Goal: Use online tool/utility: Utilize a website feature to perform a specific function

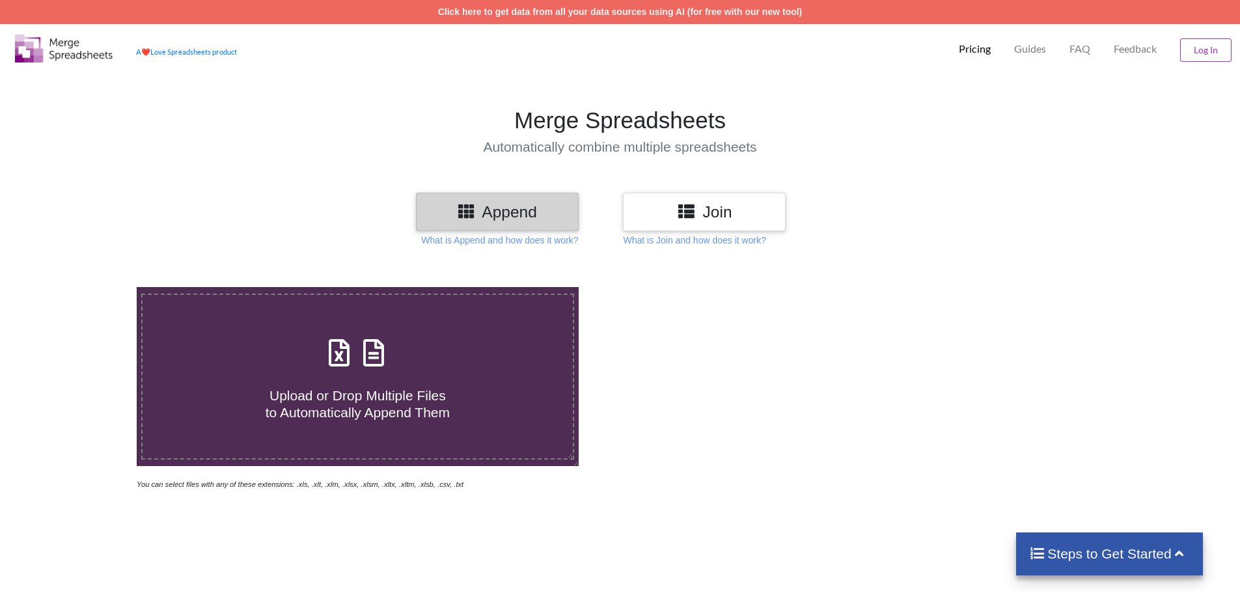
click at [346, 403] on span "Upload or Drop Multiple Files to Automatically Append Them" at bounding box center [358, 403] width 184 height 31
click at [89, 287] on input "Upload or Drop Multiple Files to Automatically Append Them" at bounding box center [89, 287] width 0 height 0
type input "C:\fakepath\1.xlsx"
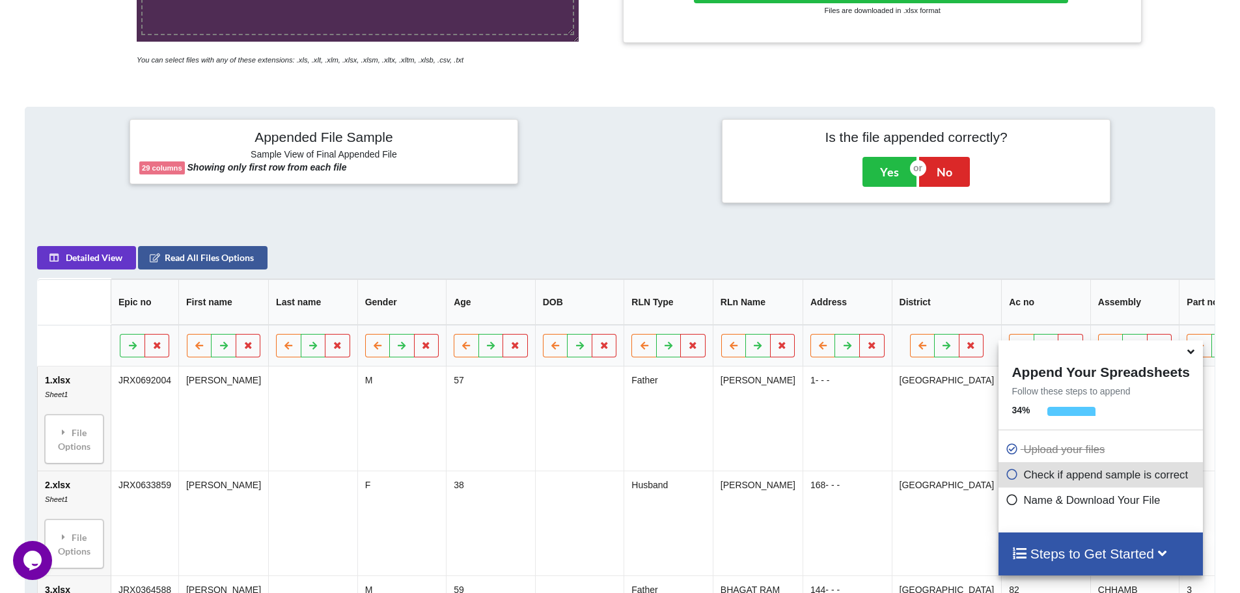
scroll to position [401, 0]
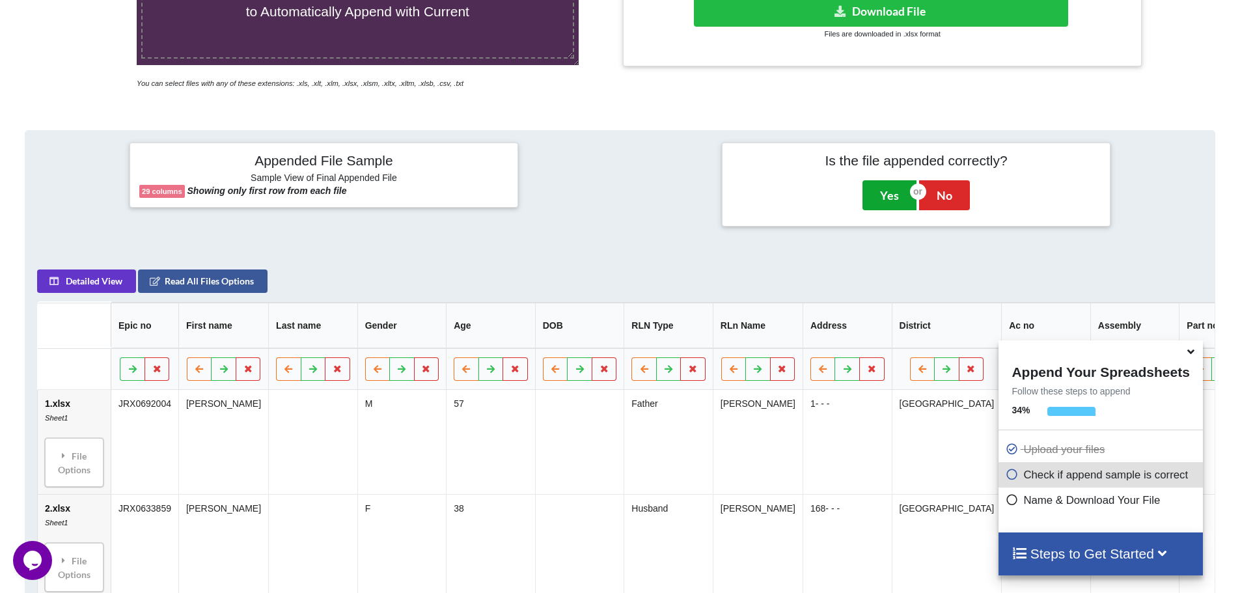
click at [883, 195] on button "Yes" at bounding box center [890, 195] width 54 height 30
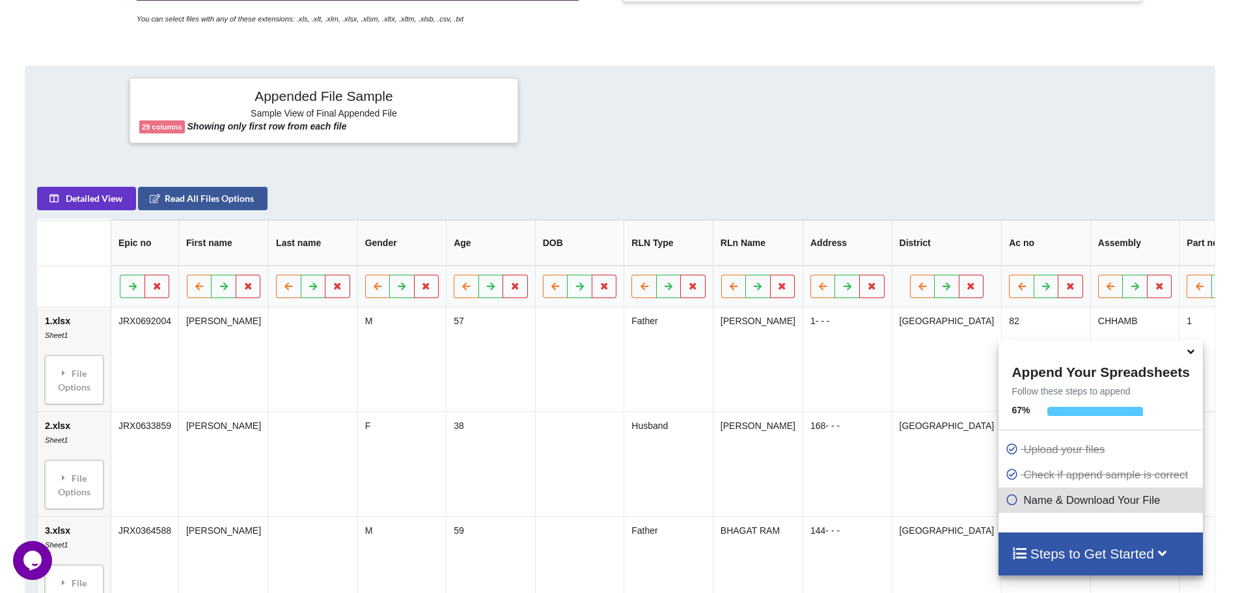
scroll to position [613, 0]
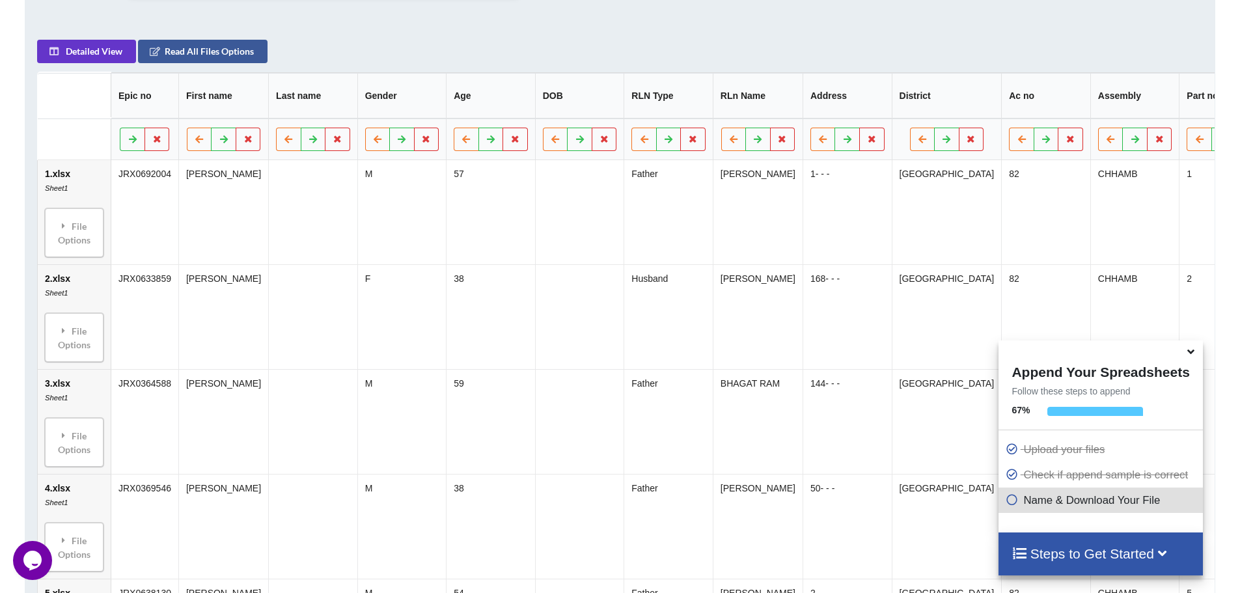
click at [1100, 570] on div "Steps to Get Started" at bounding box center [1101, 554] width 204 height 42
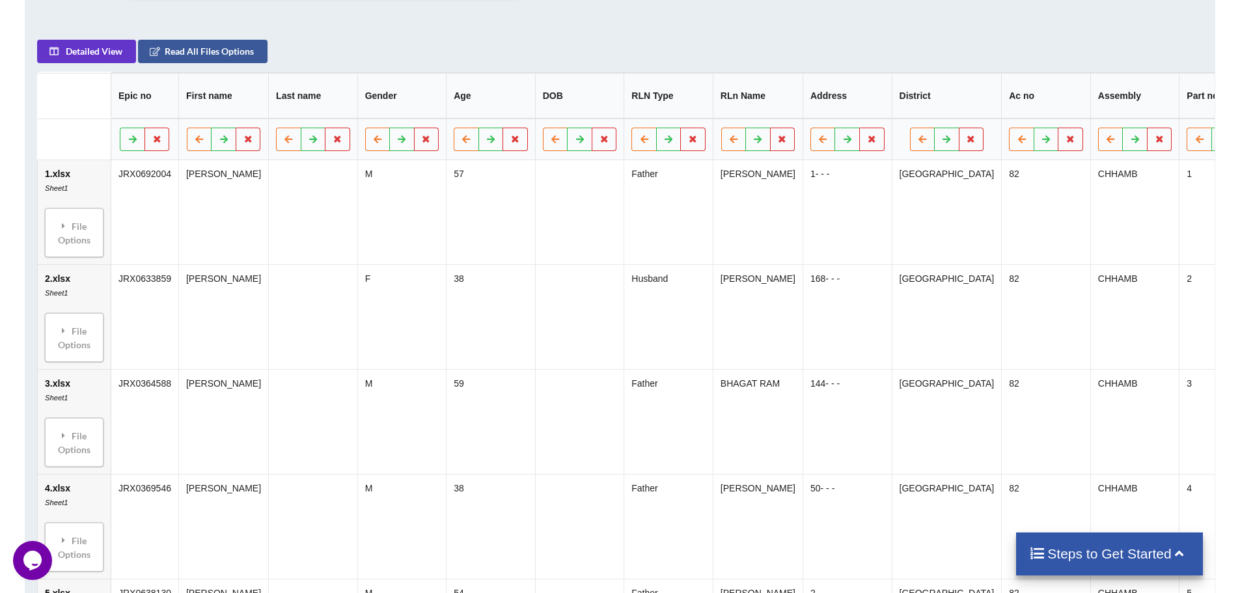
click at [1082, 564] on div "Steps to Get Started" at bounding box center [1109, 554] width 187 height 42
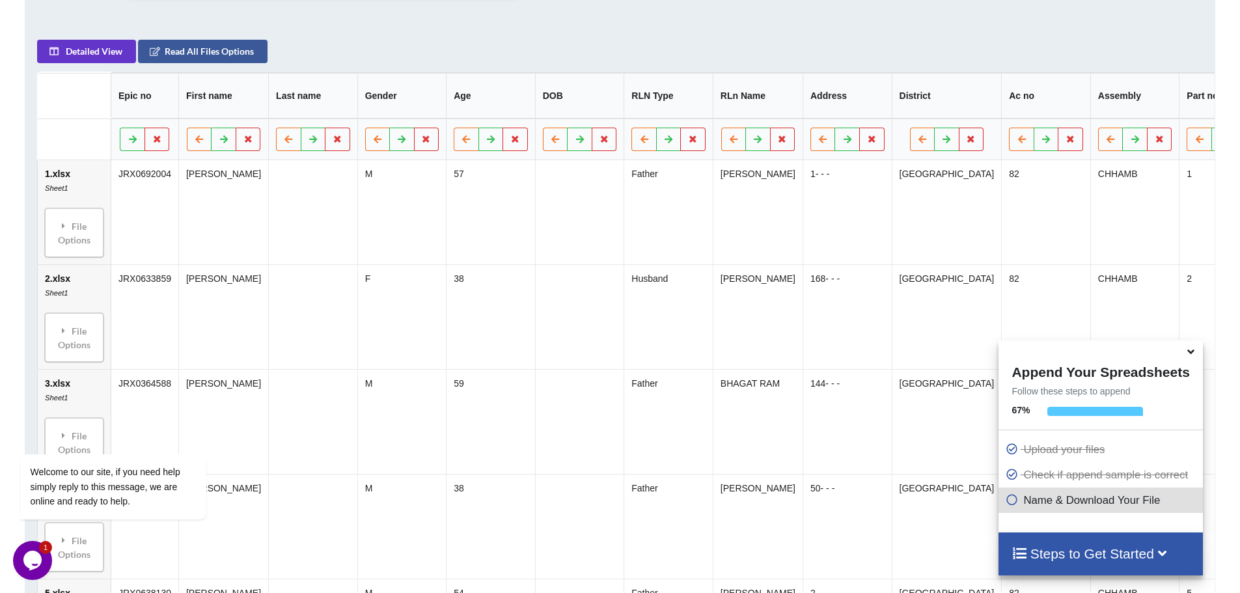
click at [1005, 502] on icon at bounding box center [1011, 497] width 13 height 11
click at [1053, 553] on h4 "Steps to Get Started" at bounding box center [1101, 554] width 178 height 16
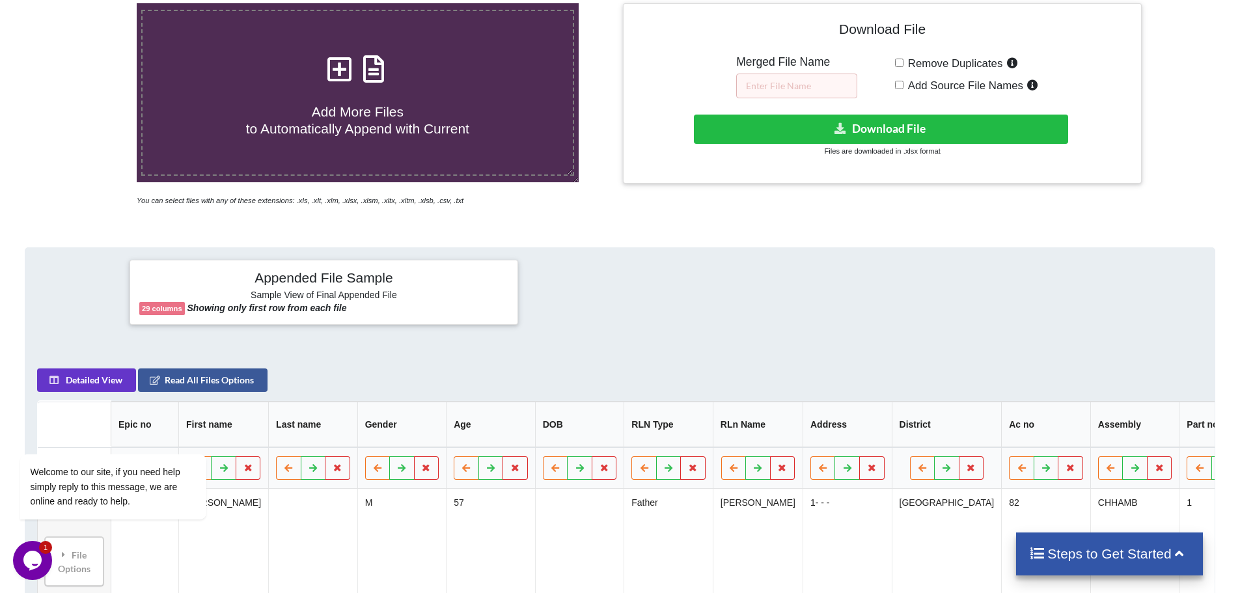
scroll to position [152, 0]
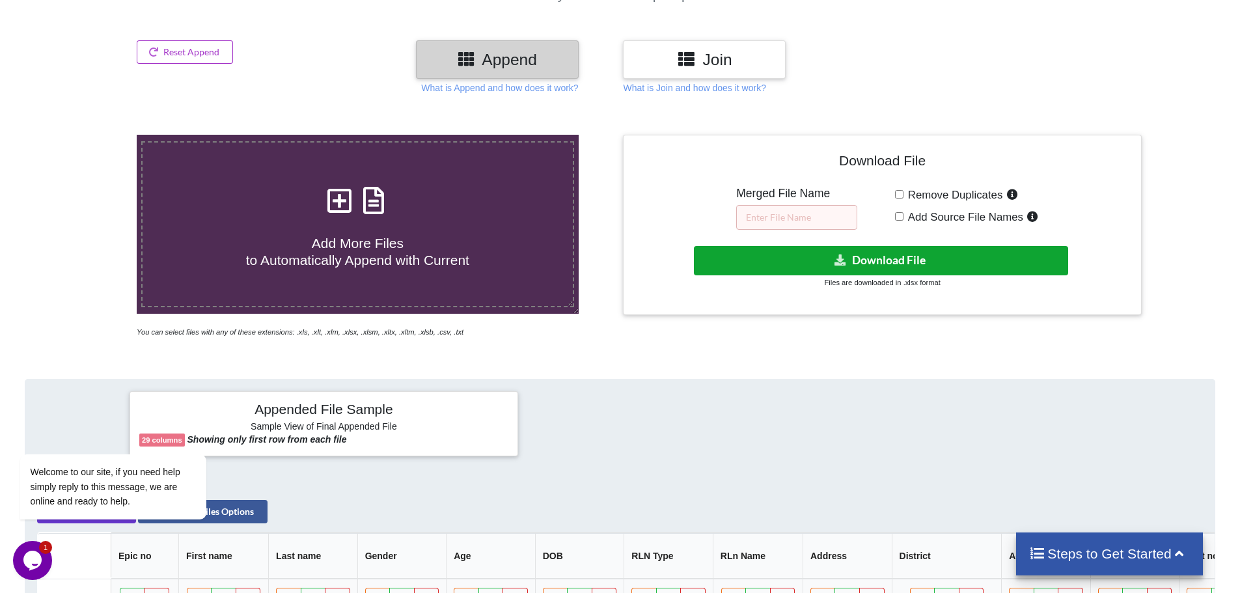
click at [878, 266] on button "Download File" at bounding box center [881, 260] width 374 height 29
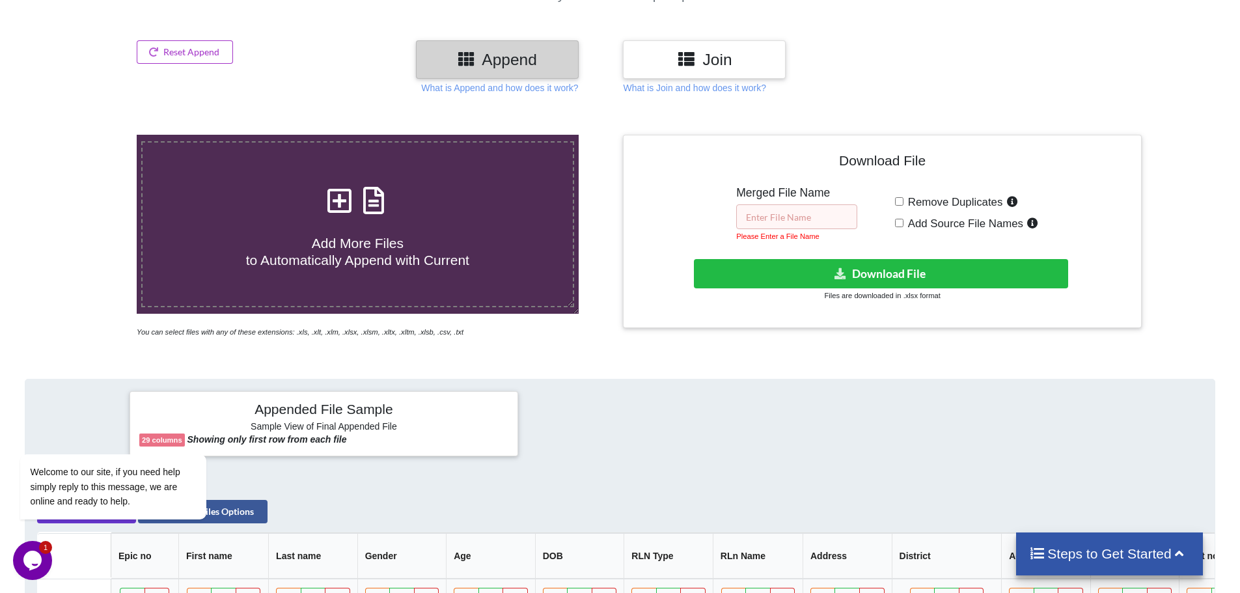
click at [762, 219] on input "text" at bounding box center [796, 216] width 121 height 25
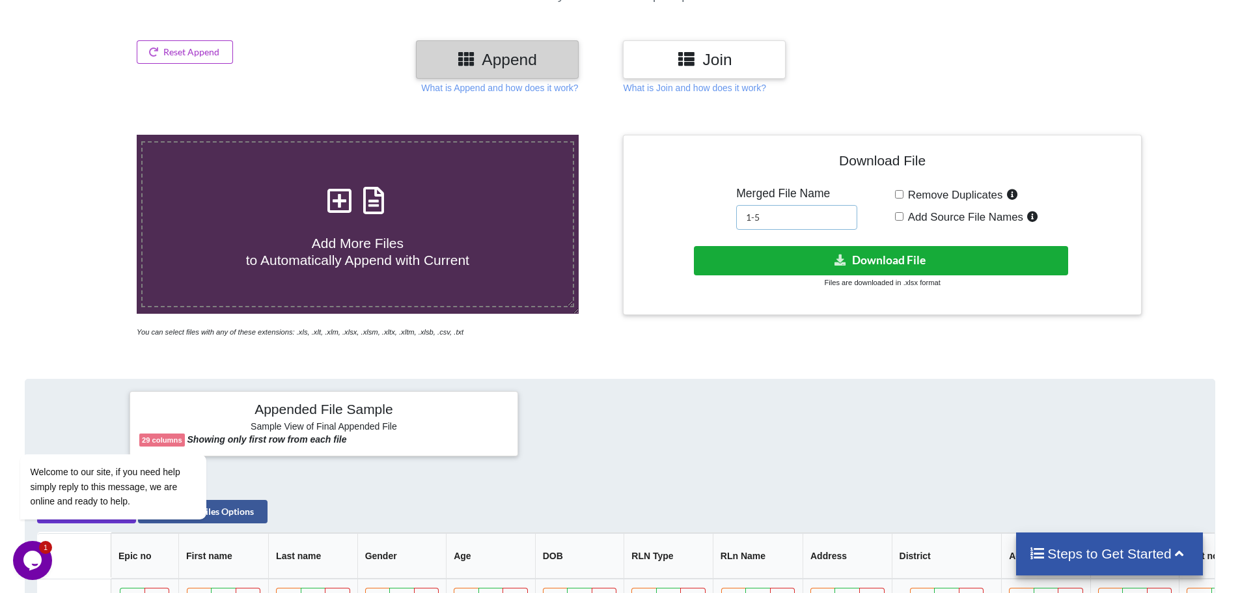
type input "1-5"
click at [887, 264] on button "Download File" at bounding box center [881, 260] width 374 height 29
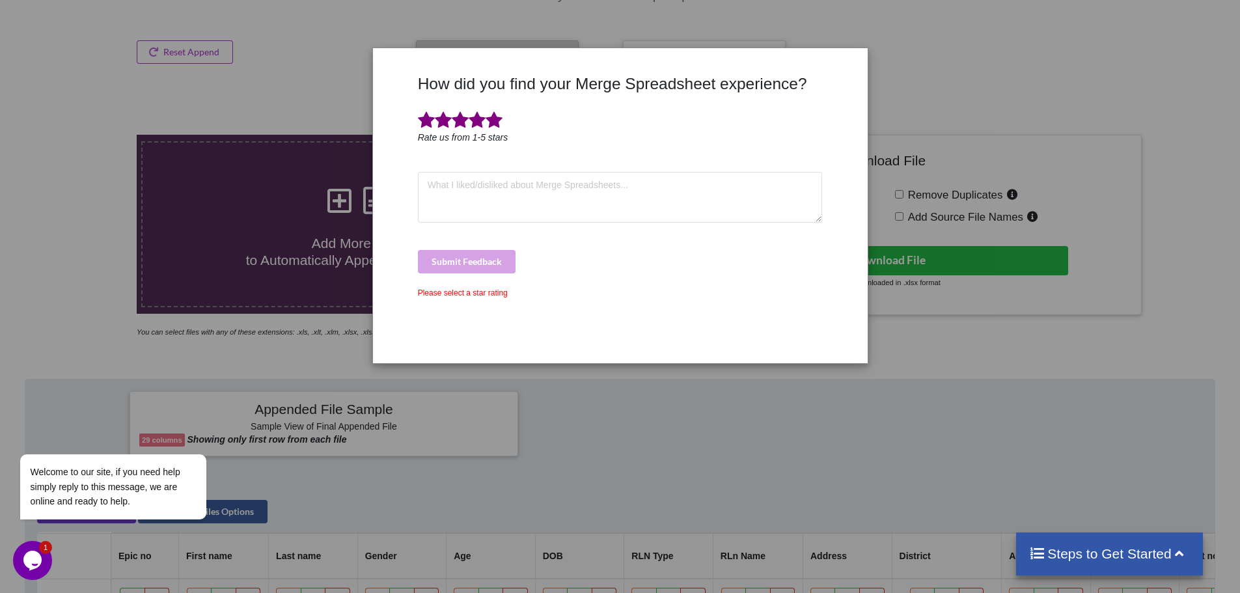
click at [492, 122] on span at bounding box center [494, 120] width 17 height 18
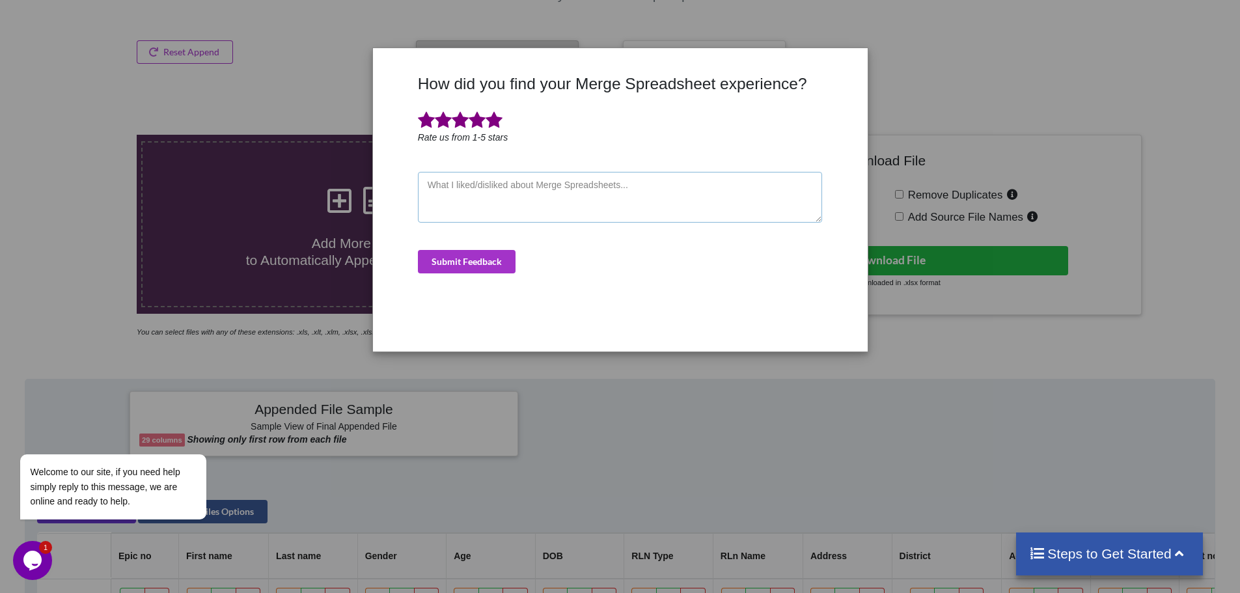
click at [490, 197] on textarea at bounding box center [620, 197] width 405 height 51
type textarea "good"
click at [463, 258] on button "Submit Feedback" at bounding box center [467, 261] width 98 height 23
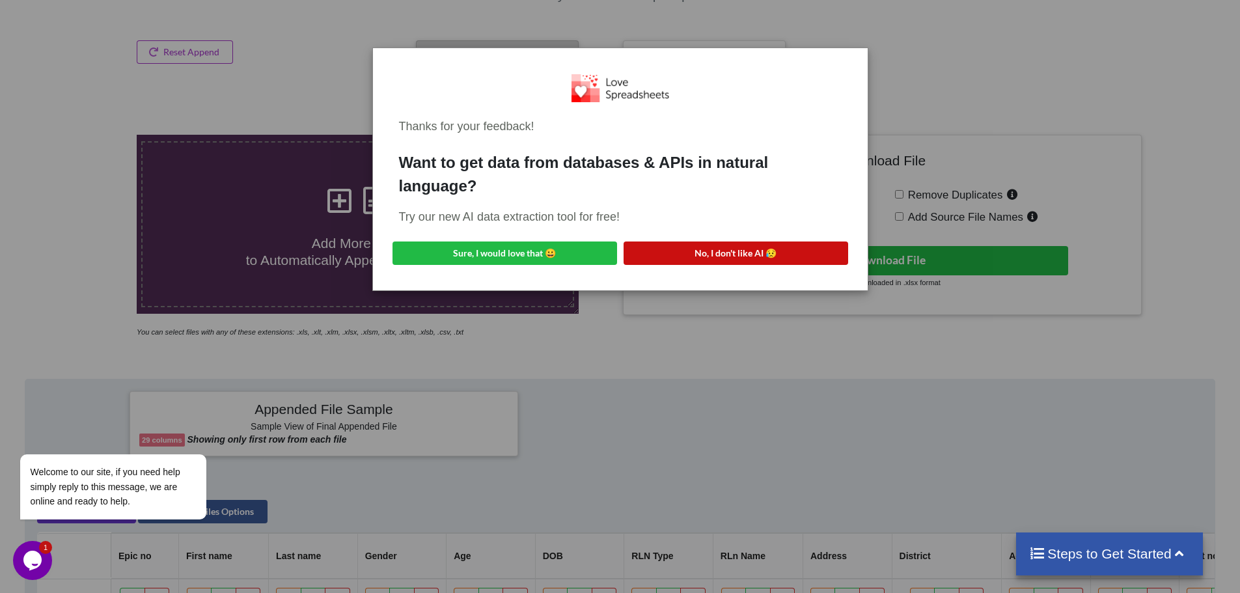
click at [723, 255] on button "No, I don't like AI 😥" at bounding box center [736, 253] width 225 height 23
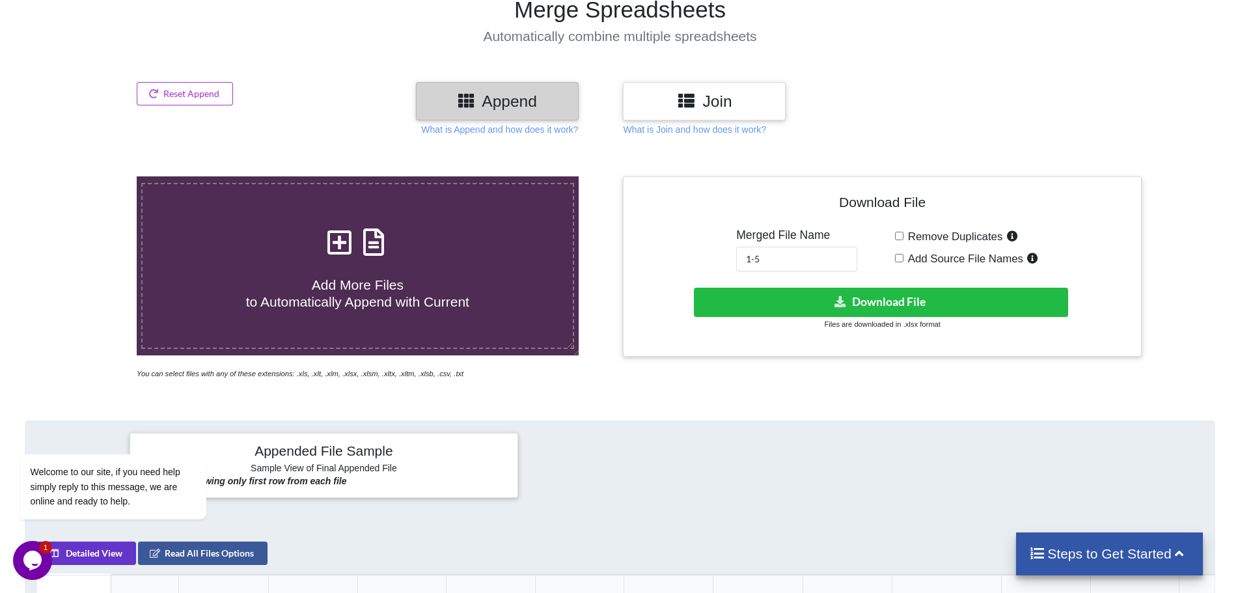
scroll to position [87, 0]
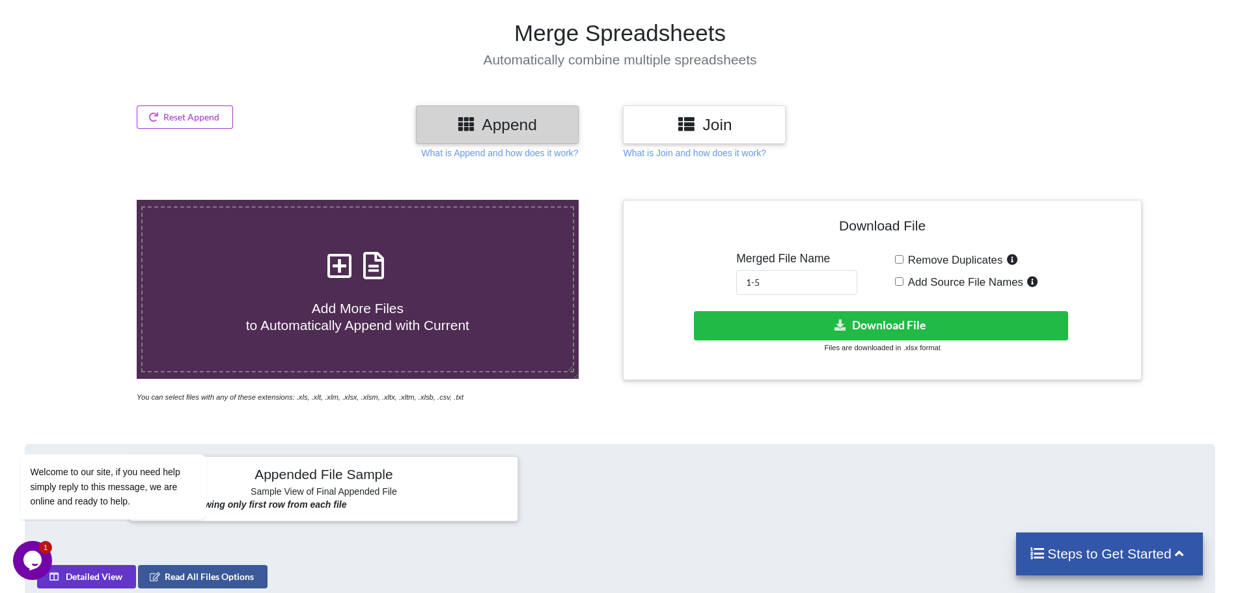
click at [341, 266] on icon at bounding box center [339, 258] width 33 height 27
click at [89, 200] on input "Add More Files to Automatically Append with Current" at bounding box center [89, 200] width 0 height 0
type input "C:\fakepath\1.xlsx"
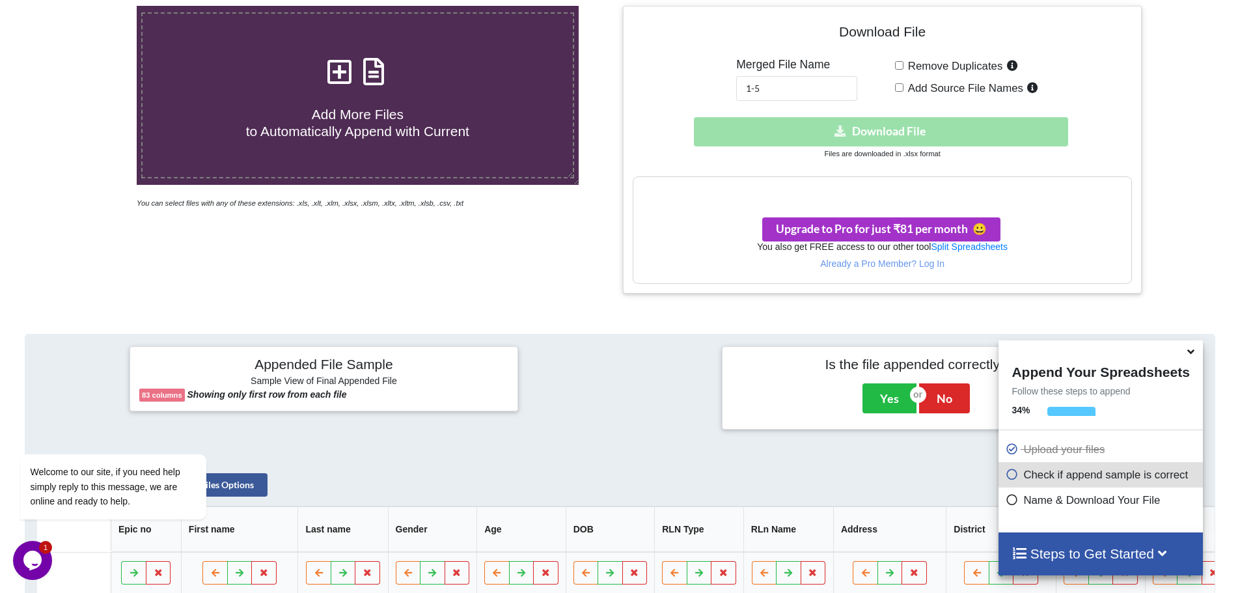
scroll to position [282, 0]
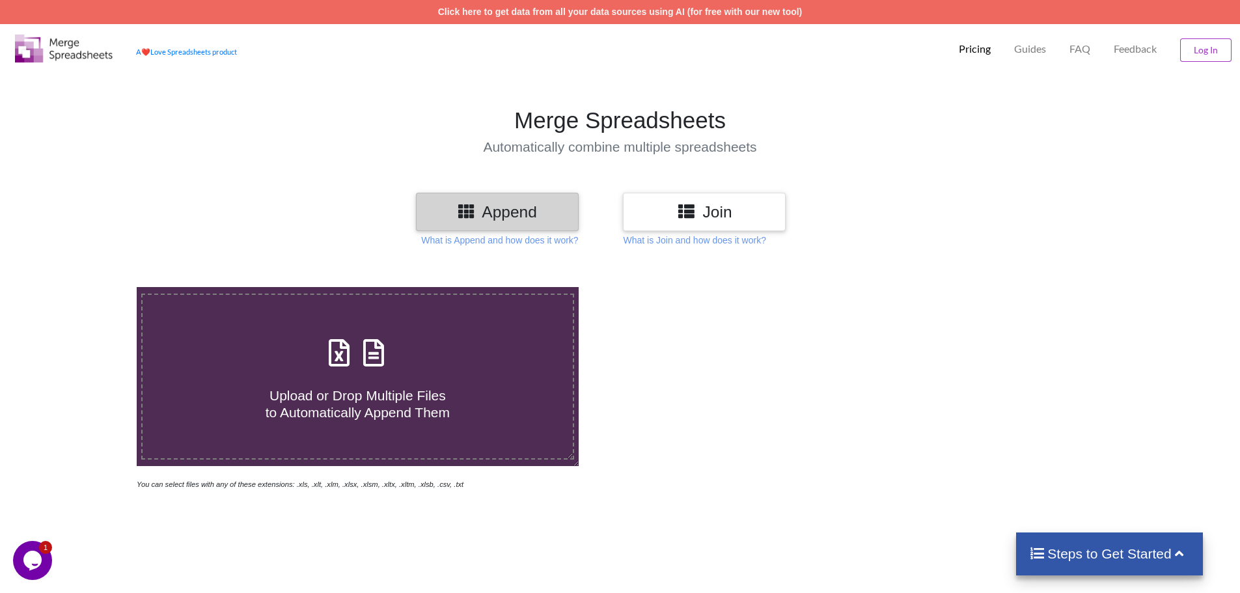
click at [344, 395] on span "Upload or Drop Multiple Files to Automatically Append Them" at bounding box center [358, 403] width 184 height 31
click at [89, 287] on input "Upload or Drop Multiple Files to Automatically Append Them" at bounding box center [89, 287] width 0 height 0
type input "C:\fakepath\1.xlsx"
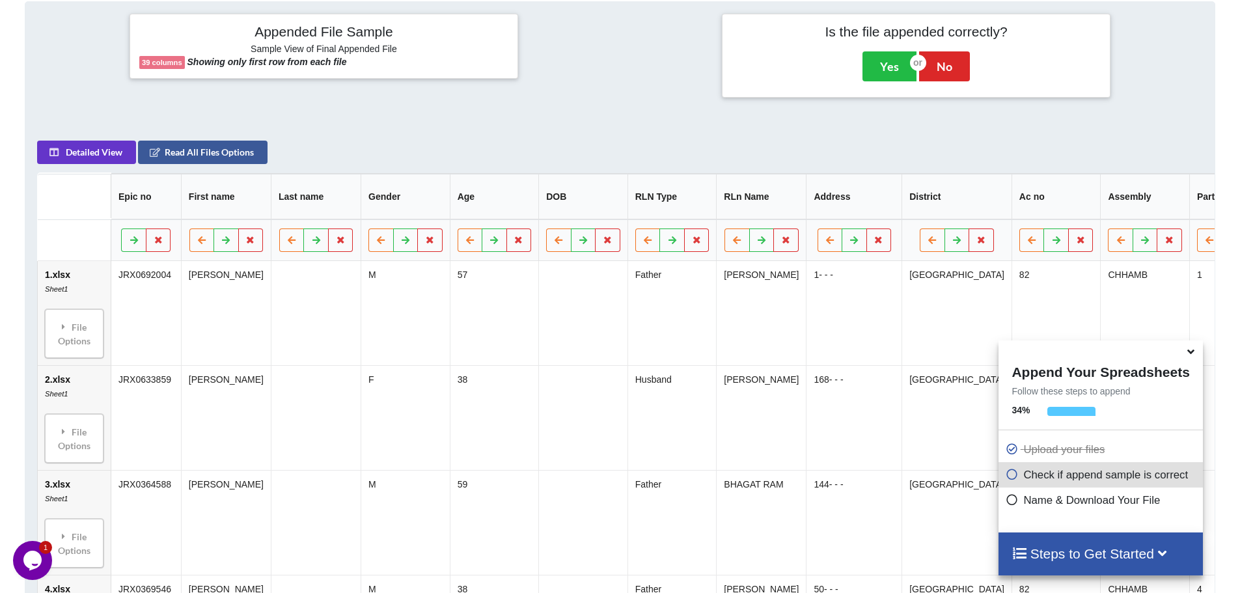
scroll to position [531, 0]
click at [886, 69] on button "Yes" at bounding box center [890, 65] width 54 height 30
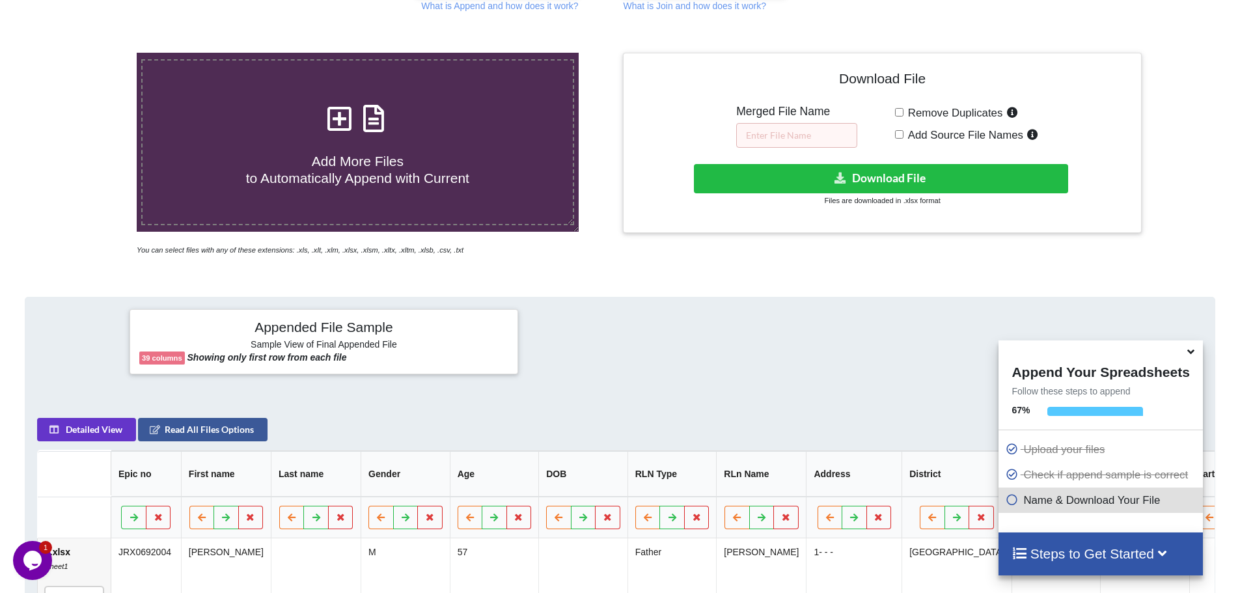
scroll to position [222, 0]
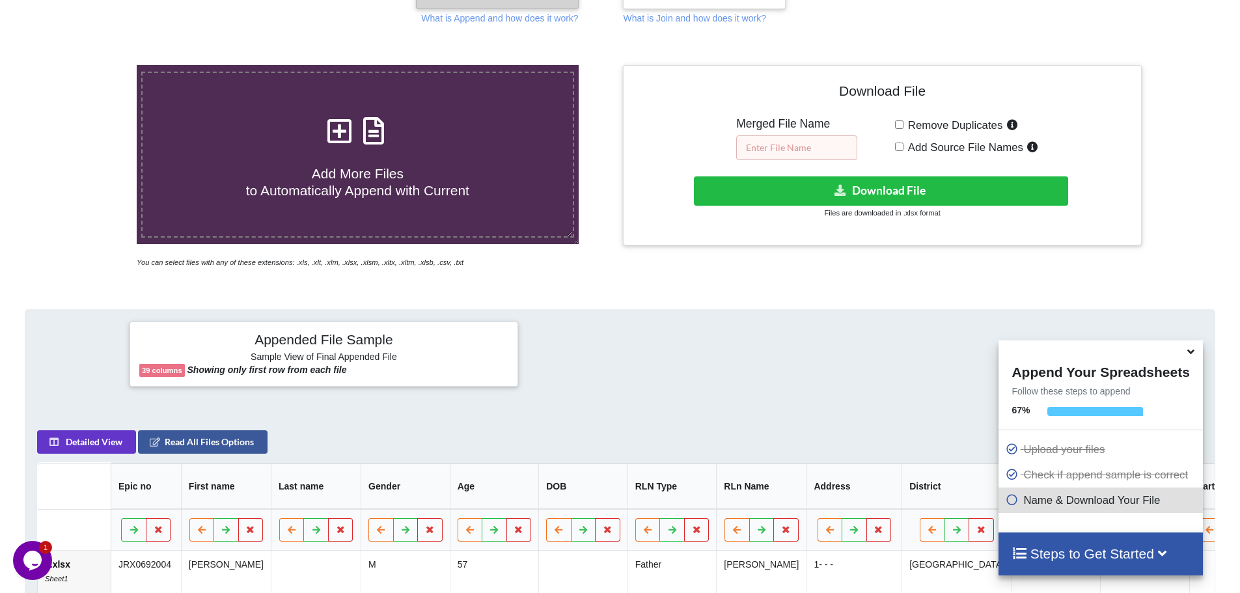
click at [785, 151] on input "text" at bounding box center [796, 147] width 121 height 25
type input "1-24"
click at [883, 189] on button "Download File" at bounding box center [881, 190] width 374 height 29
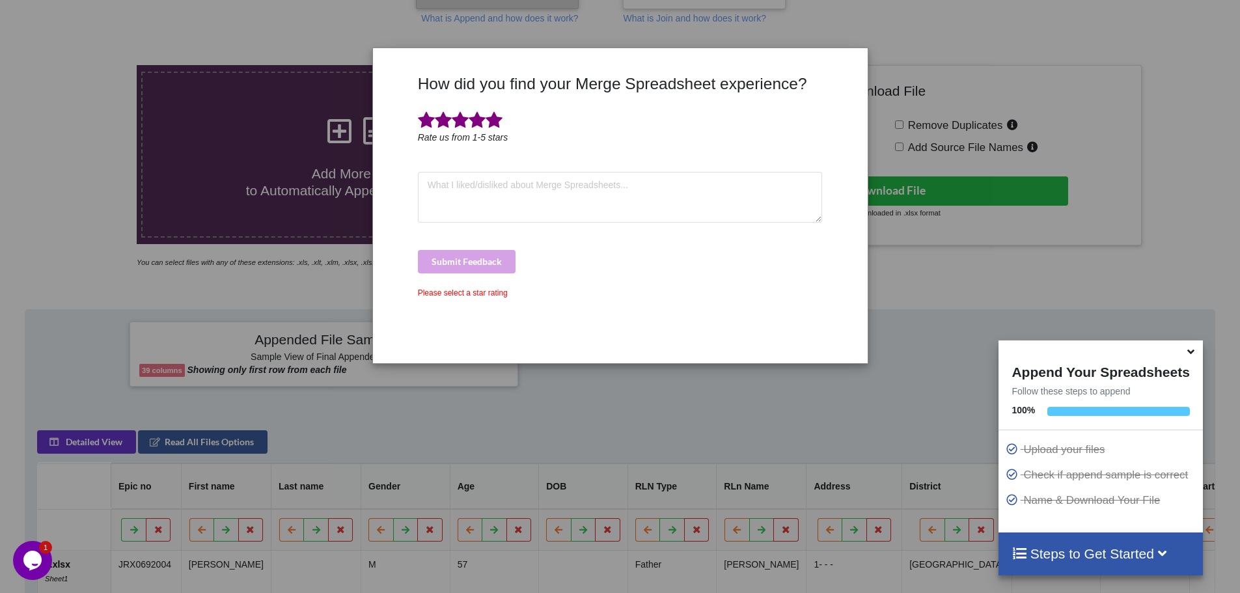
click at [495, 126] on span at bounding box center [494, 120] width 17 height 18
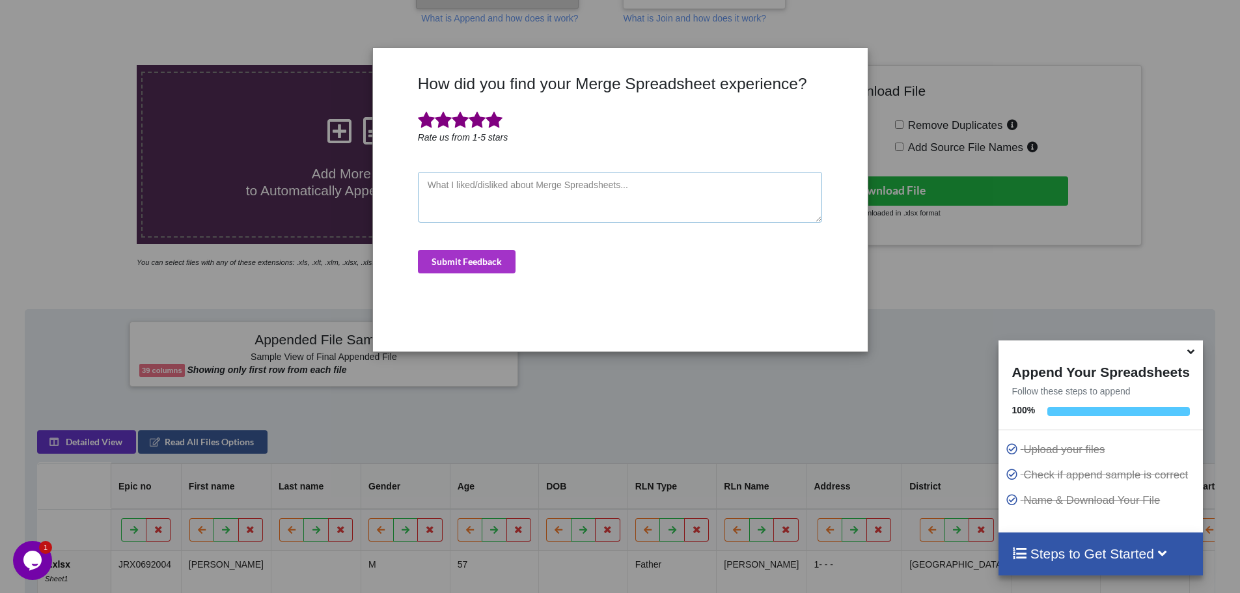
click at [482, 192] on textarea at bounding box center [620, 197] width 405 height 51
type textarea "good"
click at [460, 265] on button "Submit Feedback" at bounding box center [467, 261] width 98 height 23
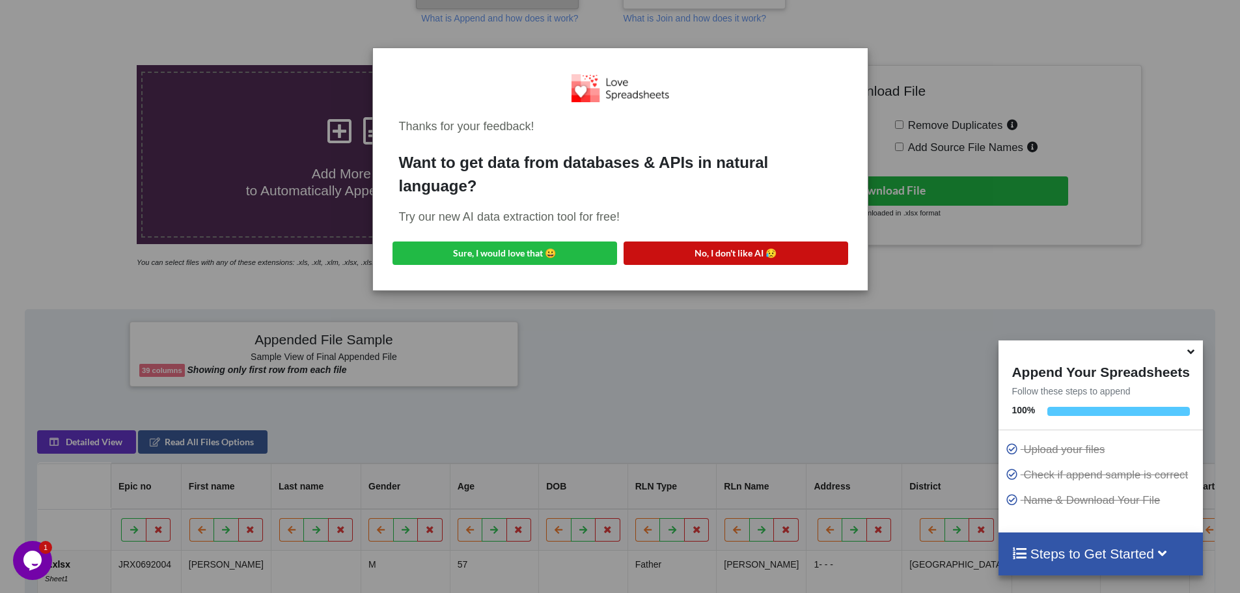
click at [718, 257] on button "No, I don't like AI 😥" at bounding box center [736, 253] width 225 height 23
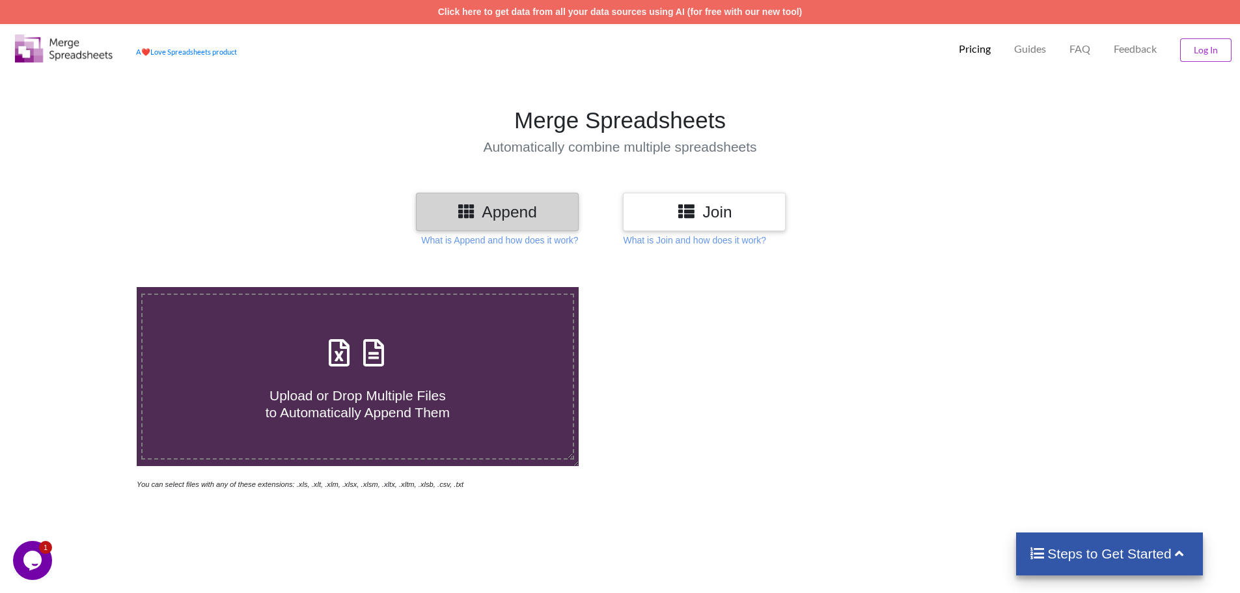
click at [334, 394] on span "Upload or Drop Multiple Files to Automatically Append Them" at bounding box center [358, 403] width 184 height 31
click at [89, 287] on input "Upload or Drop Multiple Files to Automatically Append Them" at bounding box center [89, 287] width 0 height 0
type input "C:\fakepath\25.xlsx"
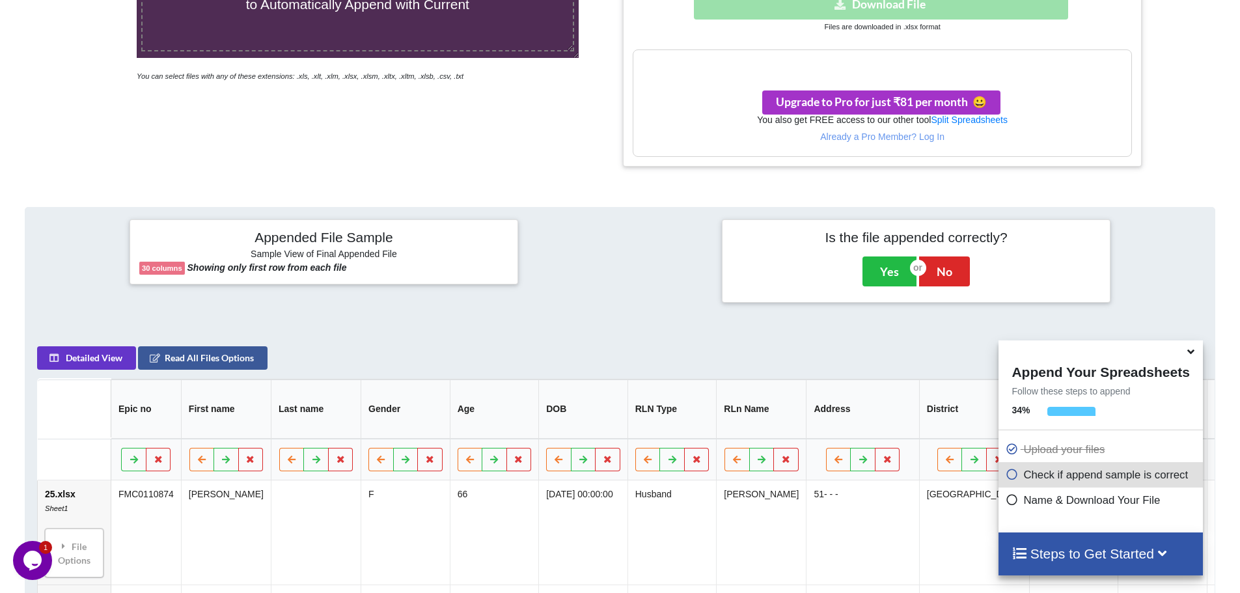
scroll to position [396, 0]
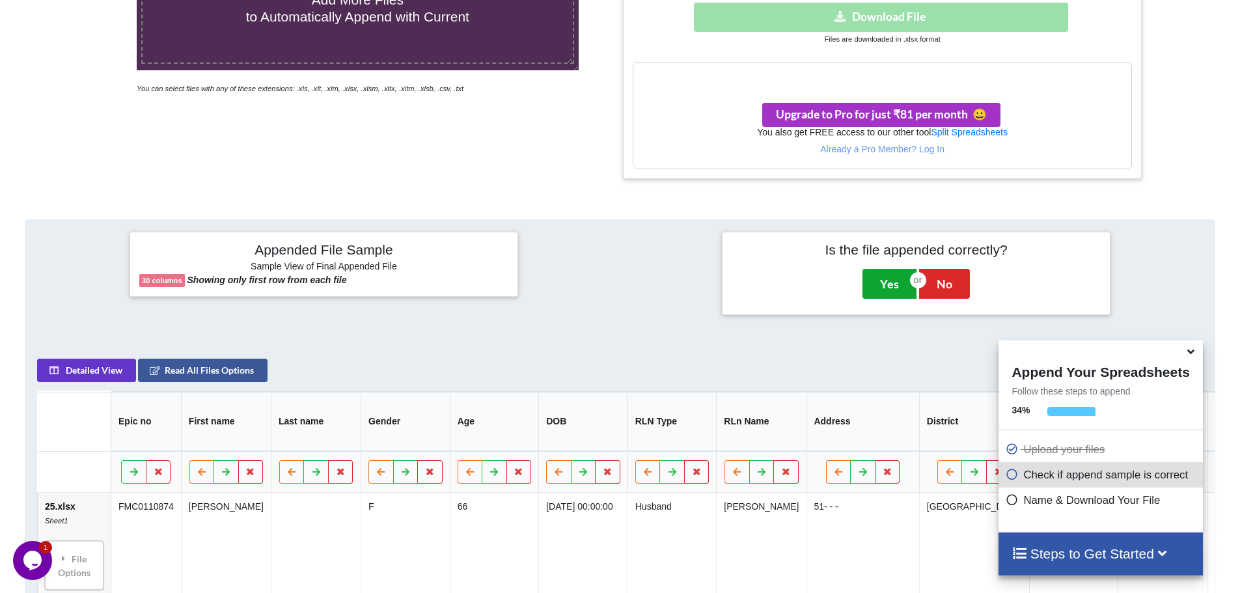
click at [885, 281] on button "Yes" at bounding box center [890, 284] width 54 height 30
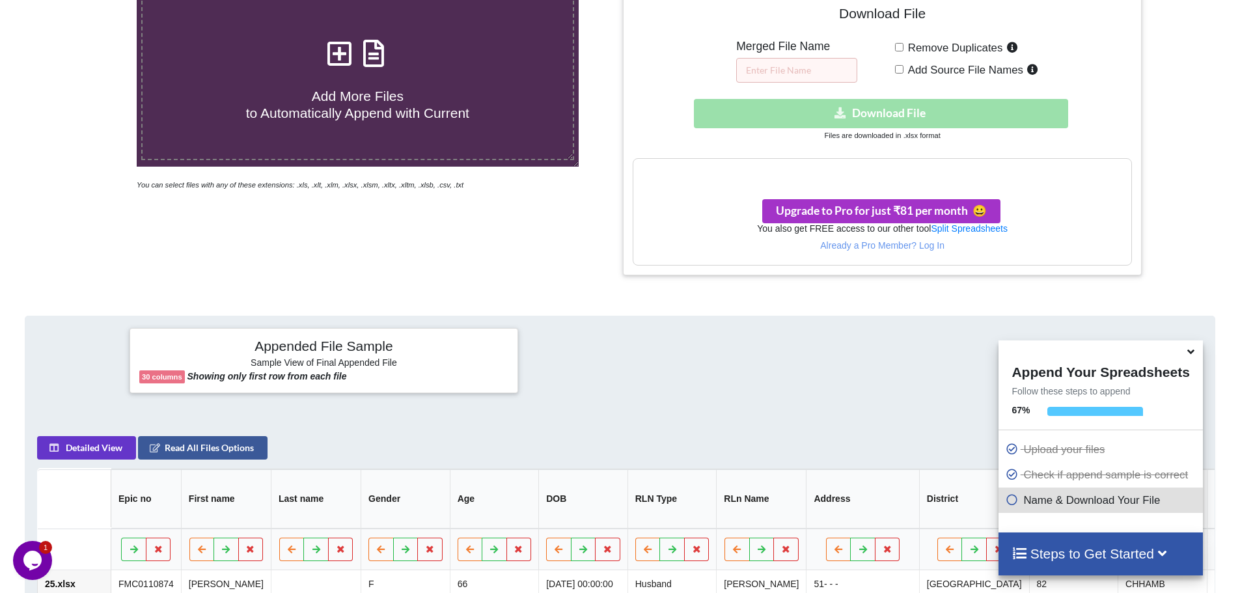
scroll to position [287, 0]
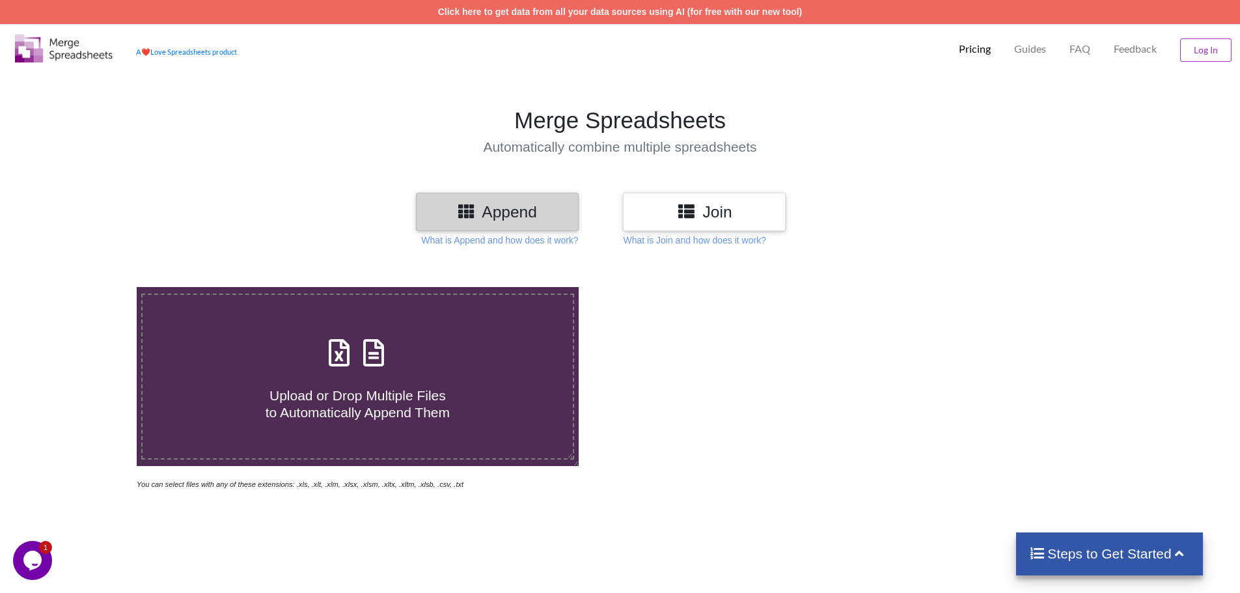
click at [346, 435] on label "Upload or Drop Multiple Files to Automatically Append Them" at bounding box center [357, 377] width 433 height 166
click at [89, 287] on input "Upload or Drop Multiple Files to Automatically Append Them" at bounding box center [89, 287] width 0 height 0
type input "C:\fakepath\25.xlsx"
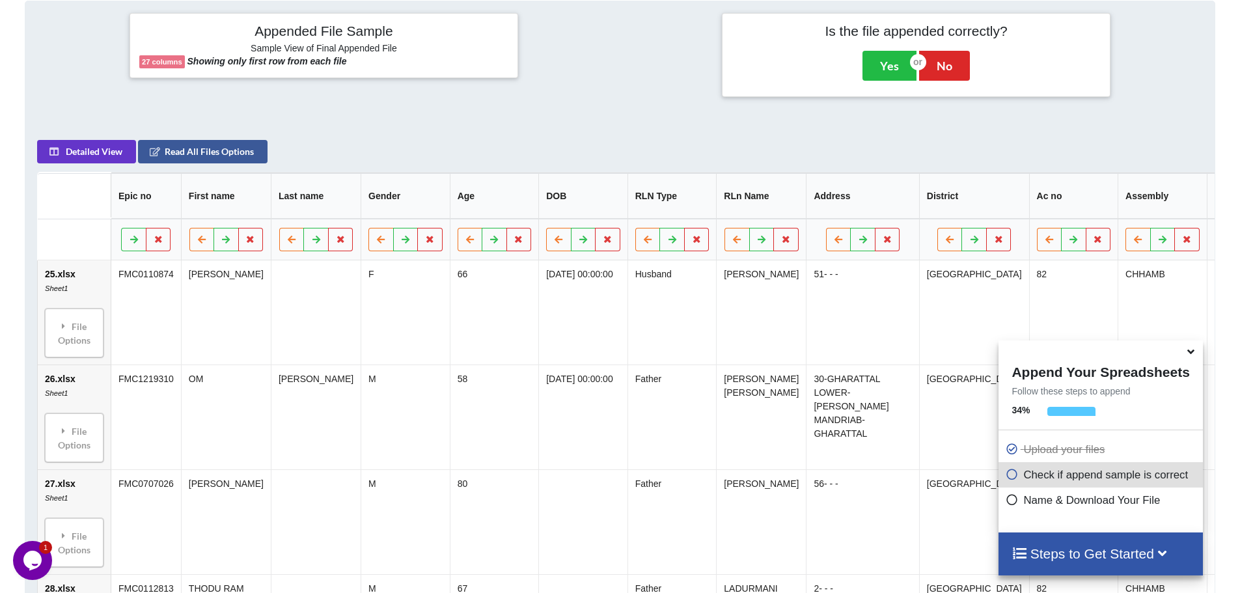
scroll to position [531, 0]
click at [884, 65] on button "Yes" at bounding box center [890, 65] width 54 height 30
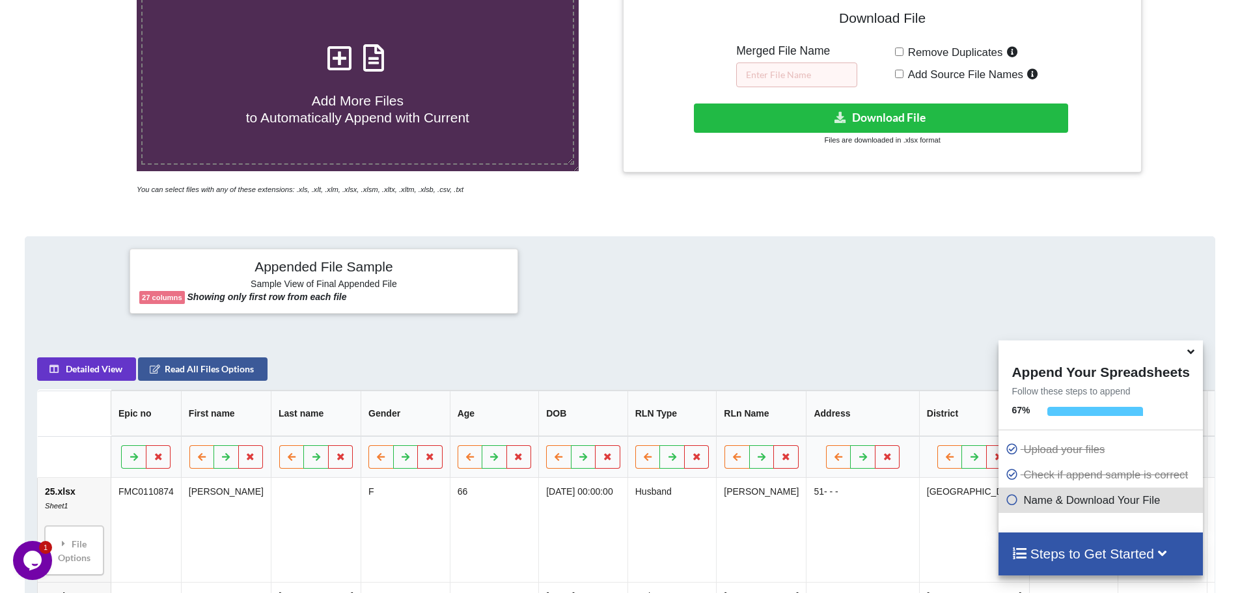
scroll to position [287, 0]
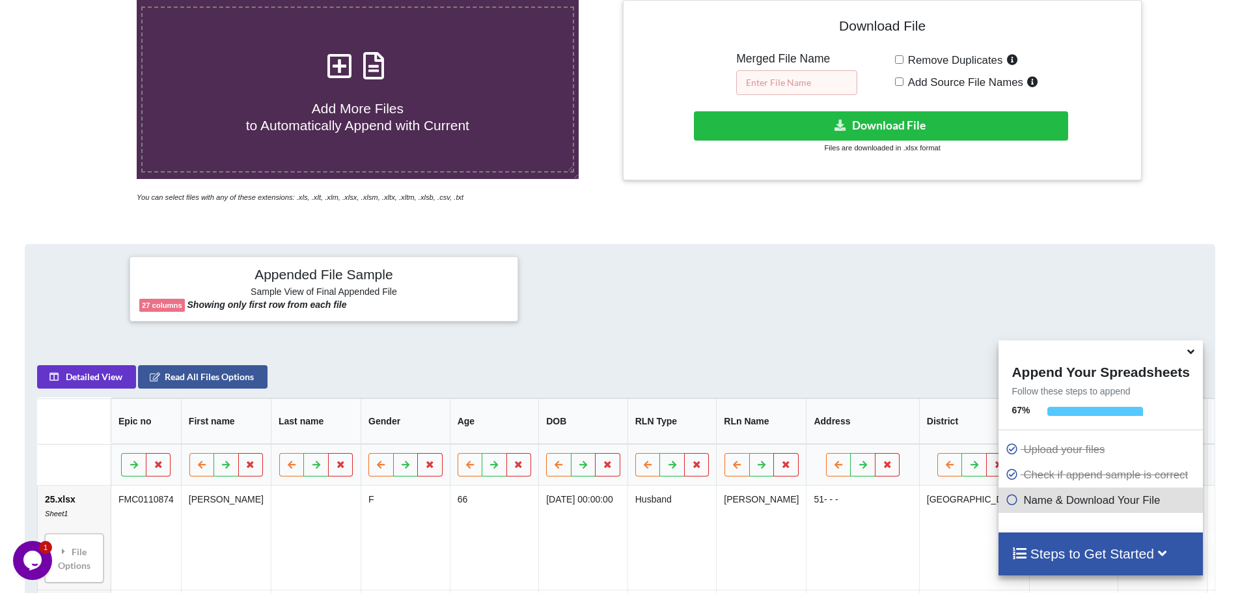
click at [813, 88] on input "text" at bounding box center [796, 82] width 121 height 25
type input "25-40"
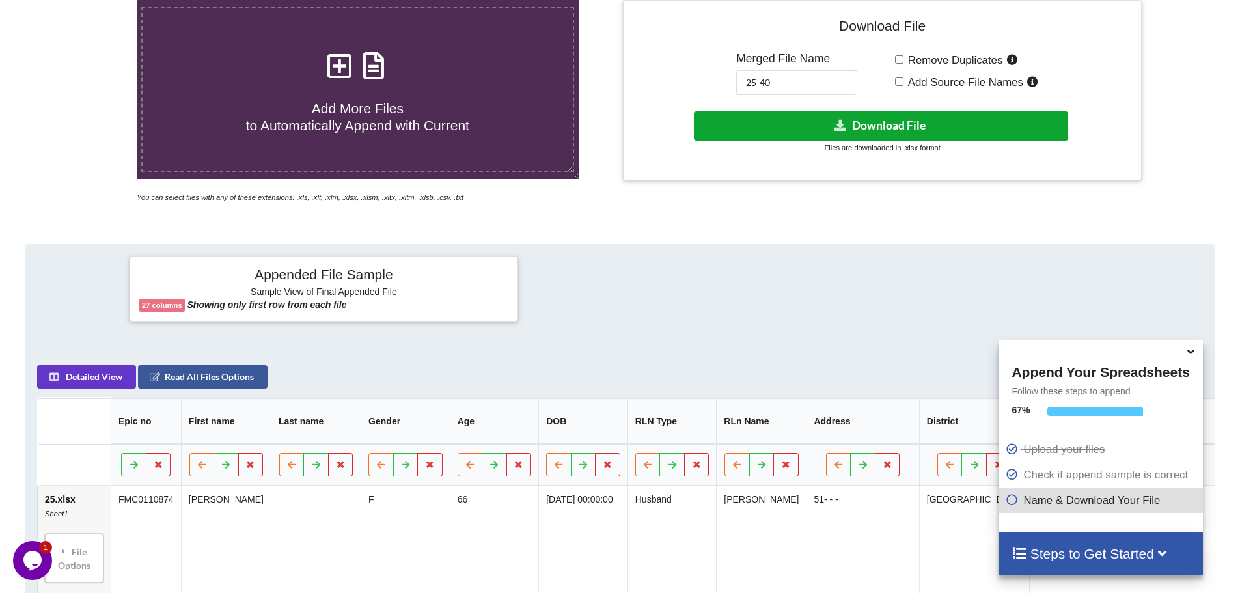
click at [879, 128] on button "Download File" at bounding box center [881, 125] width 374 height 29
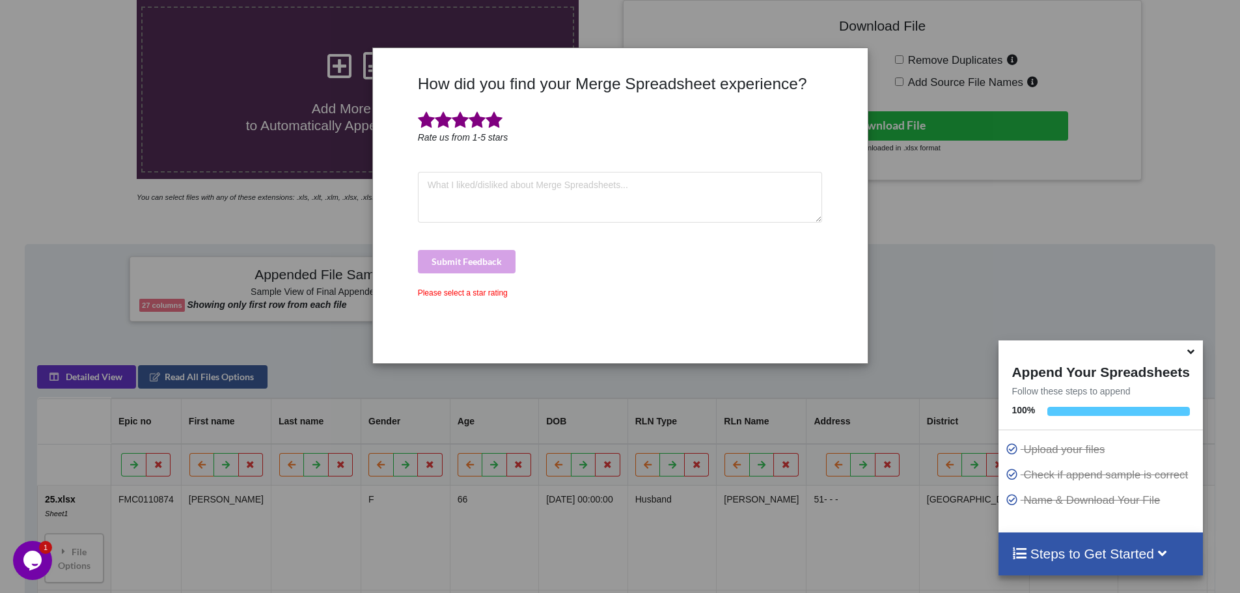
click at [496, 119] on span at bounding box center [494, 120] width 17 height 18
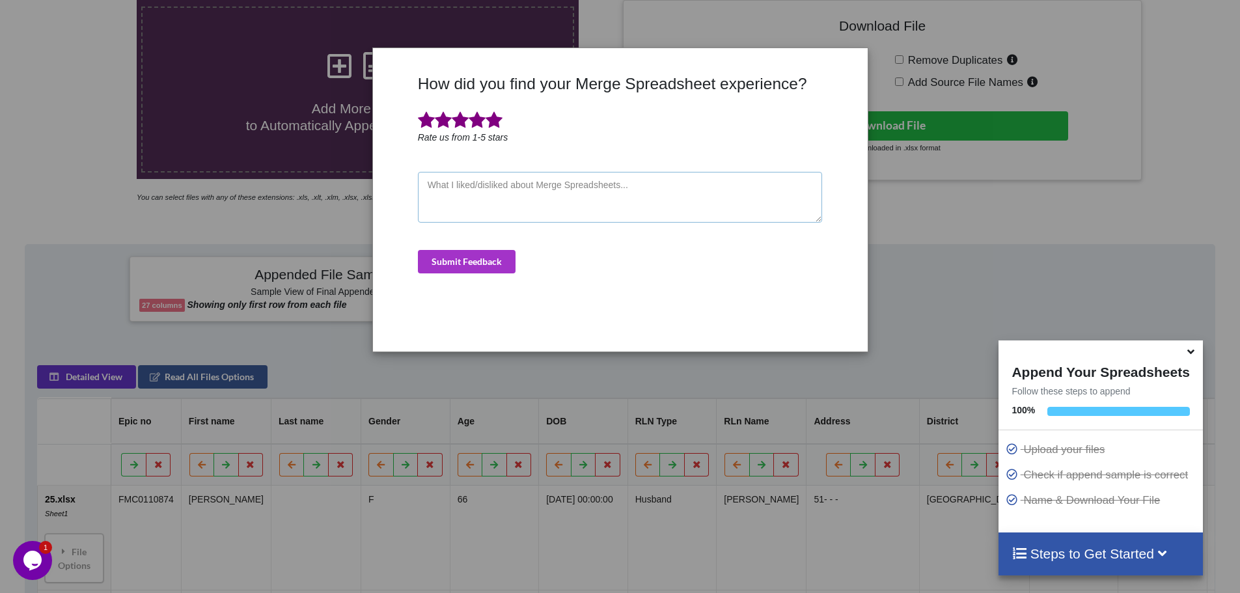
click at [482, 198] on textarea at bounding box center [620, 197] width 405 height 51
type textarea "good"
click at [460, 268] on button "Submit Feedback" at bounding box center [467, 261] width 98 height 23
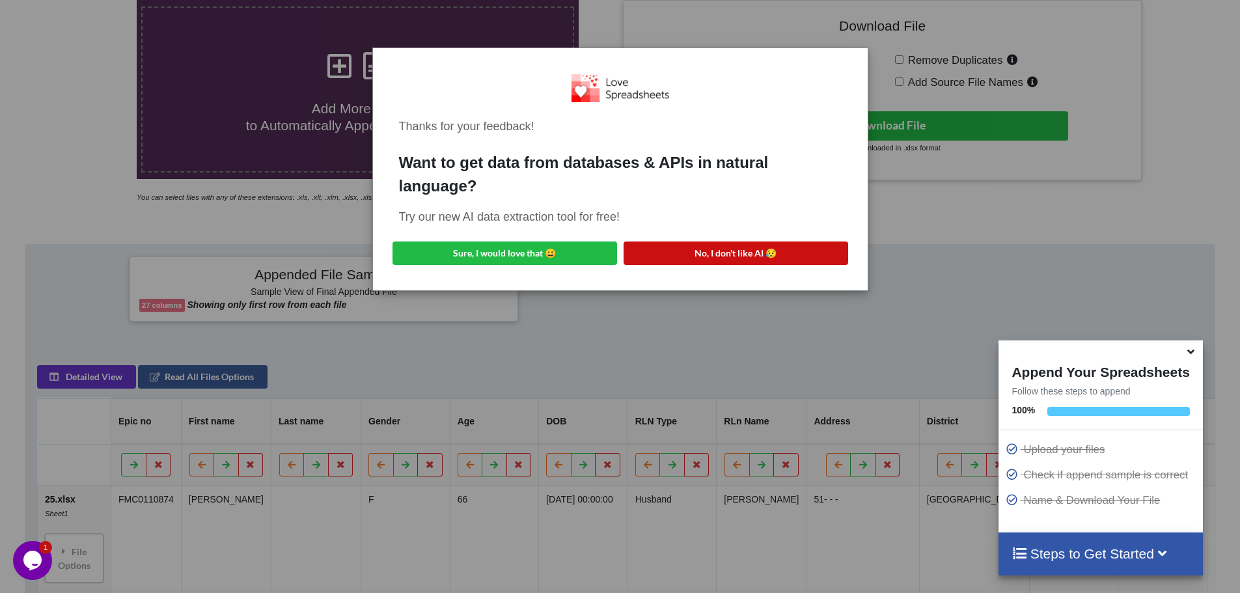
click at [759, 251] on button "No, I don't like AI 😥" at bounding box center [736, 253] width 225 height 23
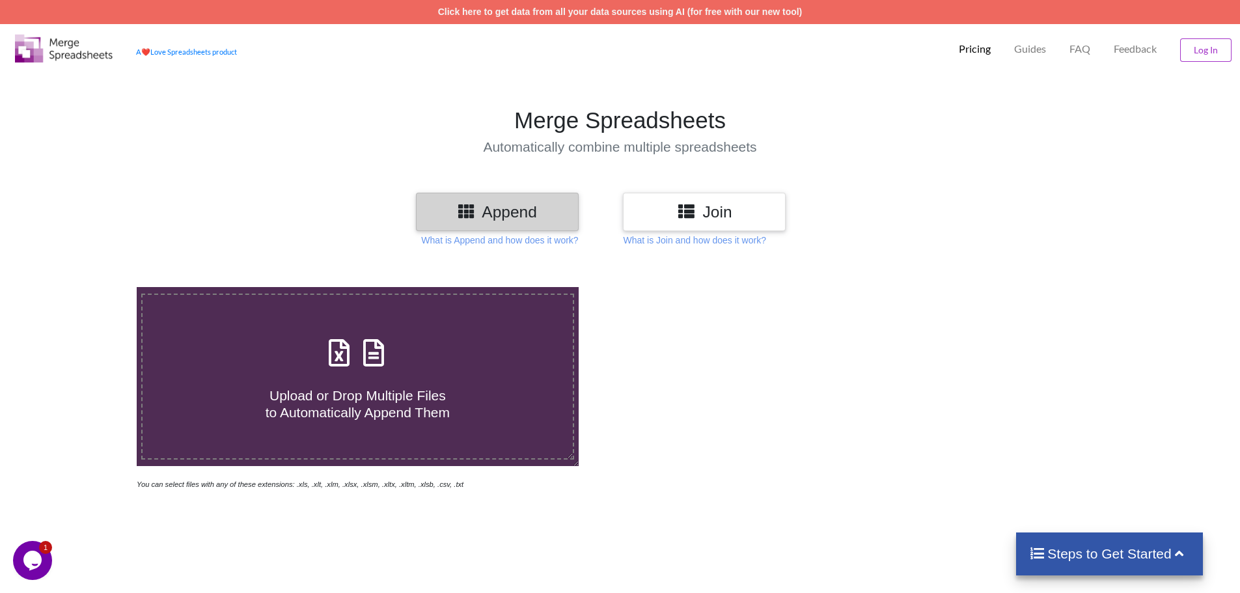
click at [354, 408] on span "Upload or Drop Multiple Files to Automatically Append Them" at bounding box center [358, 403] width 184 height 31
click at [89, 287] on input "Upload or Drop Multiple Files to Automatically Append Them" at bounding box center [89, 287] width 0 height 0
type input "C:\fakepath\41.xlsx"
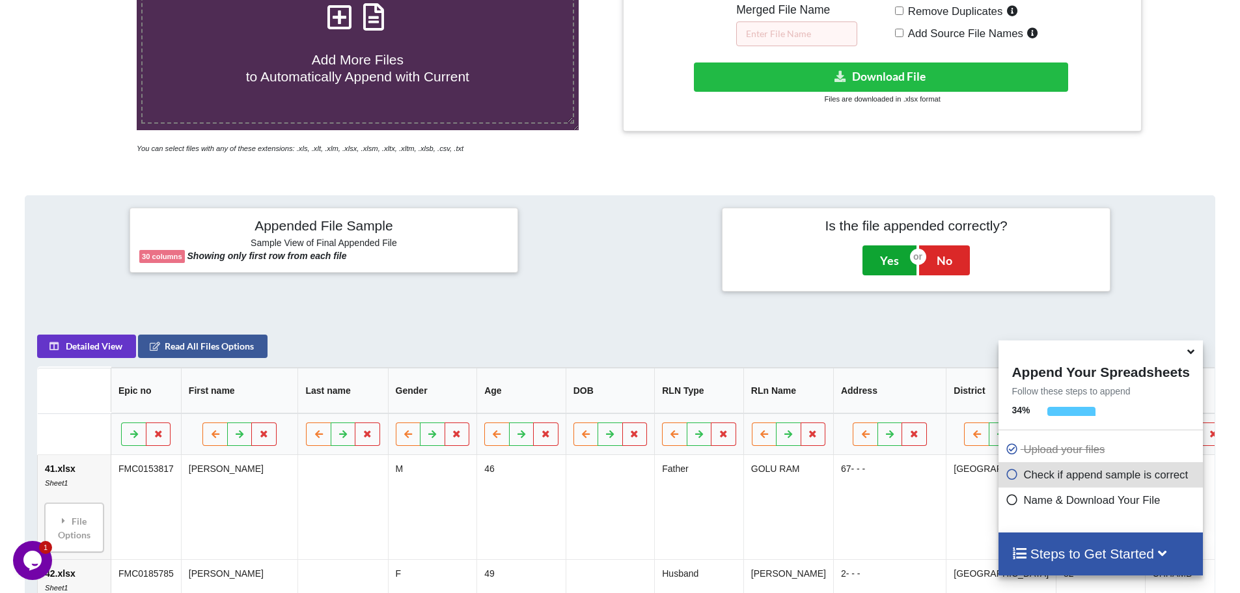
click at [879, 264] on button "Yes" at bounding box center [890, 260] width 54 height 30
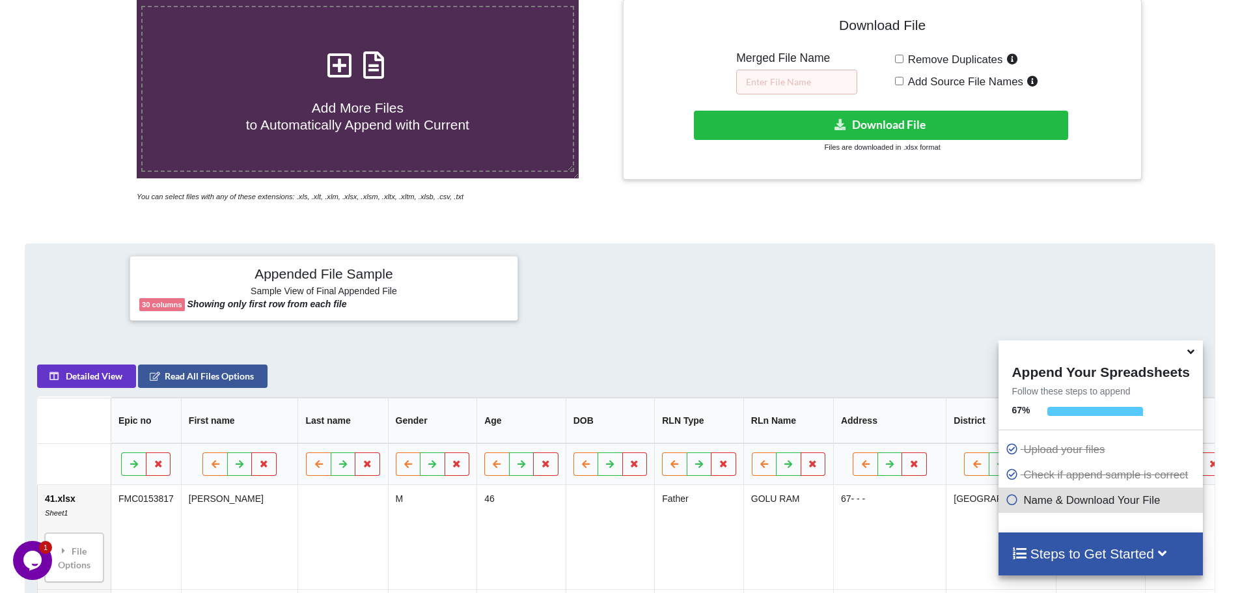
scroll to position [287, 0]
click at [779, 77] on input "text" at bounding box center [796, 82] width 121 height 25
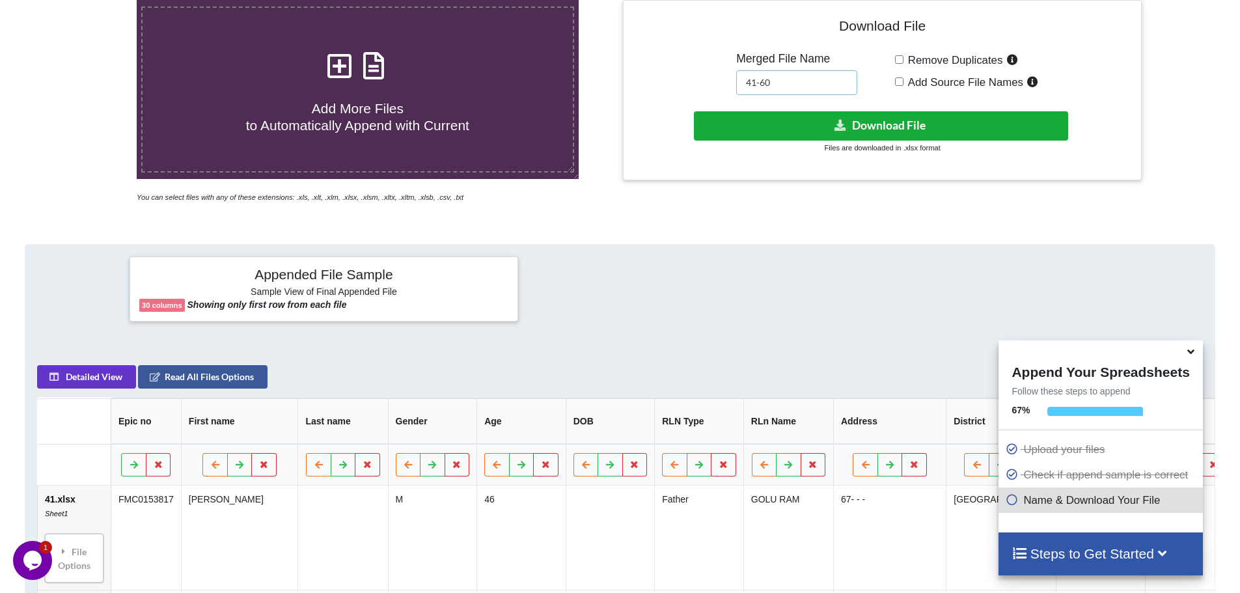
type input "41-60"
click at [882, 128] on button "Download File" at bounding box center [881, 125] width 374 height 29
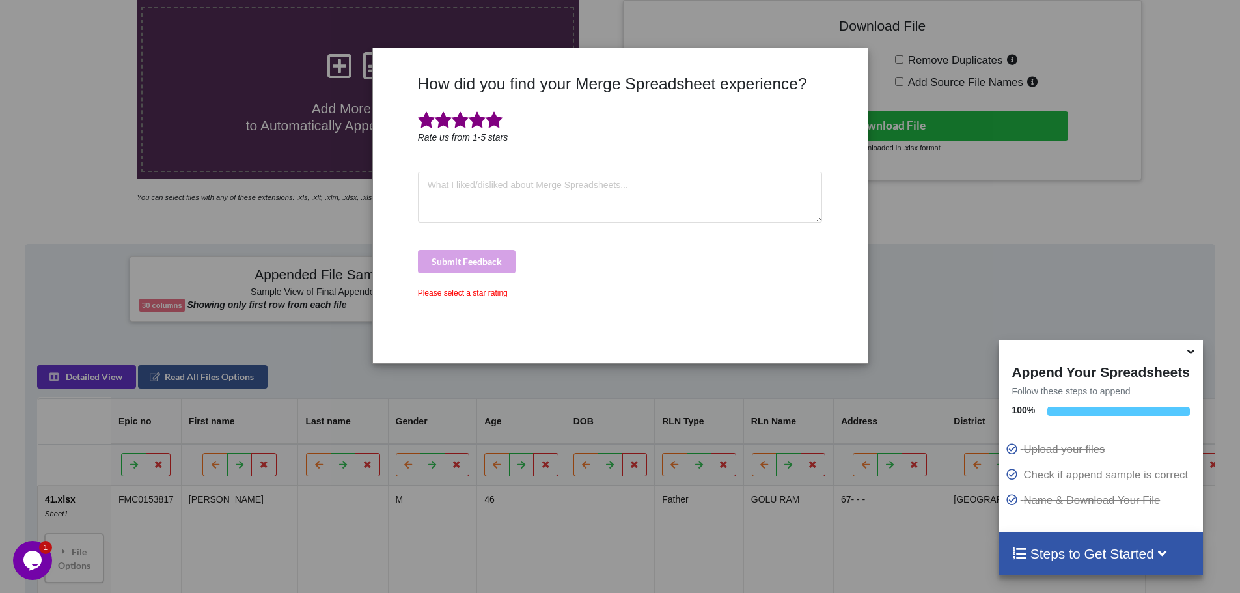
click at [499, 116] on span at bounding box center [494, 120] width 17 height 18
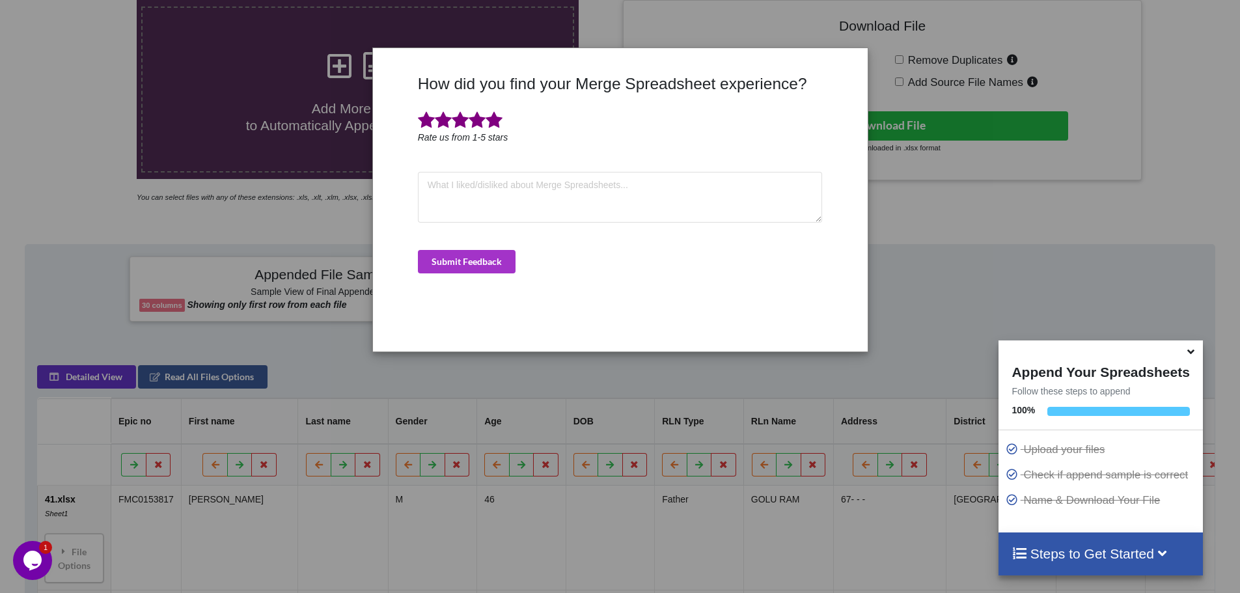
click at [490, 169] on div "How did you find your Merge Spreadsheet experience? Rate us from 1-5 stars Subm…" at bounding box center [620, 208] width 411 height 268
click at [519, 191] on textarea at bounding box center [620, 197] width 405 height 51
type textarea "good"
click at [453, 262] on button "Submit Feedback" at bounding box center [467, 261] width 98 height 23
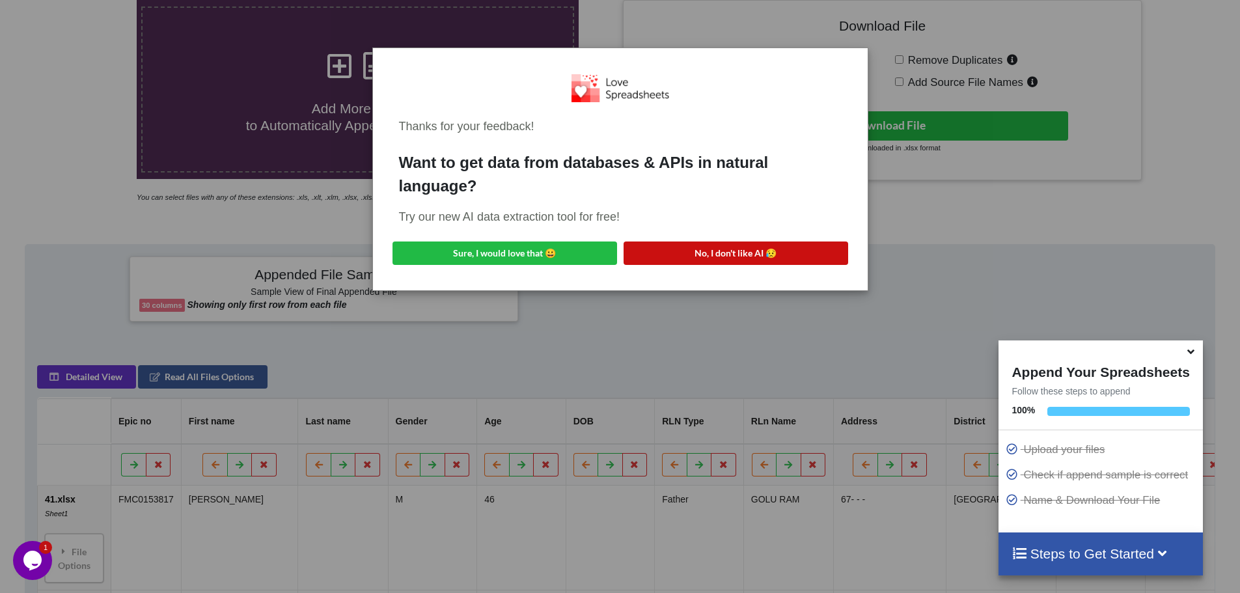
click at [689, 254] on button "No, I don't like AI 😥" at bounding box center [736, 253] width 225 height 23
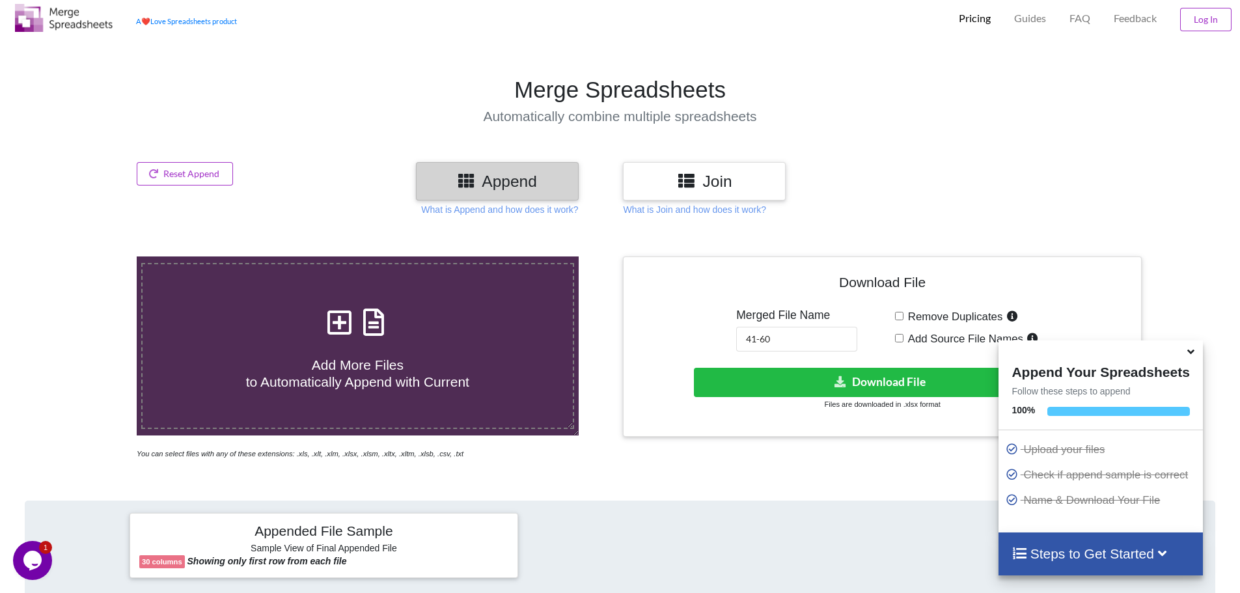
scroll to position [0, 0]
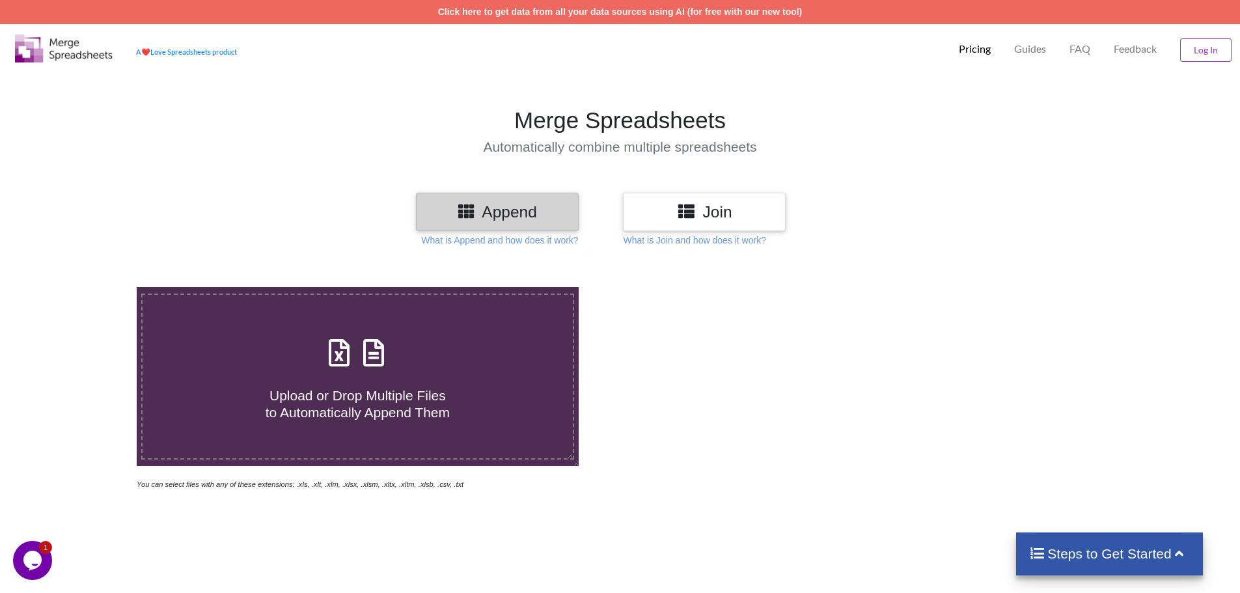
click at [324, 388] on span "Upload or Drop Multiple Files to Automatically Append Them" at bounding box center [358, 403] width 184 height 31
click at [89, 287] on input "Upload or Drop Multiple Files to Automatically Append Them" at bounding box center [89, 287] width 0 height 0
type input "C:\fakepath\61.xlsx"
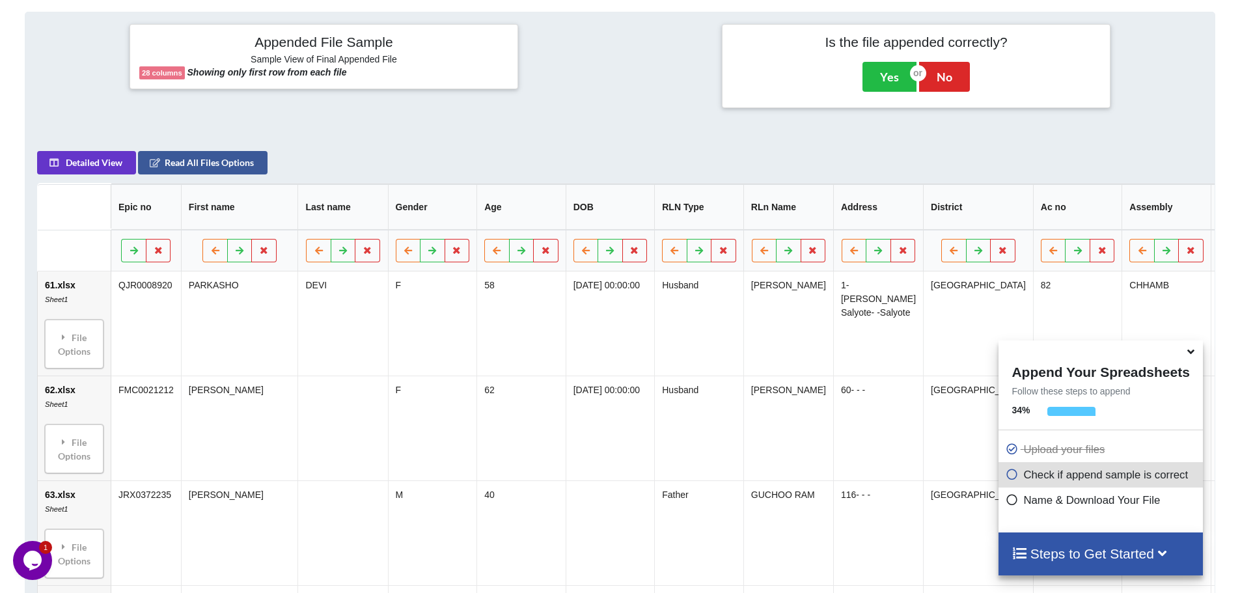
scroll to position [531, 0]
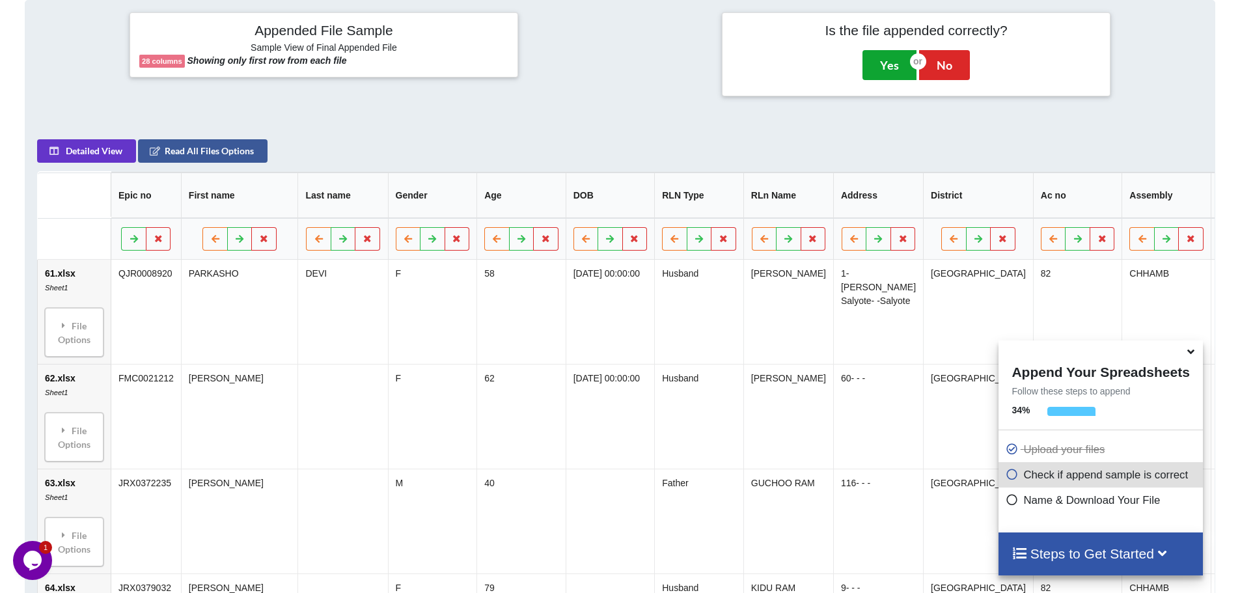
click at [891, 69] on button "Yes" at bounding box center [890, 65] width 54 height 30
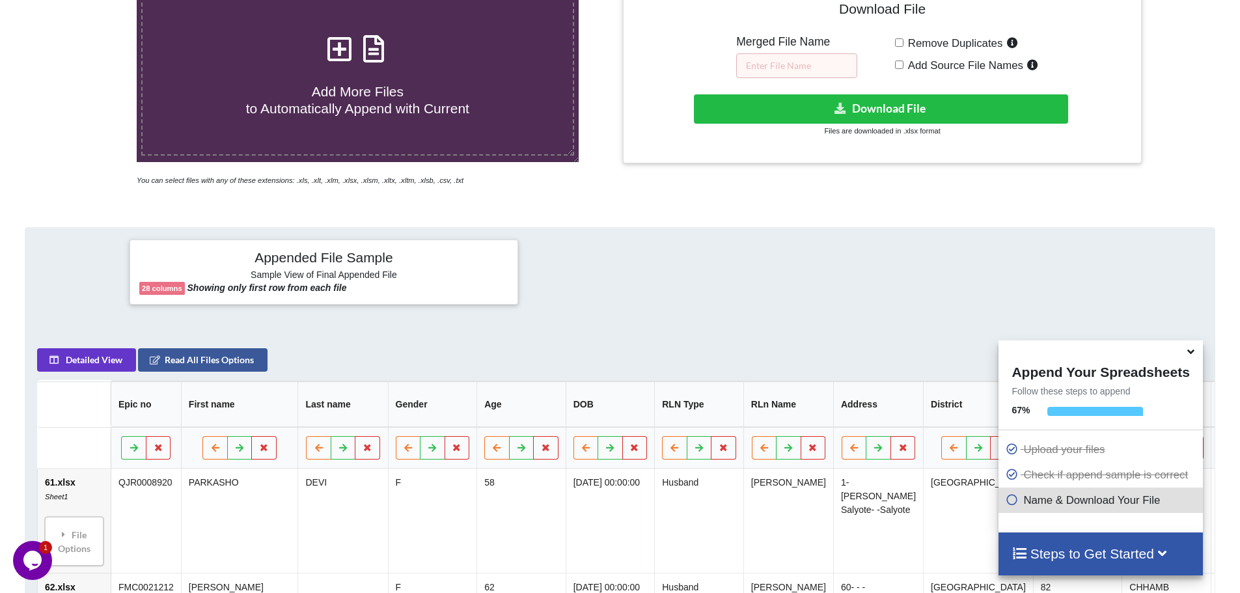
scroll to position [287, 0]
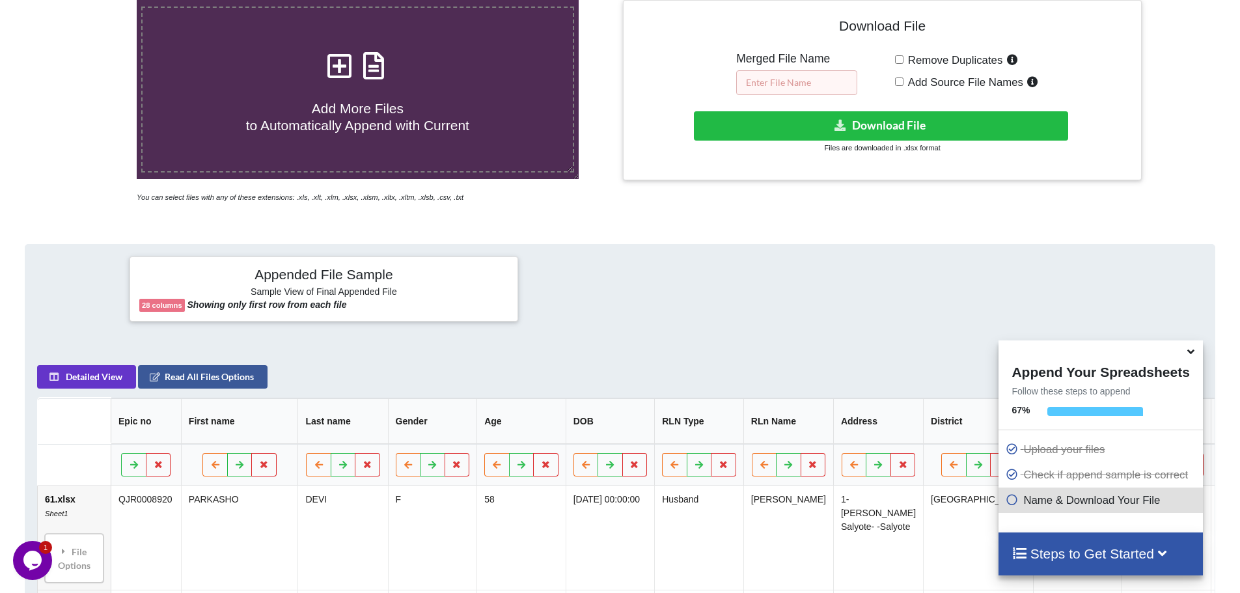
click at [786, 85] on input "text" at bounding box center [796, 82] width 121 height 25
type input "61-80"
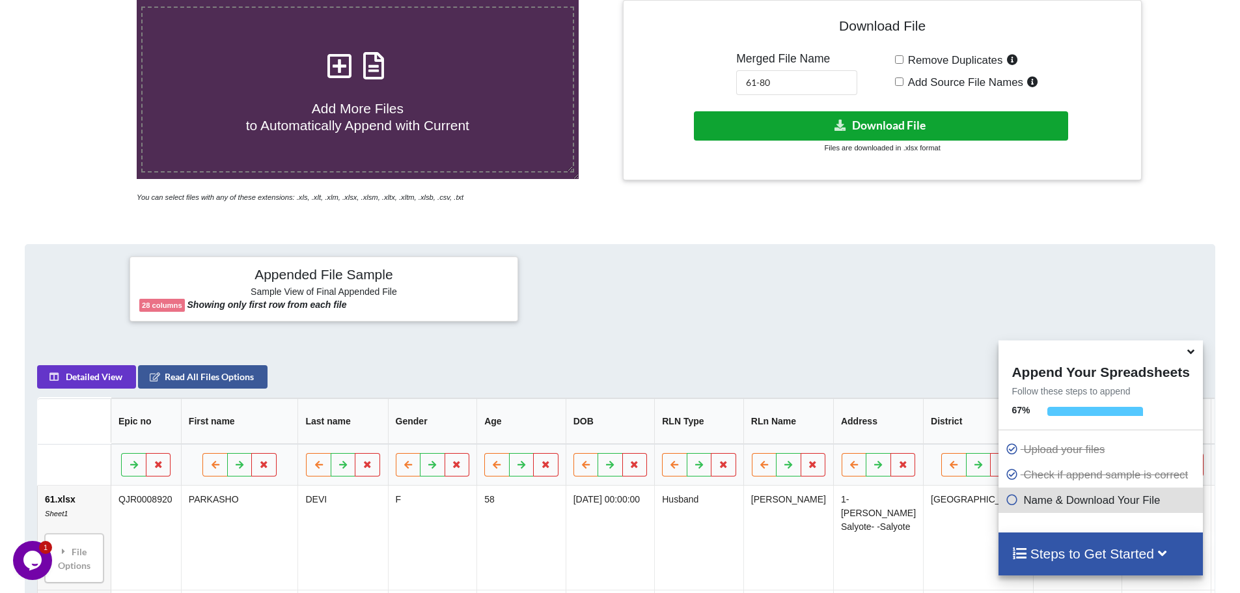
click at [872, 122] on button "Download File" at bounding box center [881, 125] width 374 height 29
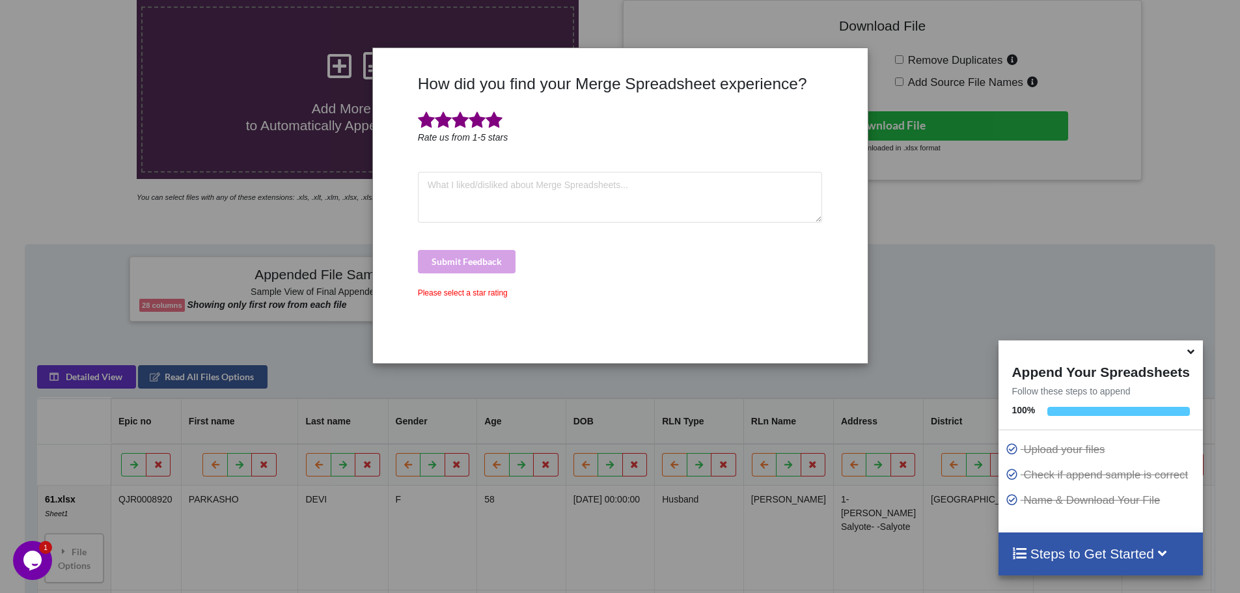
click at [493, 122] on span at bounding box center [494, 120] width 17 height 18
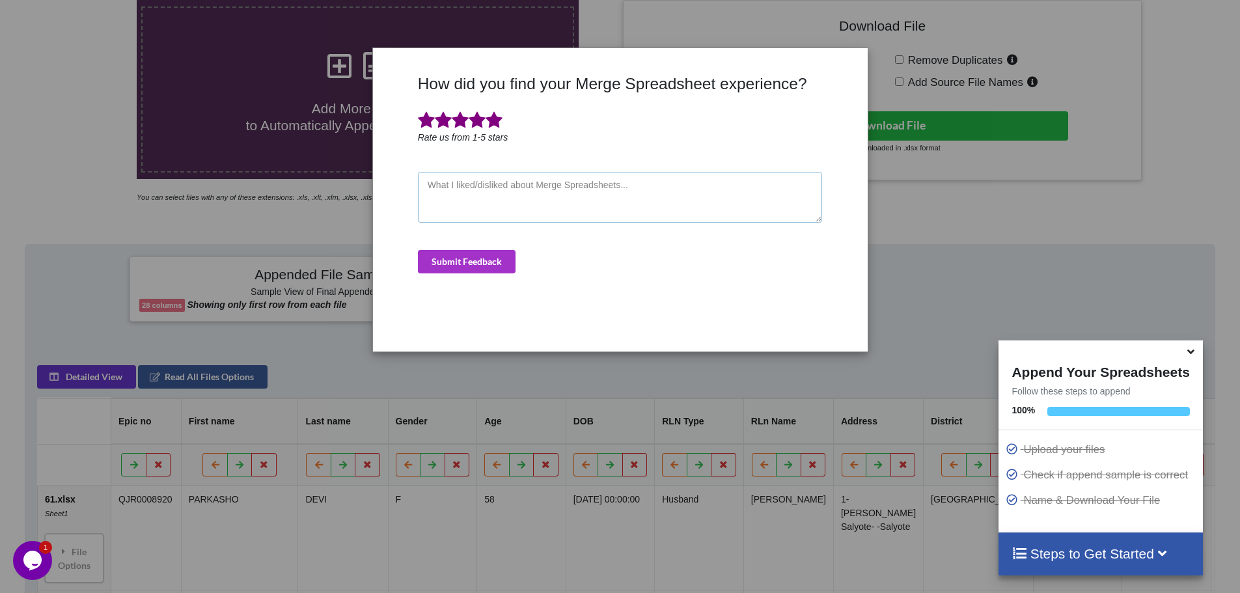
click at [480, 183] on textarea at bounding box center [620, 197] width 405 height 51
type textarea "good"
click at [454, 260] on button "Submit Feedback" at bounding box center [467, 261] width 98 height 23
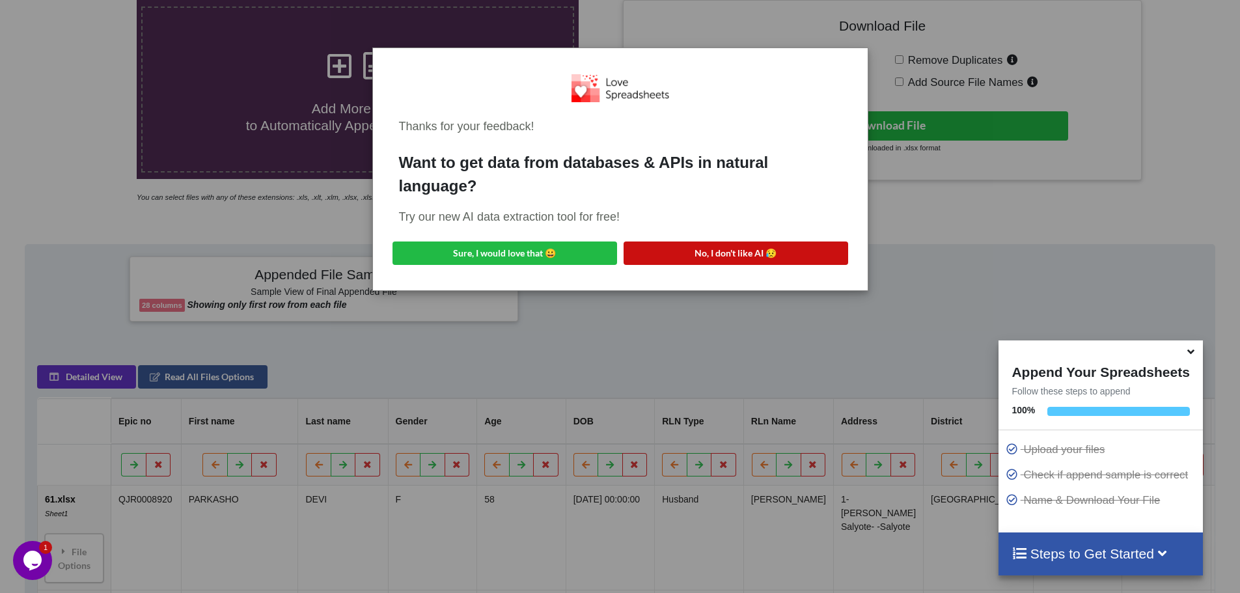
click at [715, 252] on button "No, I don't like AI 😥" at bounding box center [736, 253] width 225 height 23
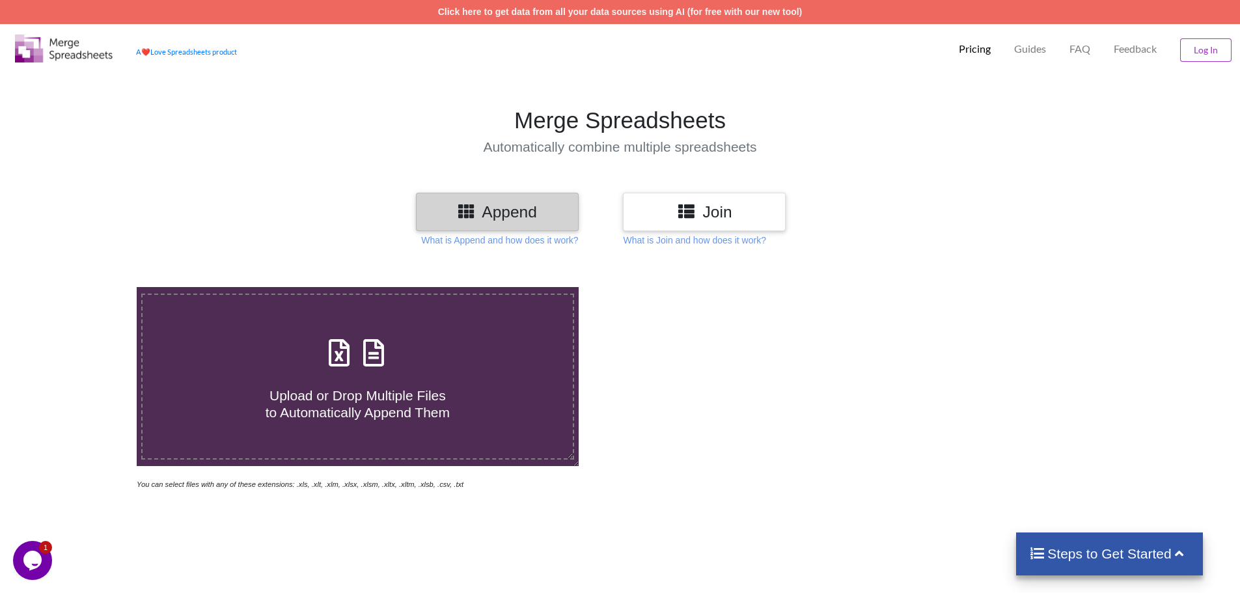
click at [376, 400] on span "Upload or Drop Multiple Files to Automatically Append Them" at bounding box center [358, 403] width 184 height 31
click at [89, 287] on input "Upload or Drop Multiple Files to Automatically Append Them" at bounding box center [89, 287] width 0 height 0
type input "C:\fakepath\81.xlsx"
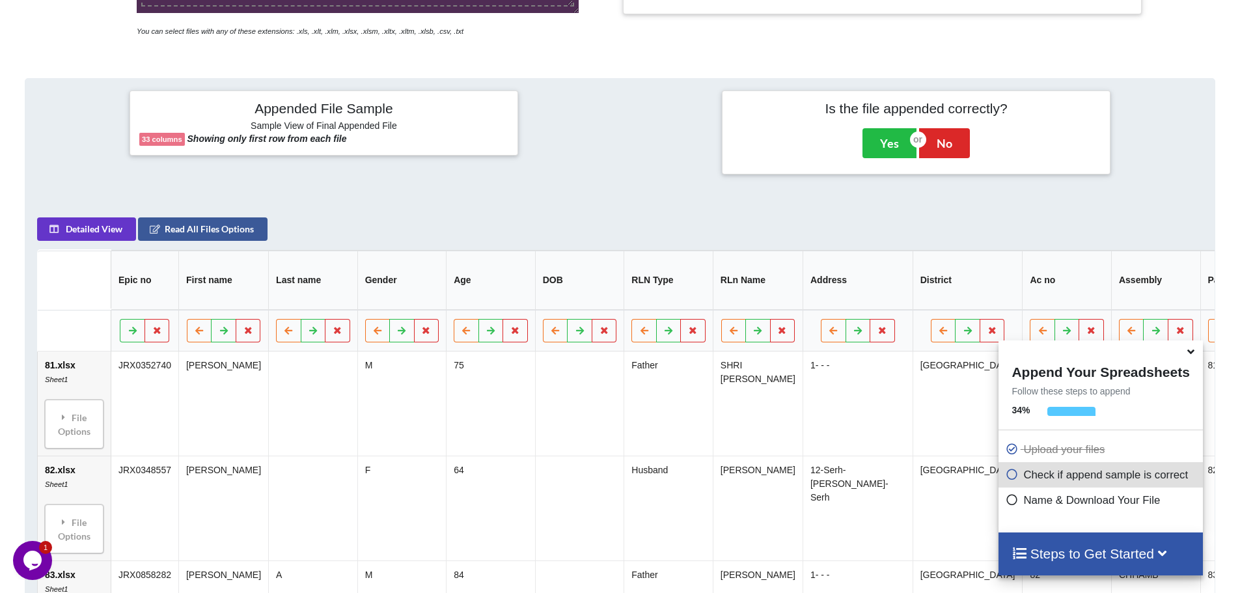
scroll to position [531, 0]
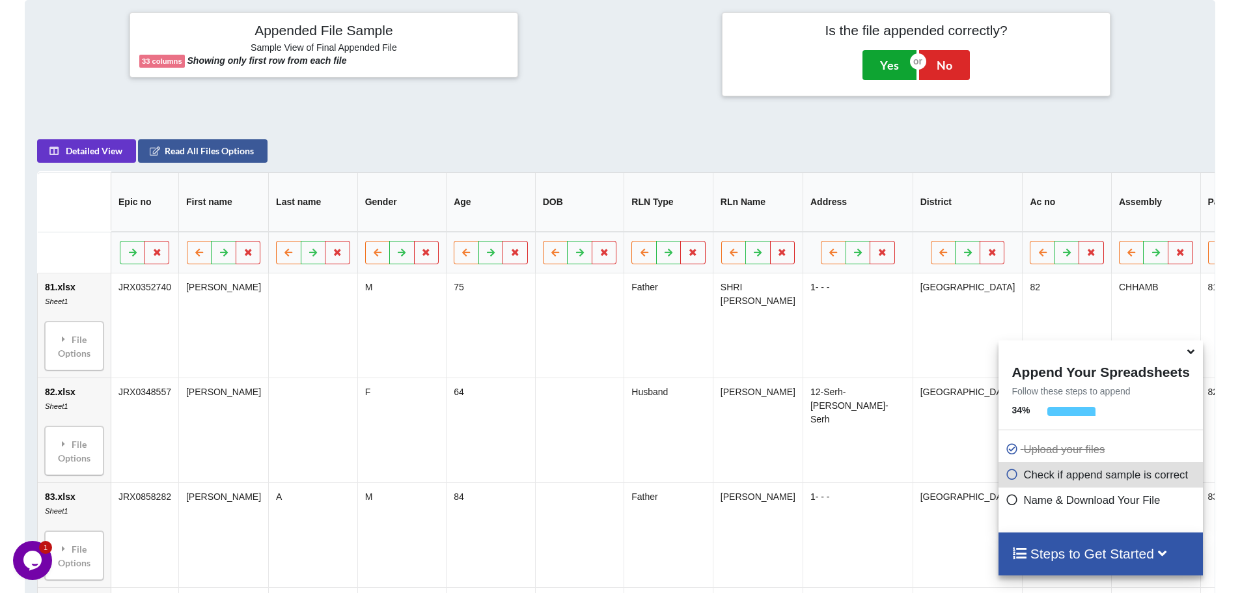
click at [885, 55] on button "Yes" at bounding box center [890, 65] width 54 height 30
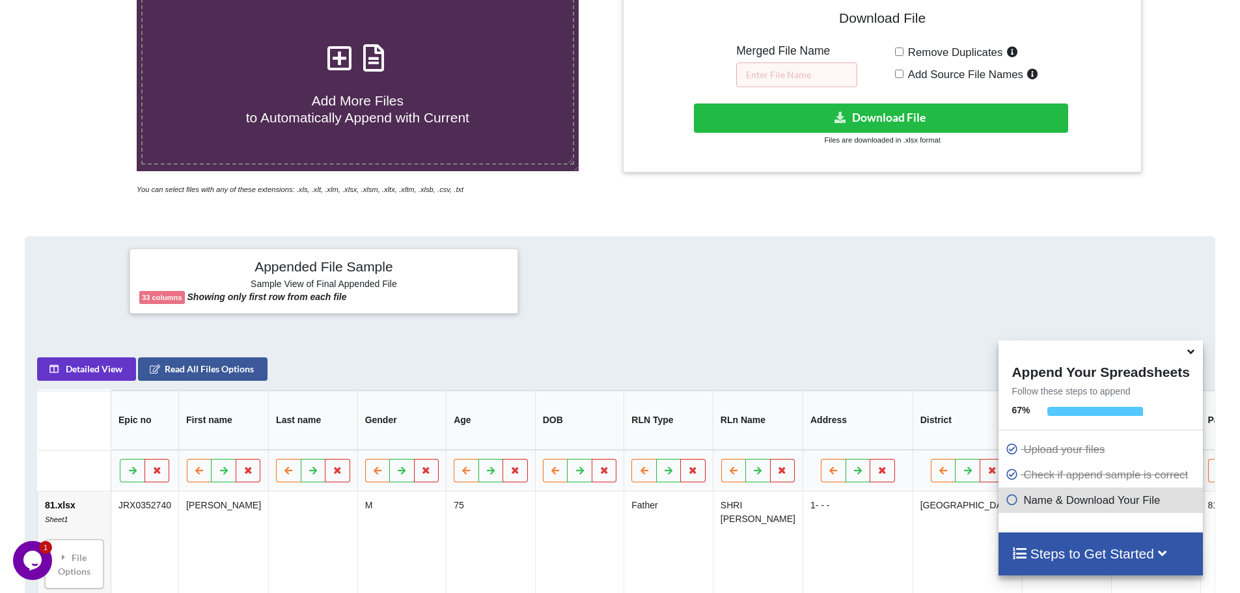
scroll to position [287, 0]
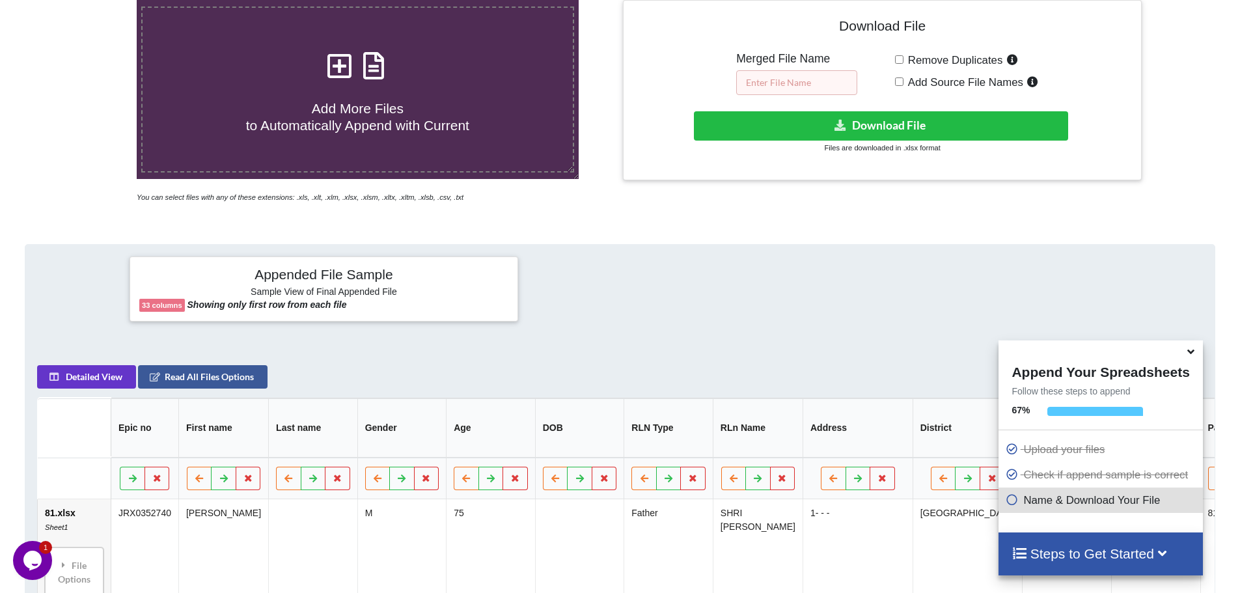
click at [771, 87] on input "text" at bounding box center [796, 82] width 121 height 25
type input "81-100"
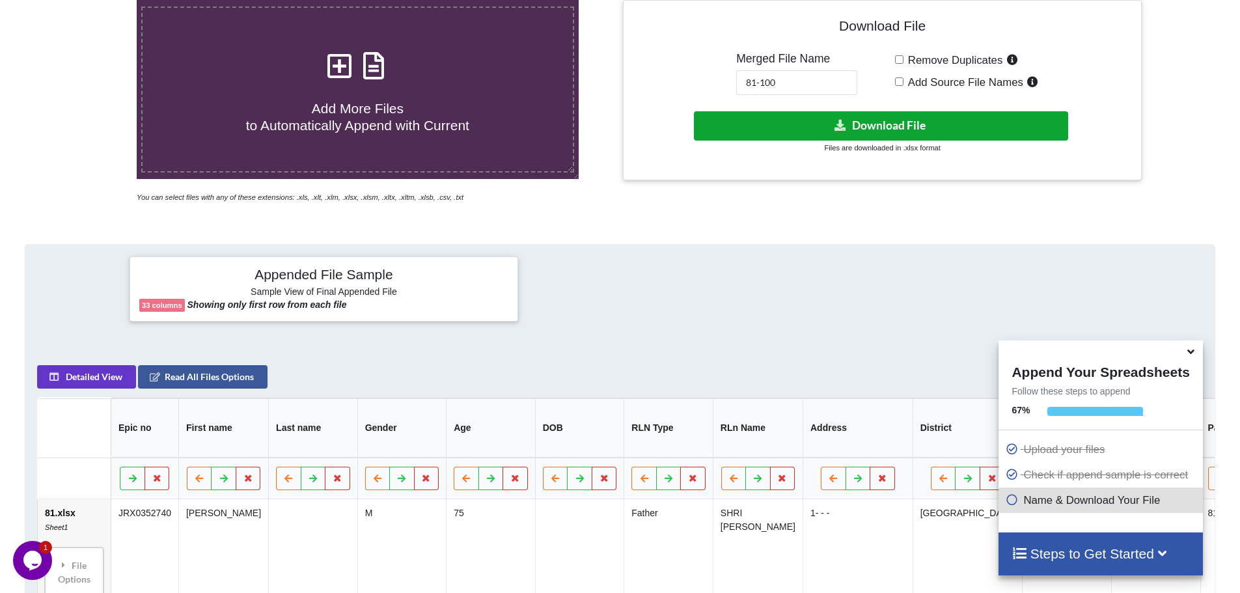
click at [876, 125] on button "Download File" at bounding box center [881, 125] width 374 height 29
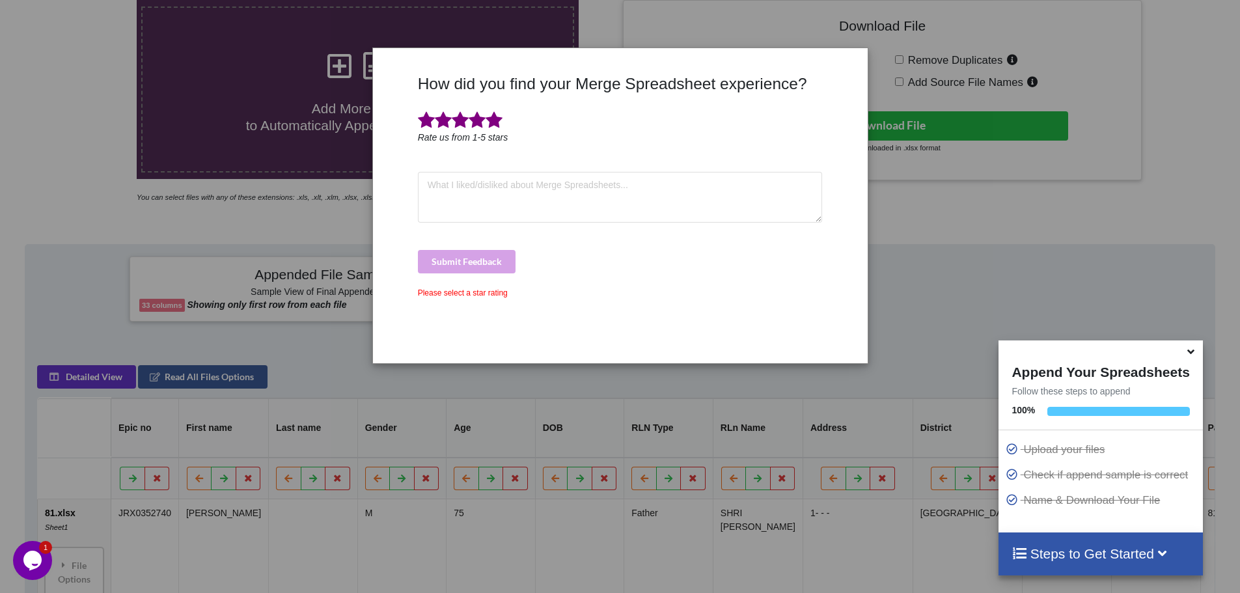
click at [493, 124] on span at bounding box center [494, 120] width 17 height 18
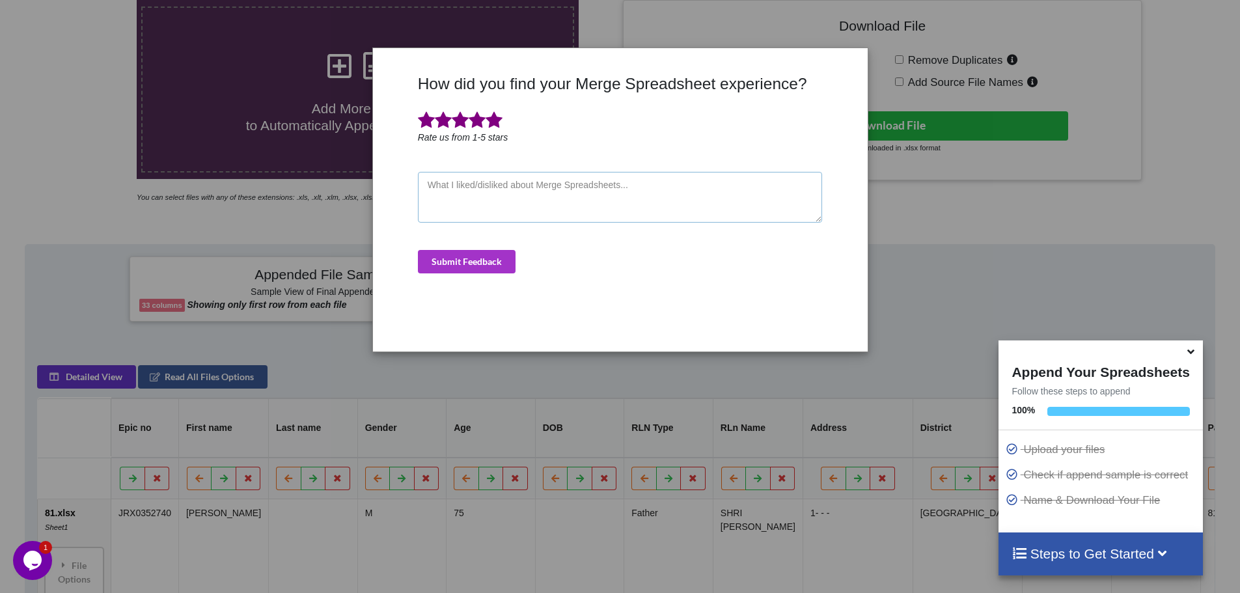
click at [484, 189] on textarea at bounding box center [620, 197] width 405 height 51
type textarea "good"
click at [470, 263] on button "Submit Feedback" at bounding box center [467, 261] width 98 height 23
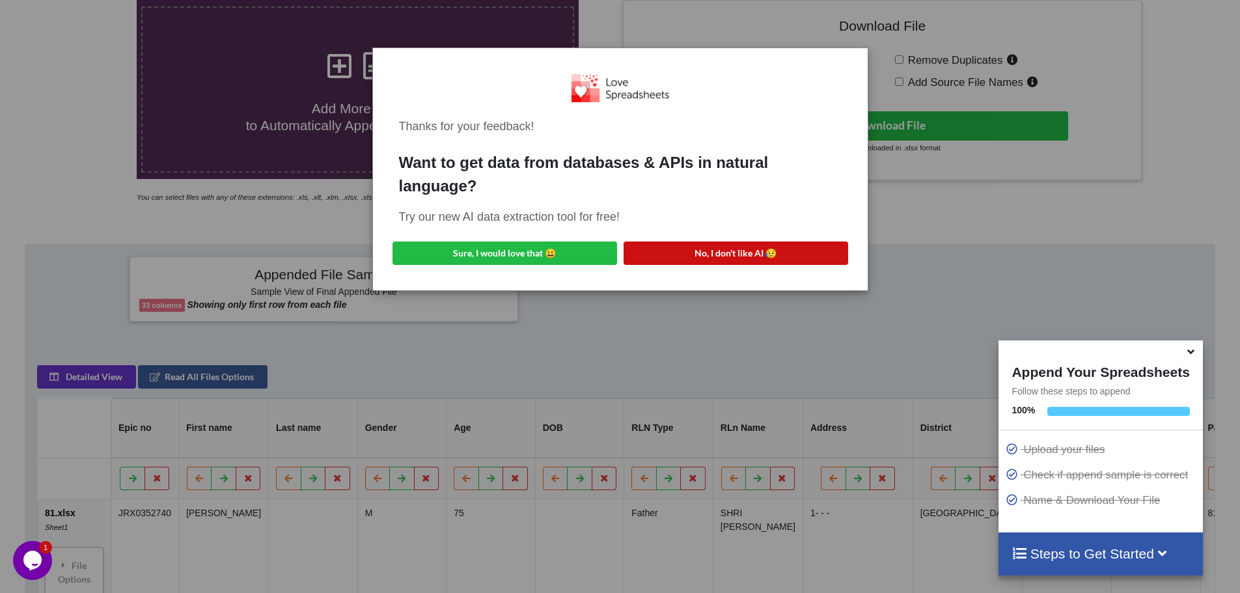
click at [732, 254] on button "No, I don't like AI 😥" at bounding box center [736, 253] width 225 height 23
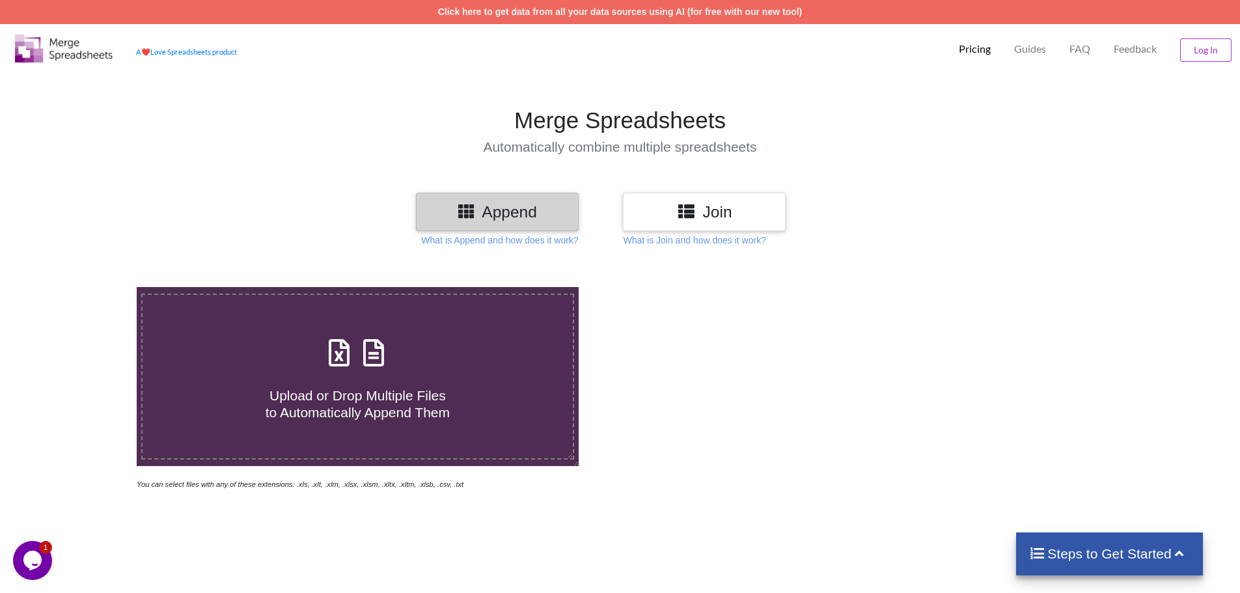
click at [355, 404] on span "Upload or Drop Multiple Files to Automatically Append Them" at bounding box center [358, 403] width 184 height 31
click at [89, 287] on input "Upload or Drop Multiple Files to Automatically Append Them" at bounding box center [89, 287] width 0 height 0
type input "C:\fakepath\101.xlsx"
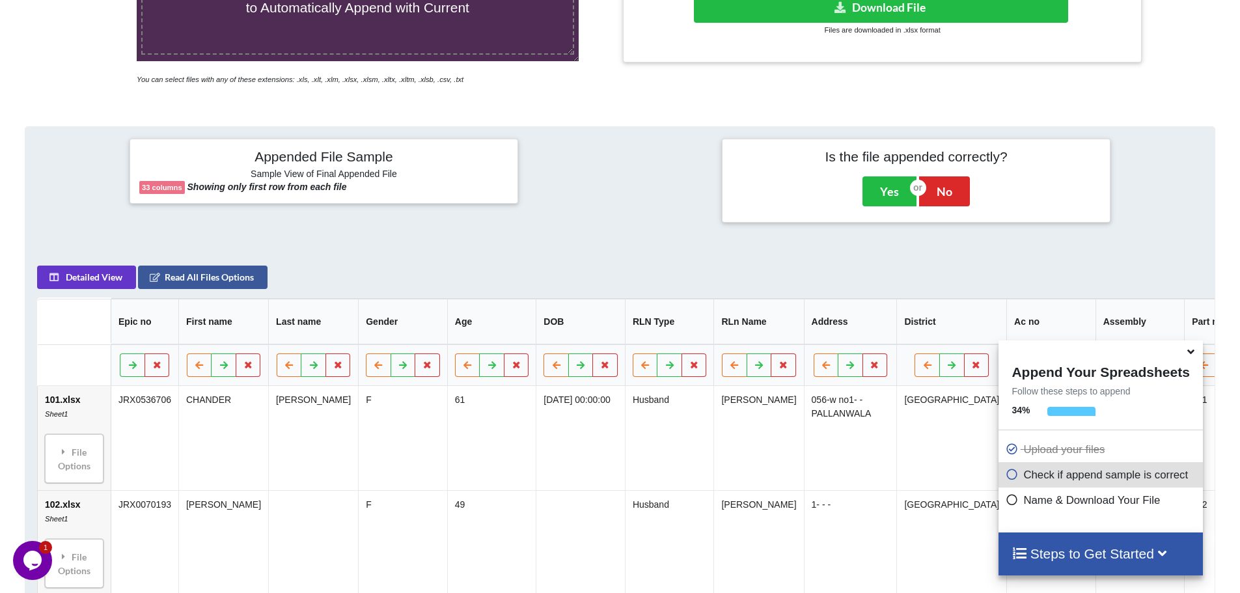
scroll to position [401, 0]
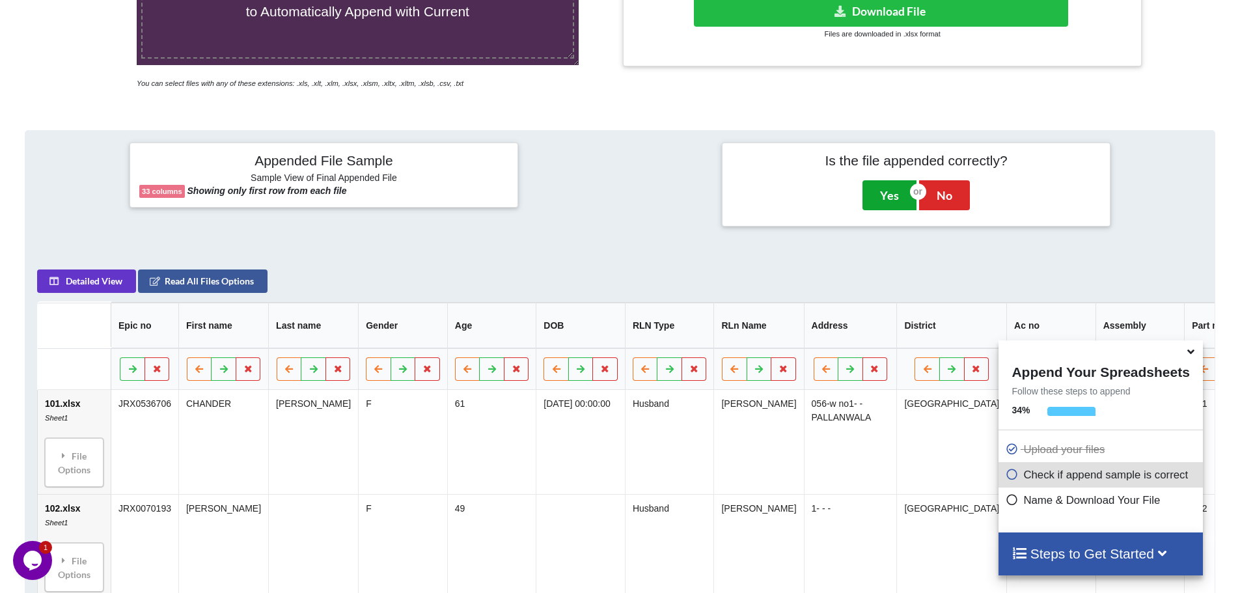
click at [887, 198] on button "Yes" at bounding box center [890, 195] width 54 height 30
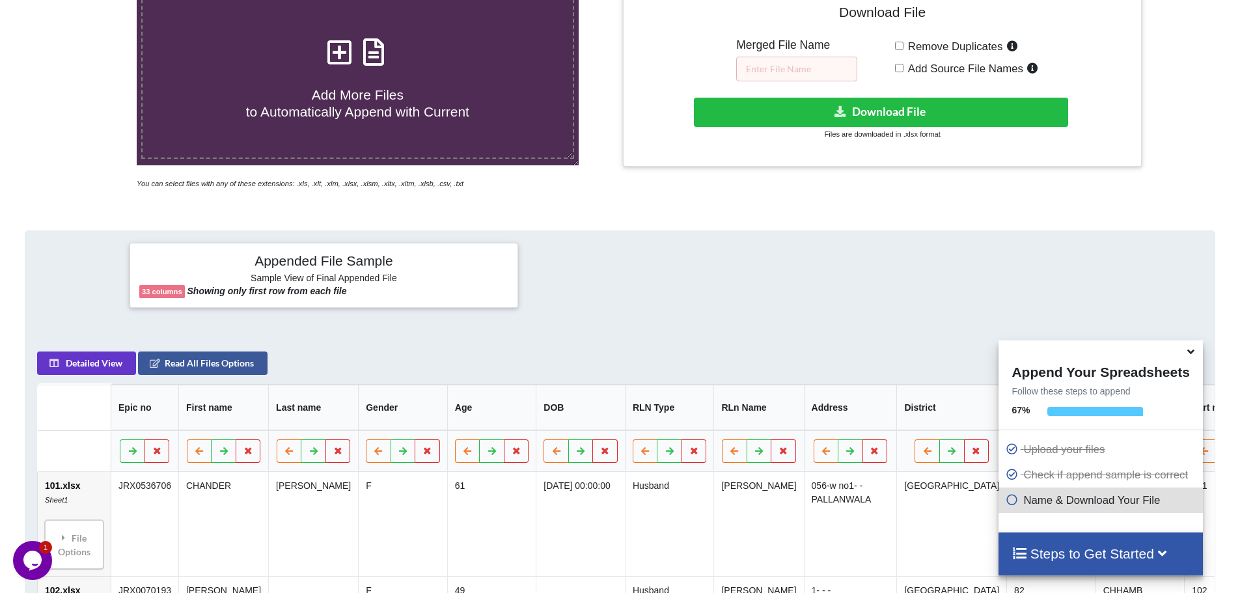
scroll to position [287, 0]
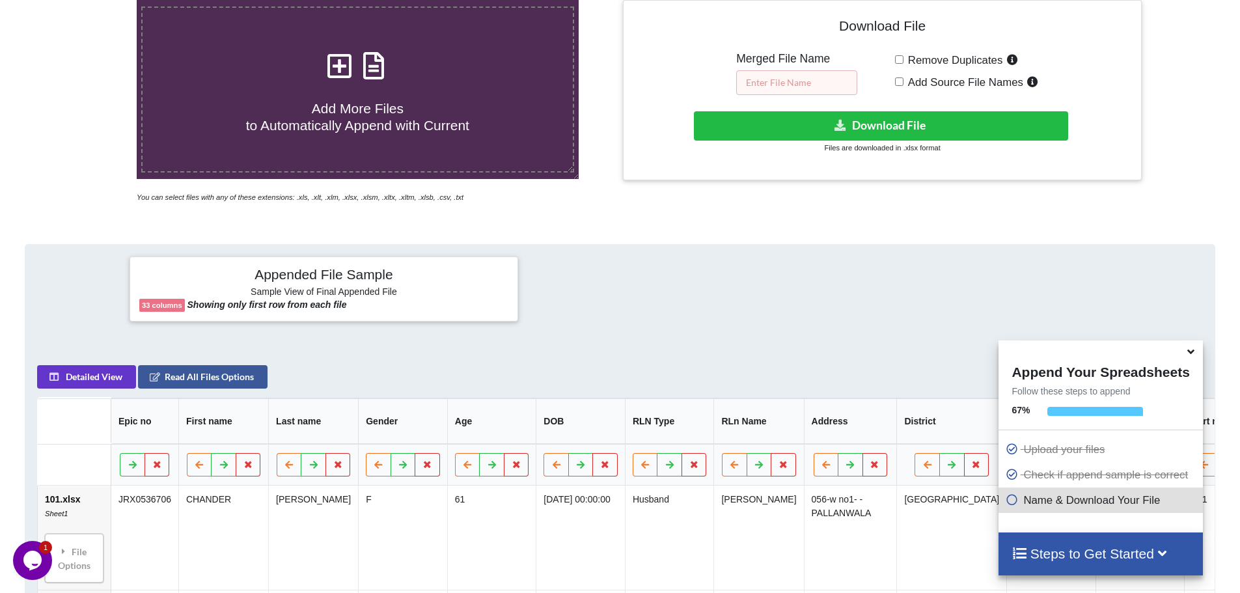
click at [777, 84] on input "text" at bounding box center [796, 82] width 121 height 25
type input "101-120"
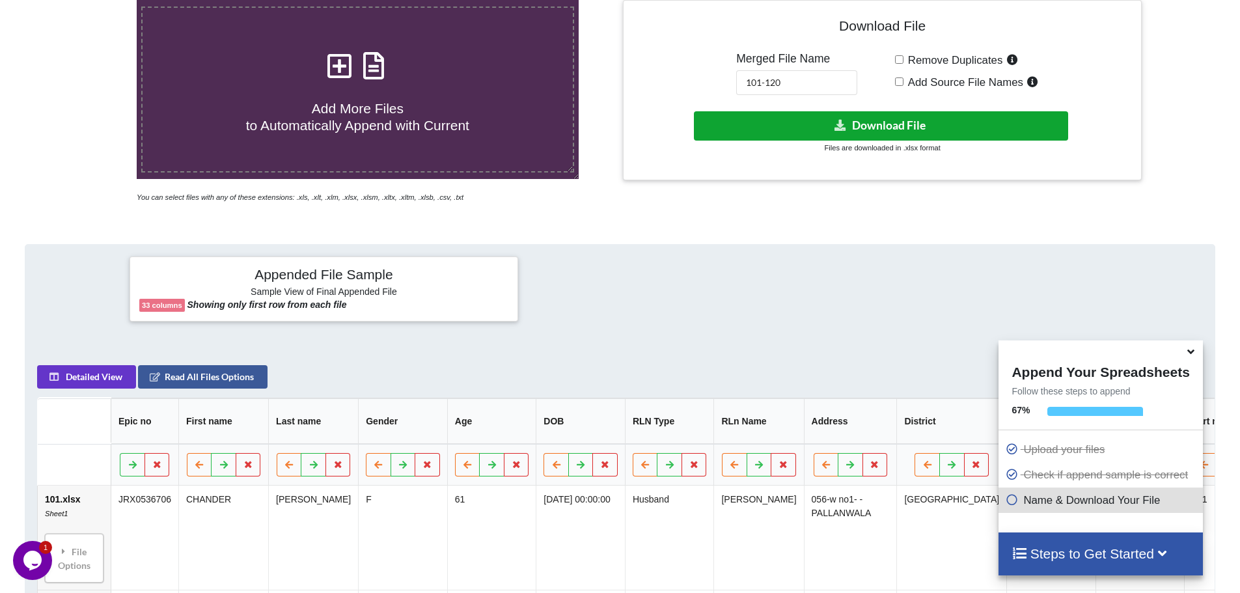
click at [884, 130] on button "Download File" at bounding box center [881, 125] width 374 height 29
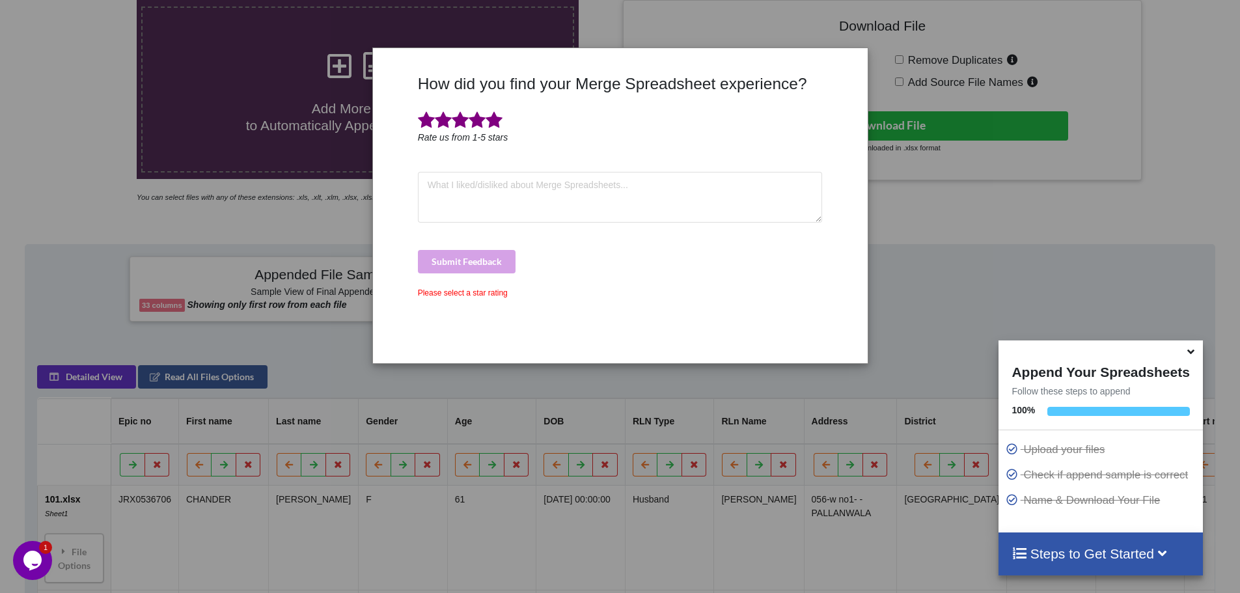
click at [495, 124] on span at bounding box center [494, 120] width 17 height 18
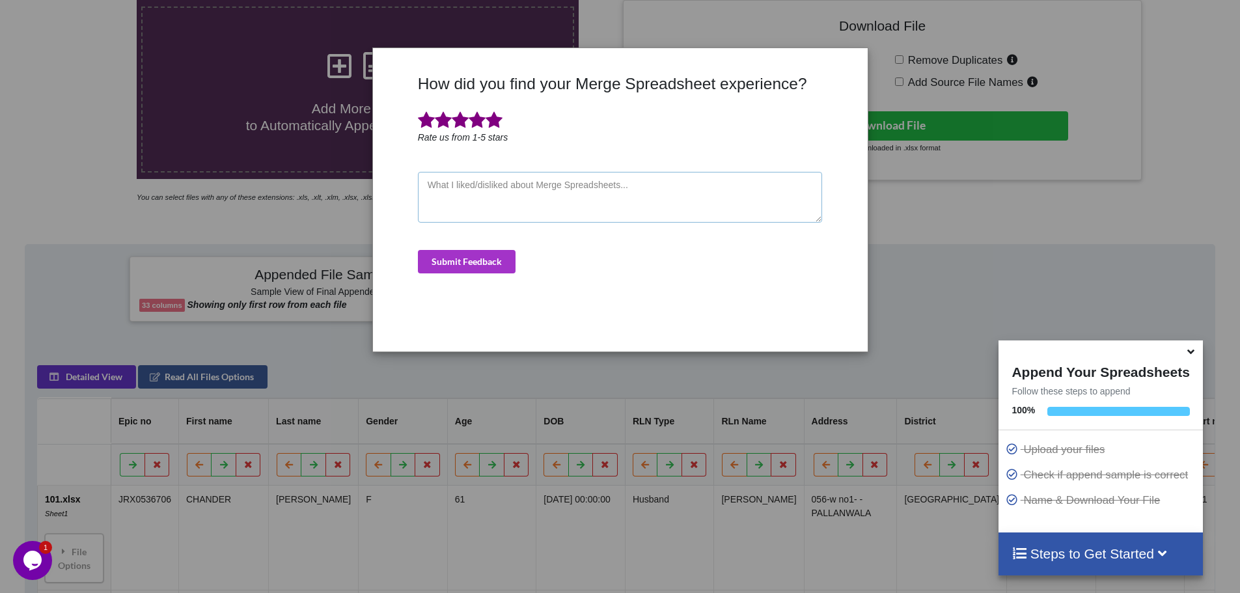
click at [480, 199] on textarea at bounding box center [620, 197] width 405 height 51
type textarea "good"
click at [447, 265] on button "Submit Feedback" at bounding box center [467, 261] width 98 height 23
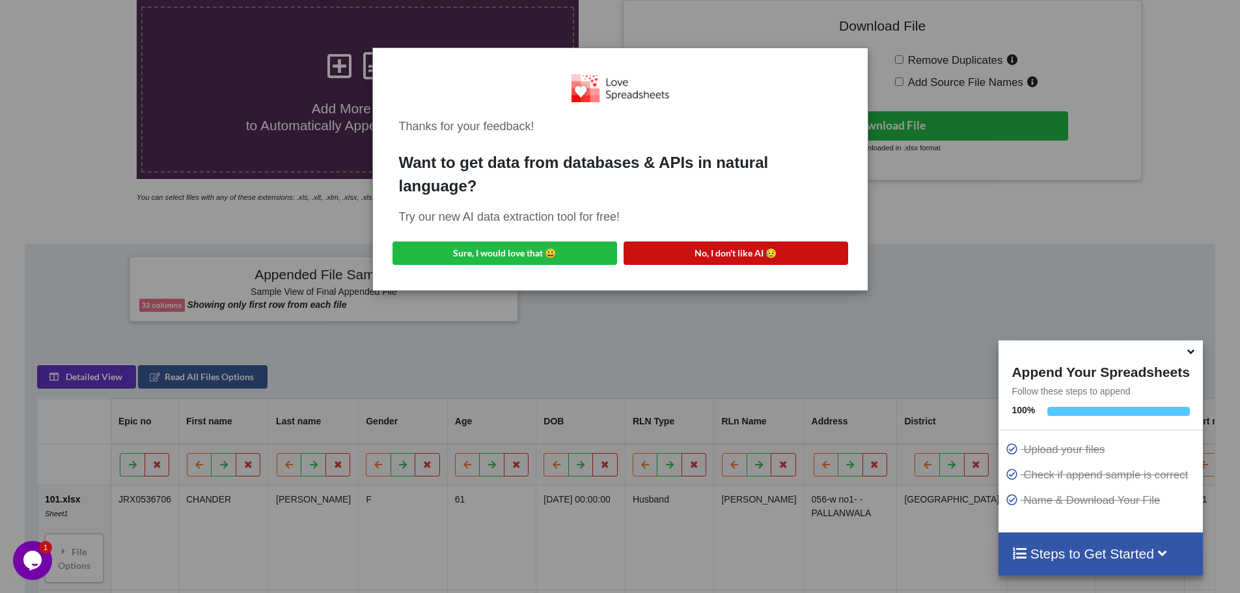
click at [721, 256] on button "No, I don't like AI 😥" at bounding box center [736, 253] width 225 height 23
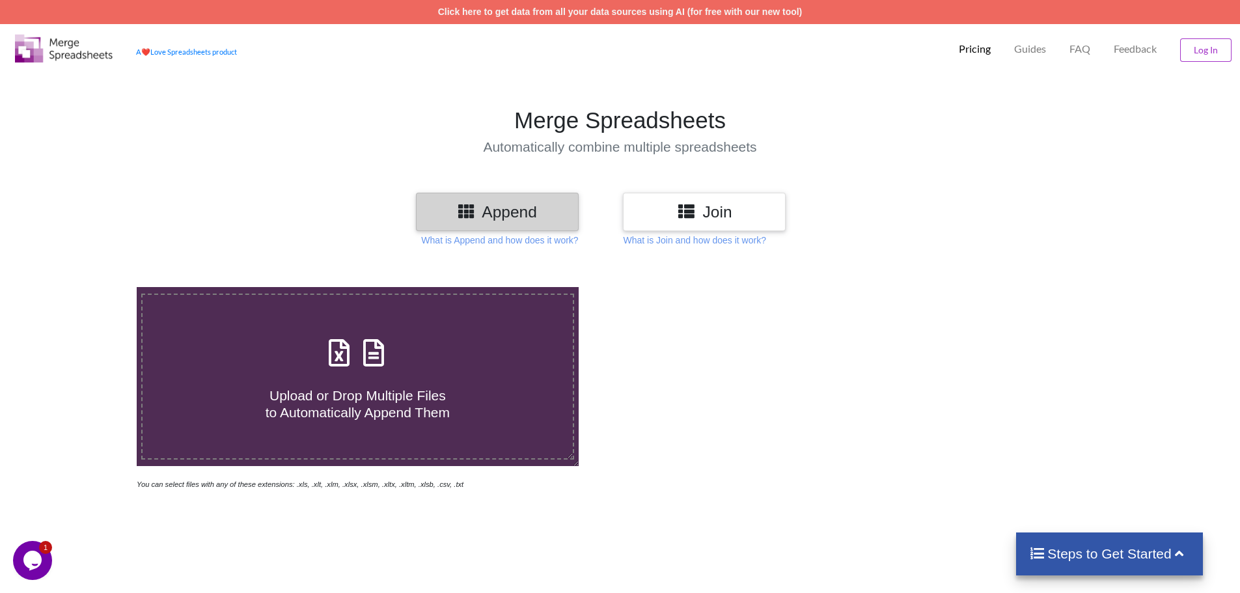
click at [367, 398] on span "Upload or Drop Multiple Files to Automatically Append Them" at bounding box center [358, 403] width 184 height 31
click at [89, 287] on input "Upload or Drop Multiple Files to Automatically Append Them" at bounding box center [89, 287] width 0 height 0
type input "C:\fakepath\121.xlsx"
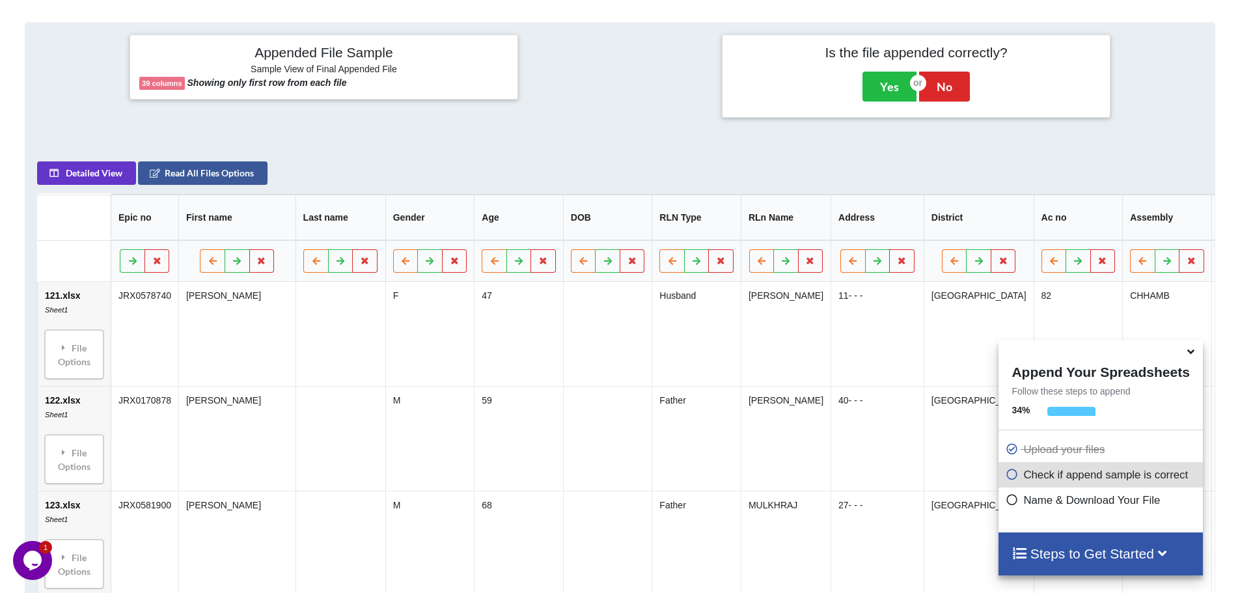
scroll to position [615, 0]
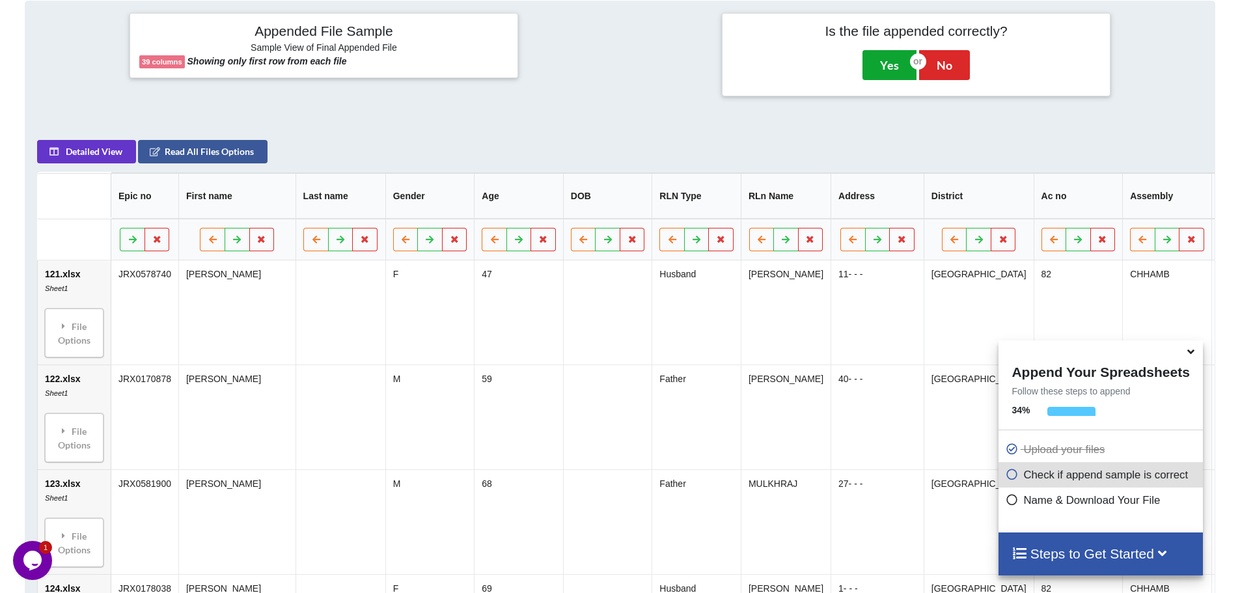
click at [879, 62] on button "Yes" at bounding box center [890, 65] width 54 height 30
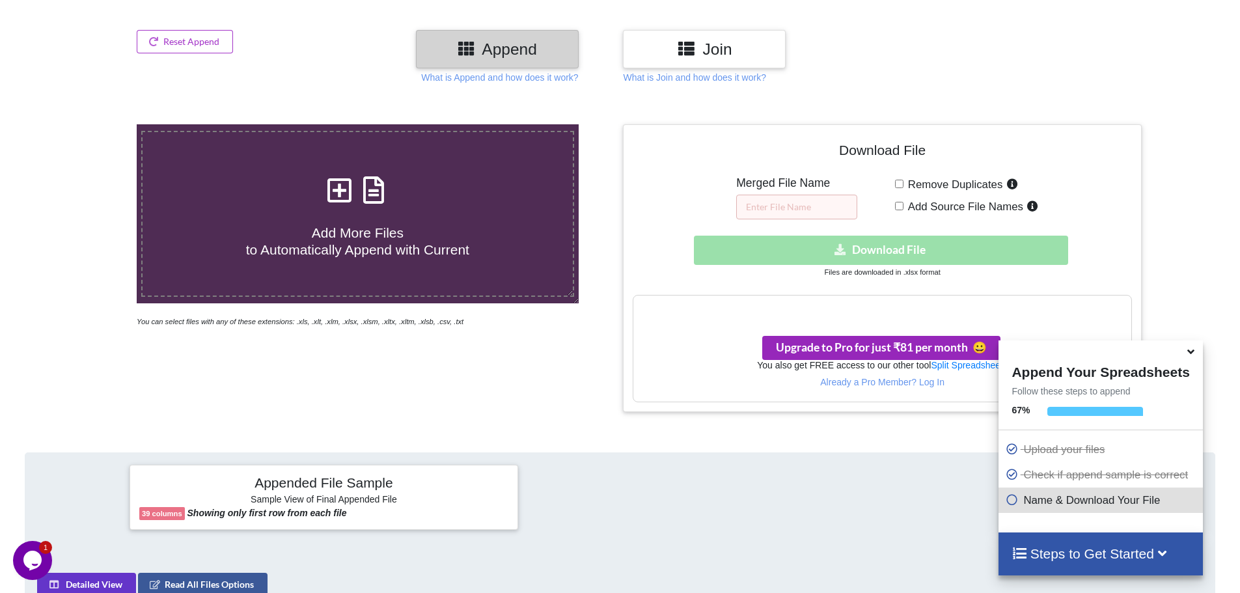
scroll to position [162, 0]
click at [782, 204] on input "text" at bounding box center [796, 207] width 121 height 25
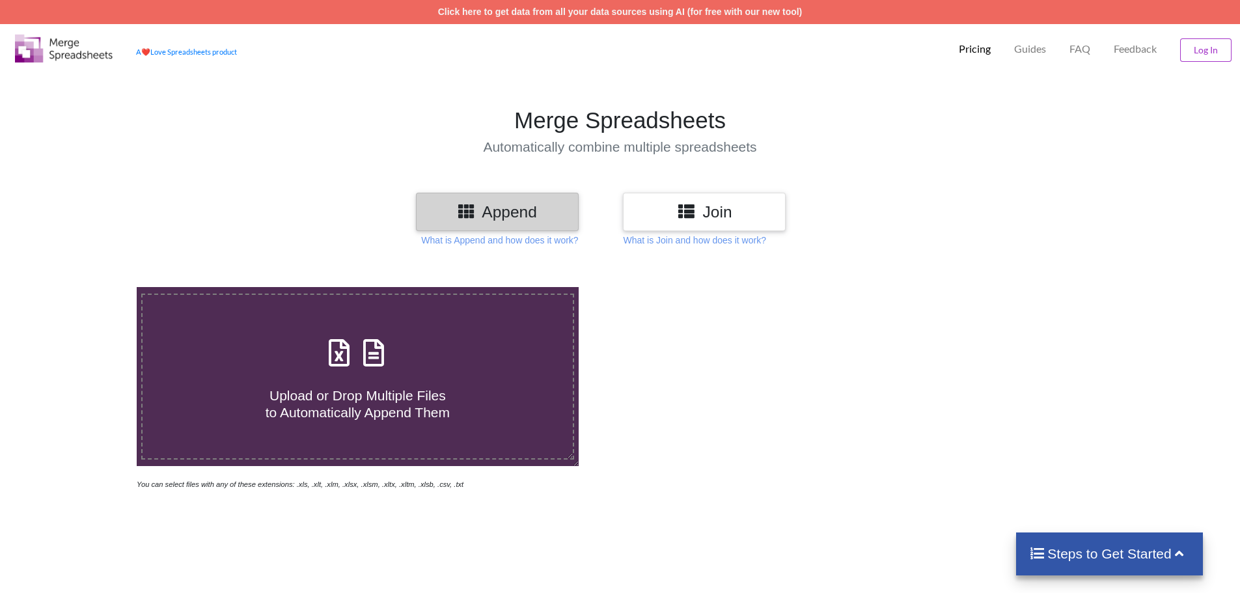
click at [368, 395] on span "Upload or Drop Multiple Files to Automatically Append Them" at bounding box center [358, 403] width 184 height 31
click at [89, 287] on input "Upload or Drop Multiple Files to Automatically Append Them" at bounding box center [89, 287] width 0 height 0
type input "C:\fakepath\121.xlsx"
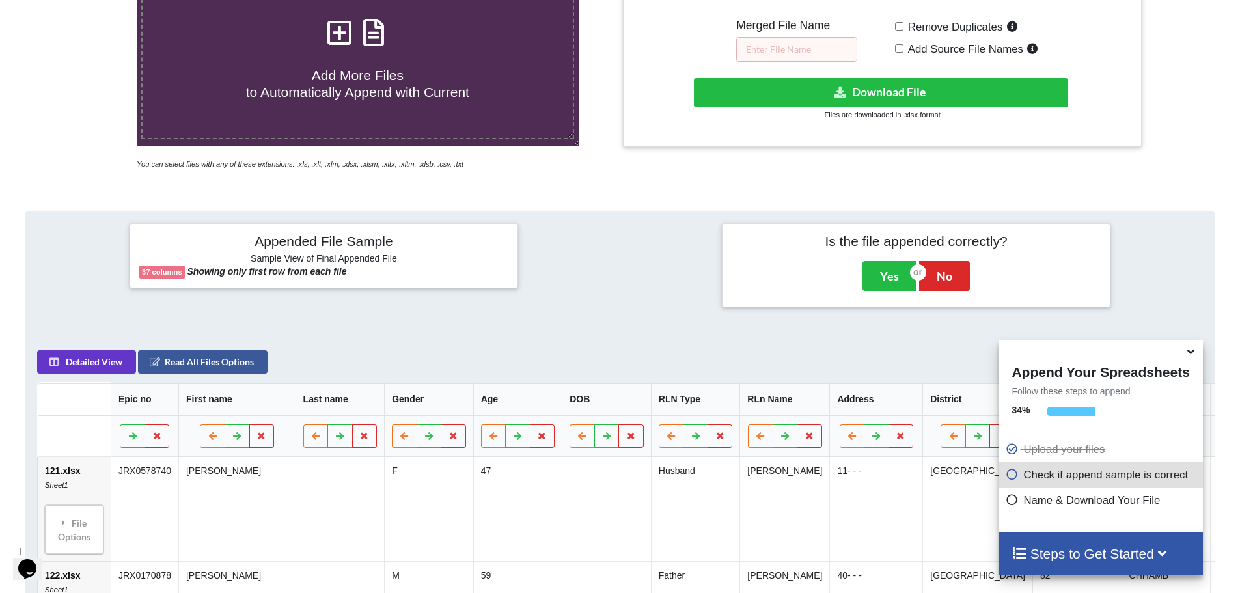
scroll to position [326, 0]
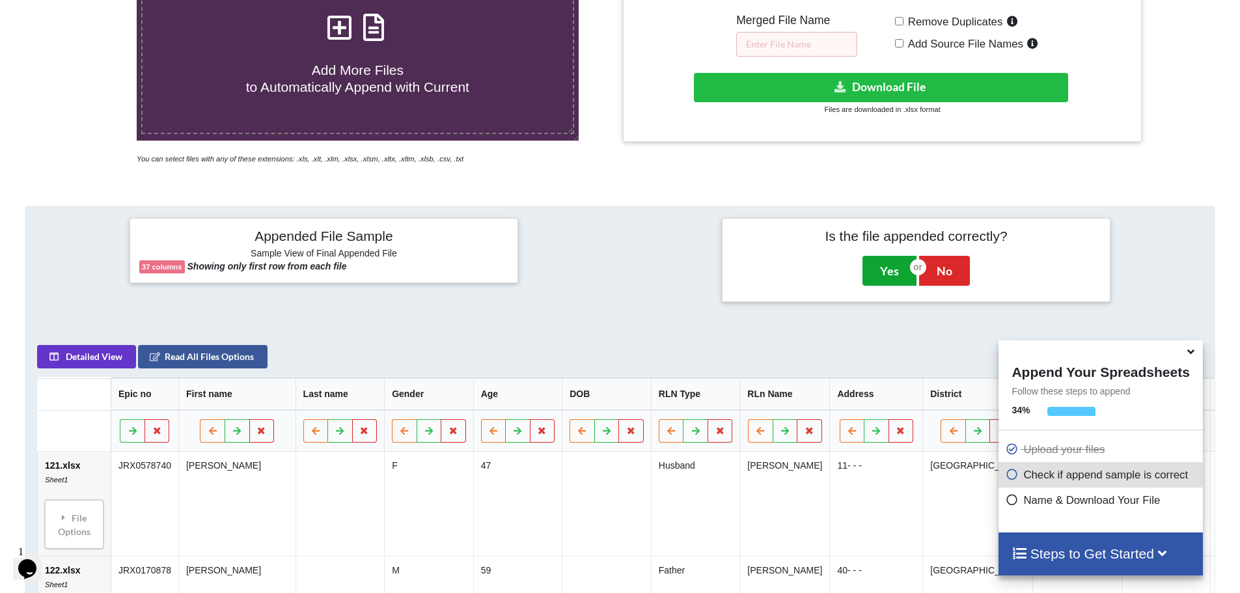
click at [886, 279] on button "Yes" at bounding box center [890, 271] width 54 height 30
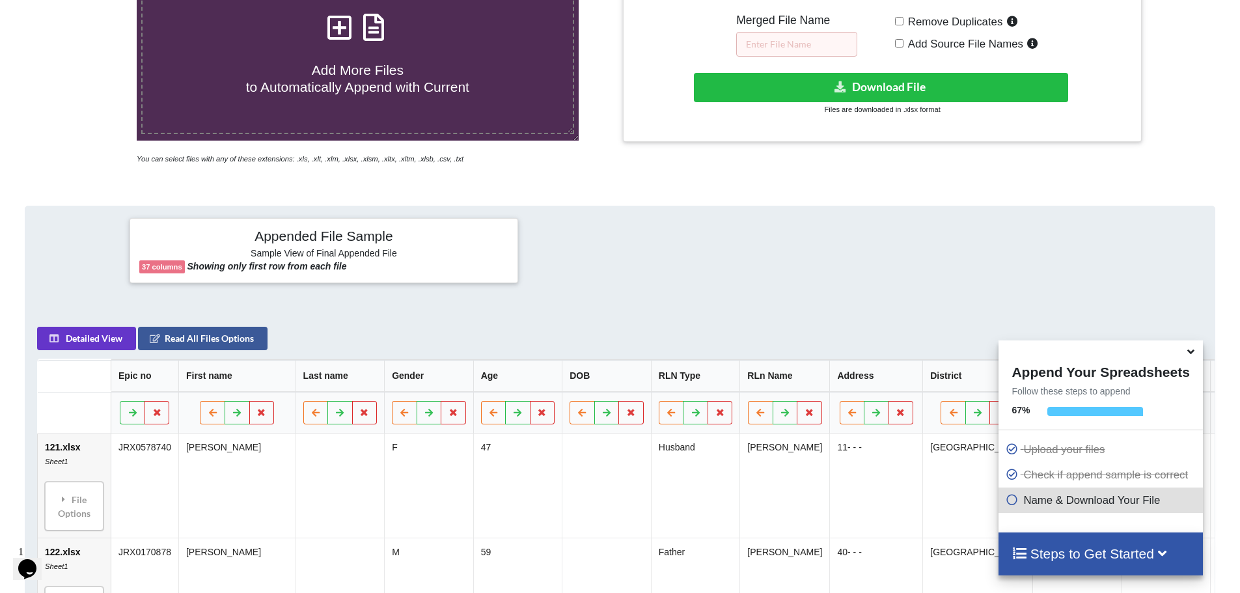
scroll to position [287, 0]
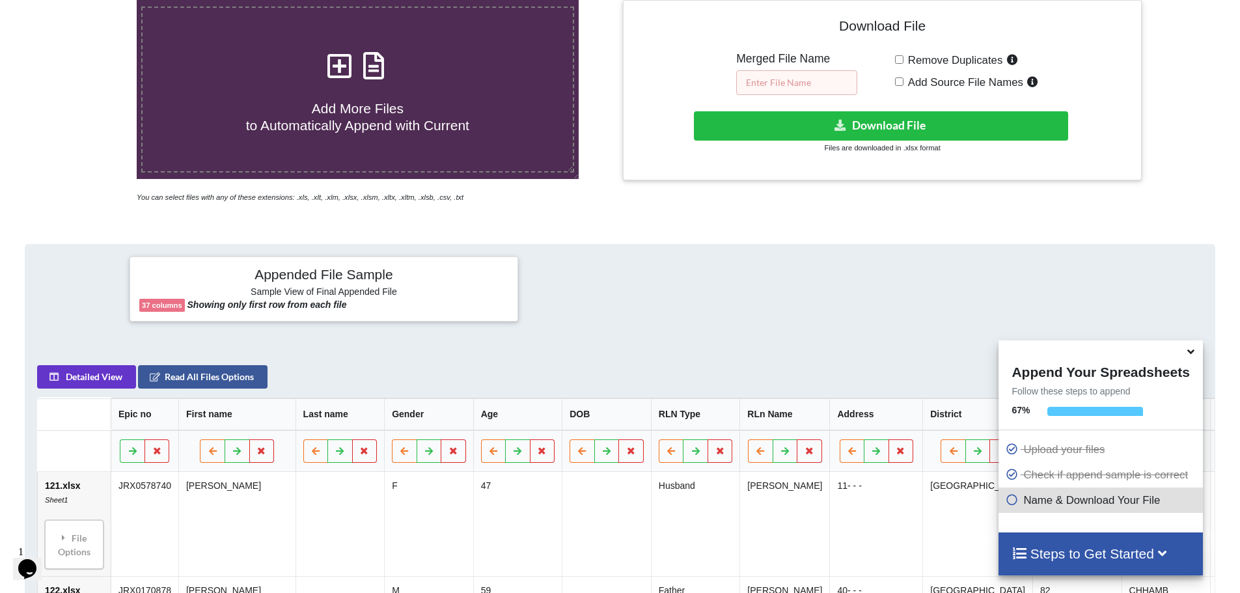
click at [777, 86] on input "text" at bounding box center [796, 82] width 121 height 25
type input "121-135"
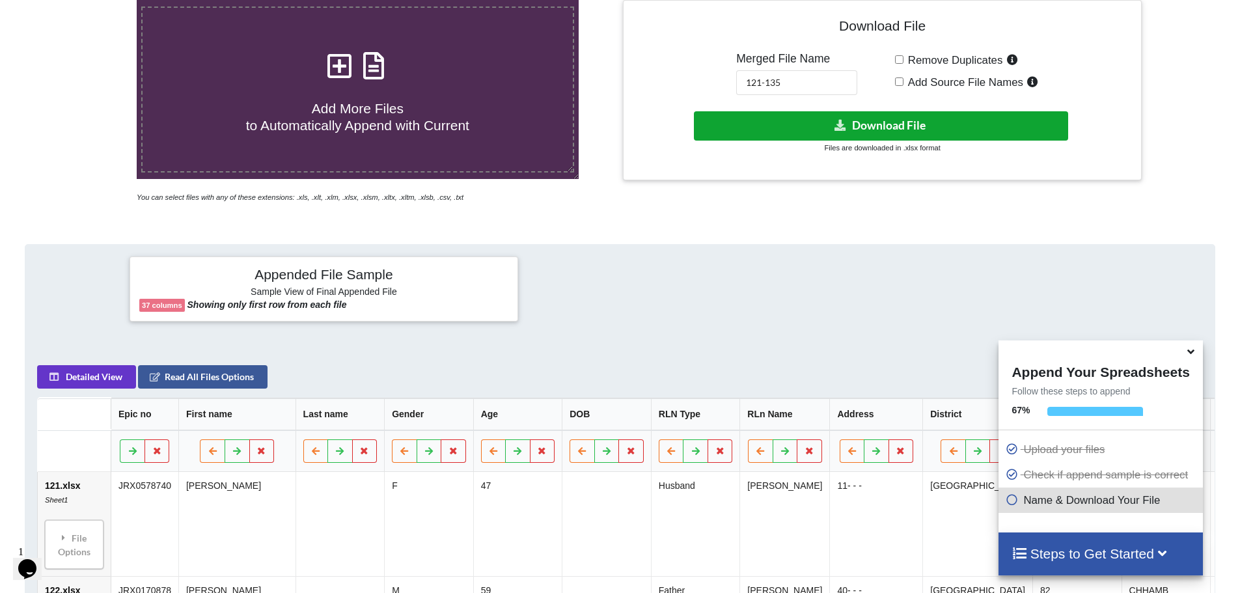
click at [859, 119] on button "Download File" at bounding box center [881, 125] width 374 height 29
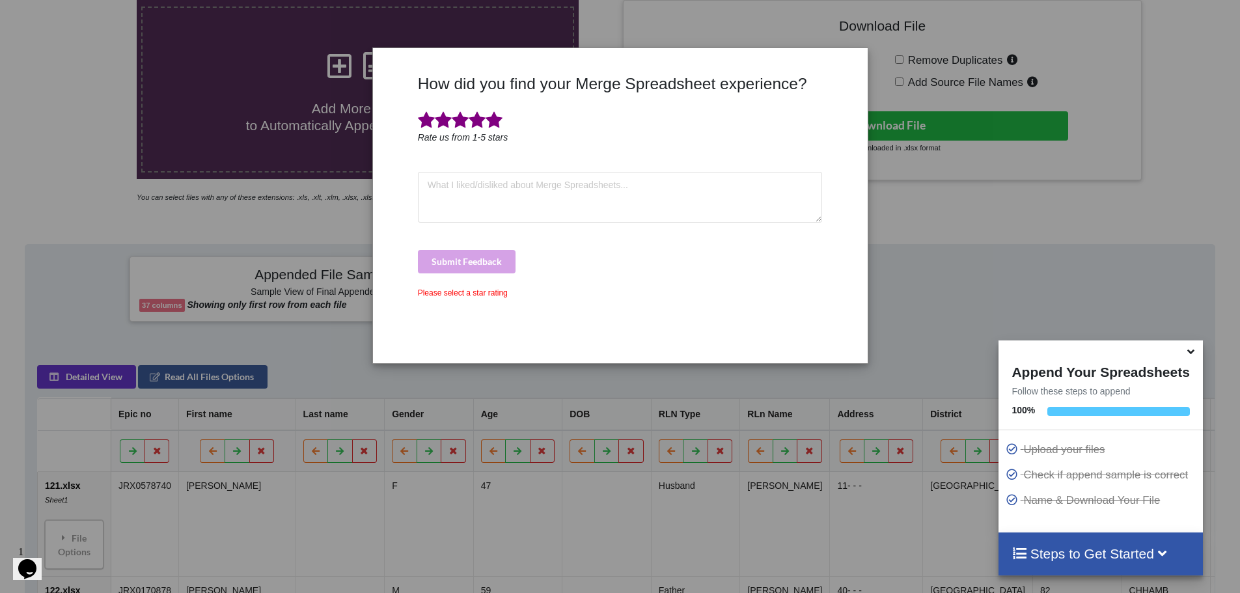
click at [498, 125] on span at bounding box center [494, 120] width 17 height 18
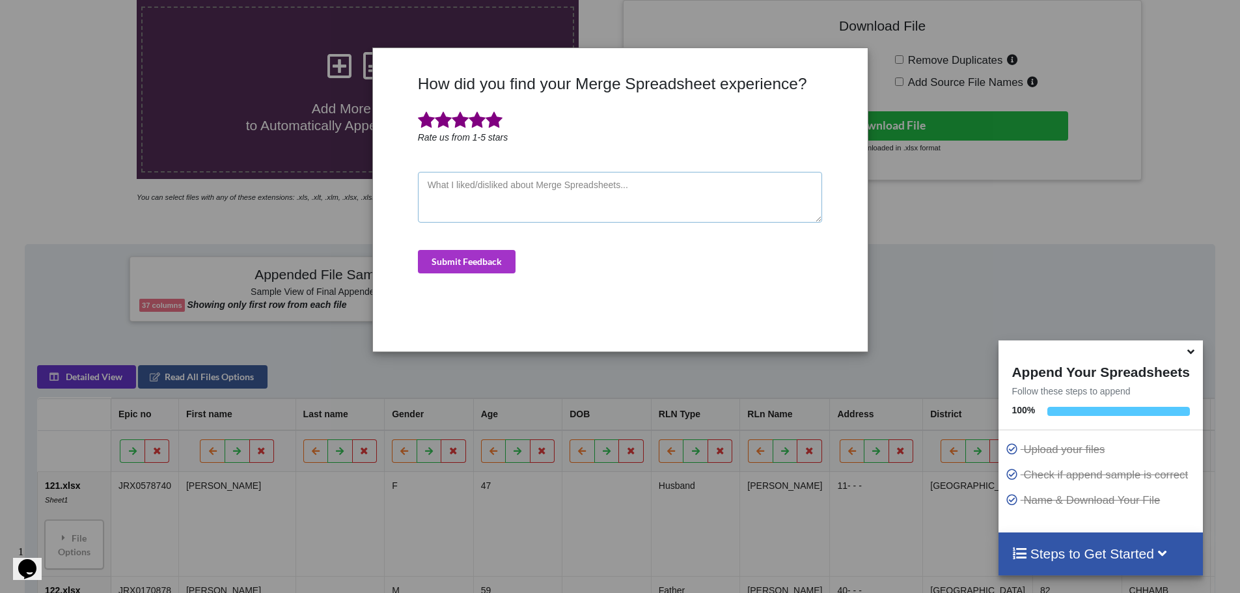
click at [501, 191] on textarea at bounding box center [620, 197] width 405 height 51
type textarea "good"
click at [465, 262] on button "Submit Feedback" at bounding box center [467, 261] width 98 height 23
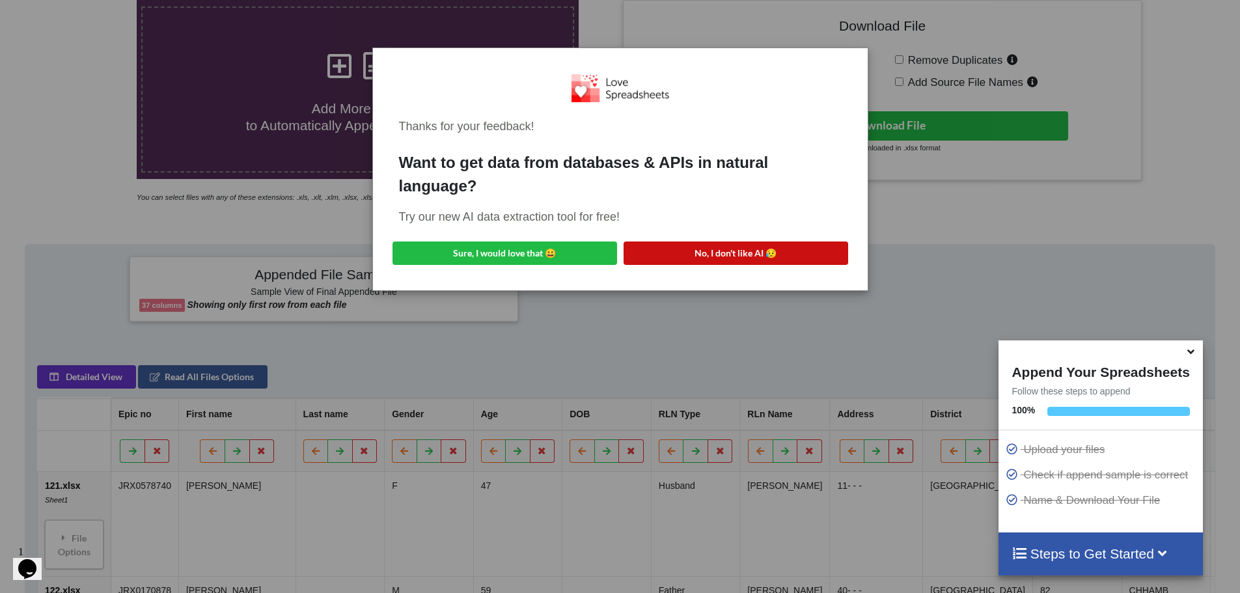
click at [700, 259] on button "No, I don't like AI 😥" at bounding box center [736, 253] width 225 height 23
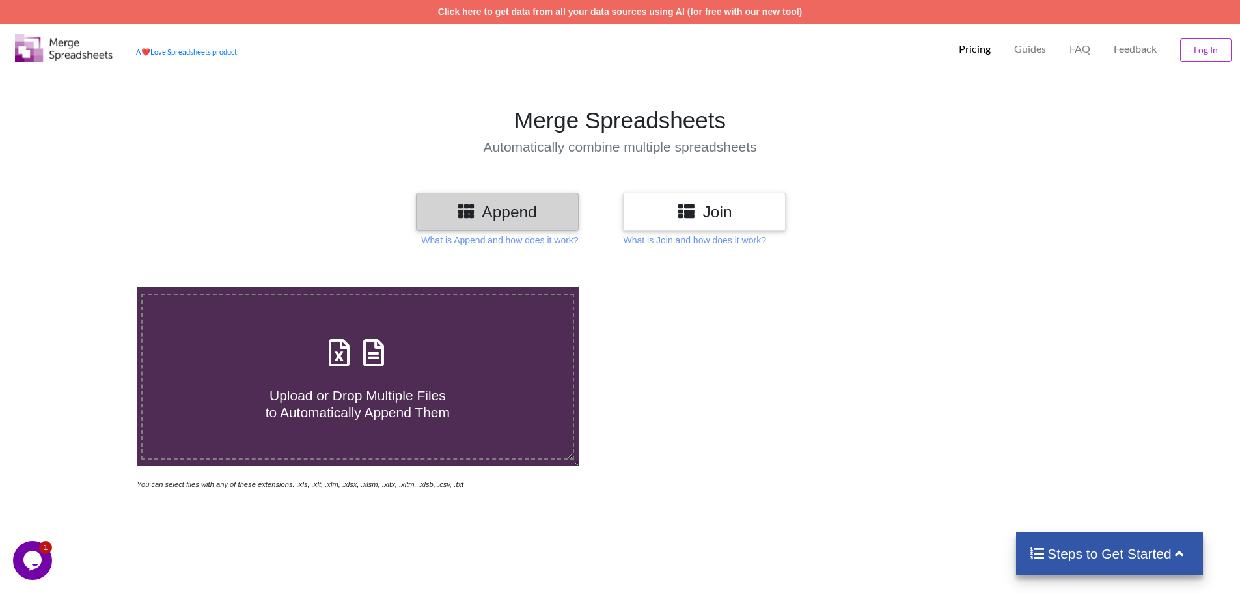
click at [294, 400] on span "Upload or Drop Multiple Files to Automatically Append Them" at bounding box center [358, 403] width 184 height 31
click at [89, 287] on input "Upload or Drop Multiple Files to Automatically Append Them" at bounding box center [89, 287] width 0 height 0
type input "C:\fakepath\136.xlsx"
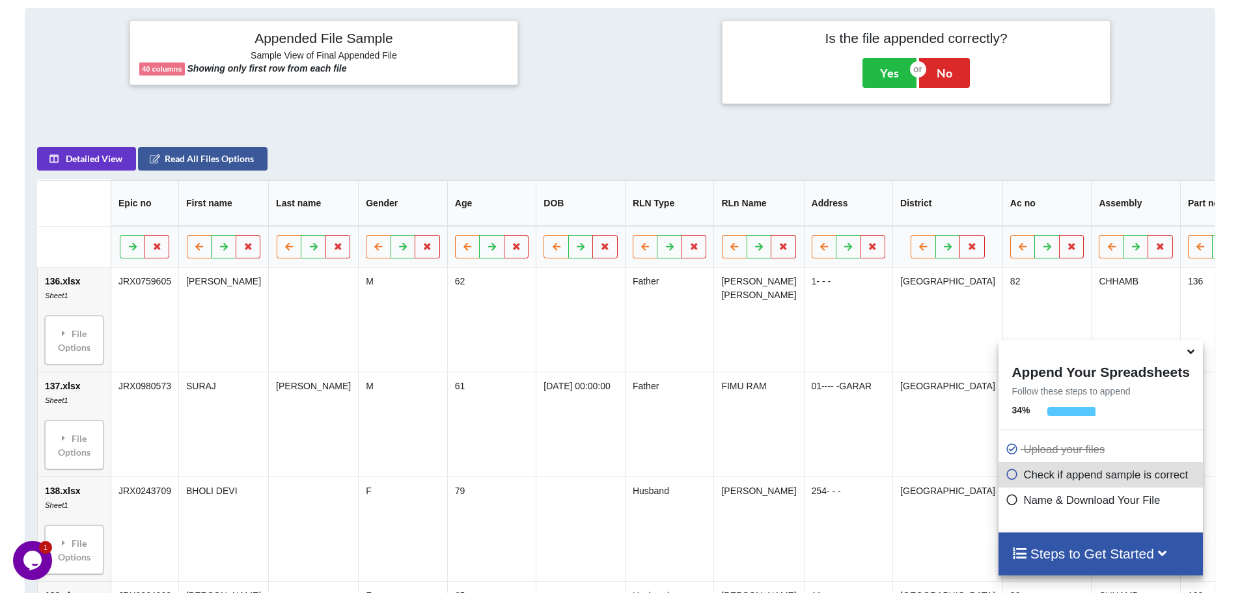
scroll to position [531, 0]
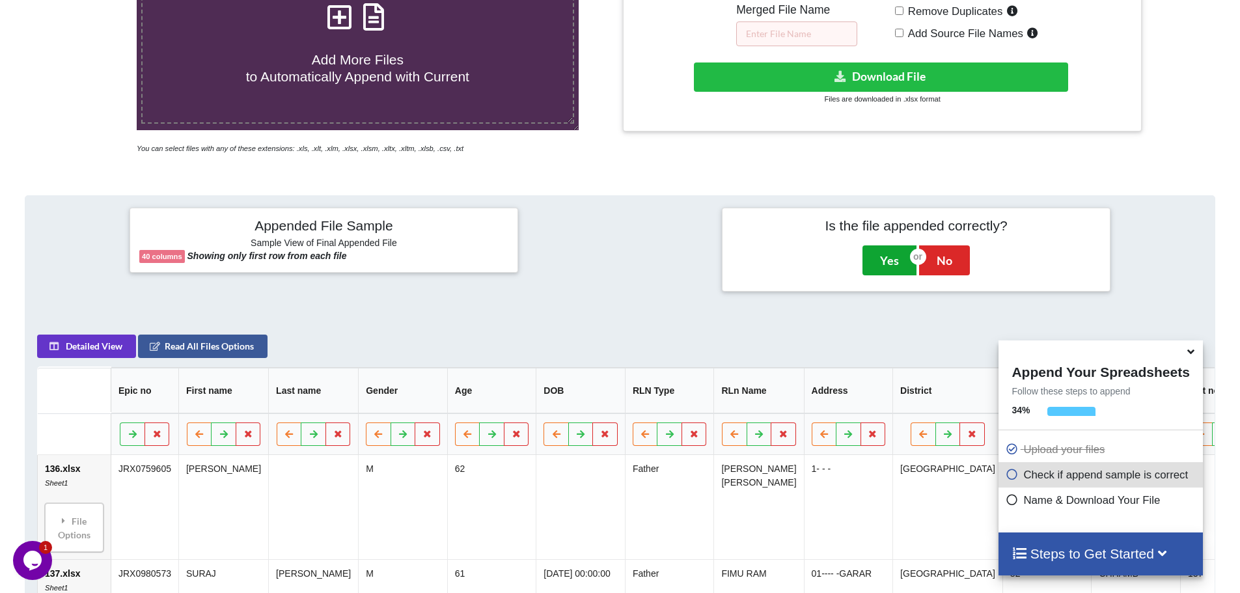
click at [884, 262] on button "Yes" at bounding box center [890, 260] width 54 height 30
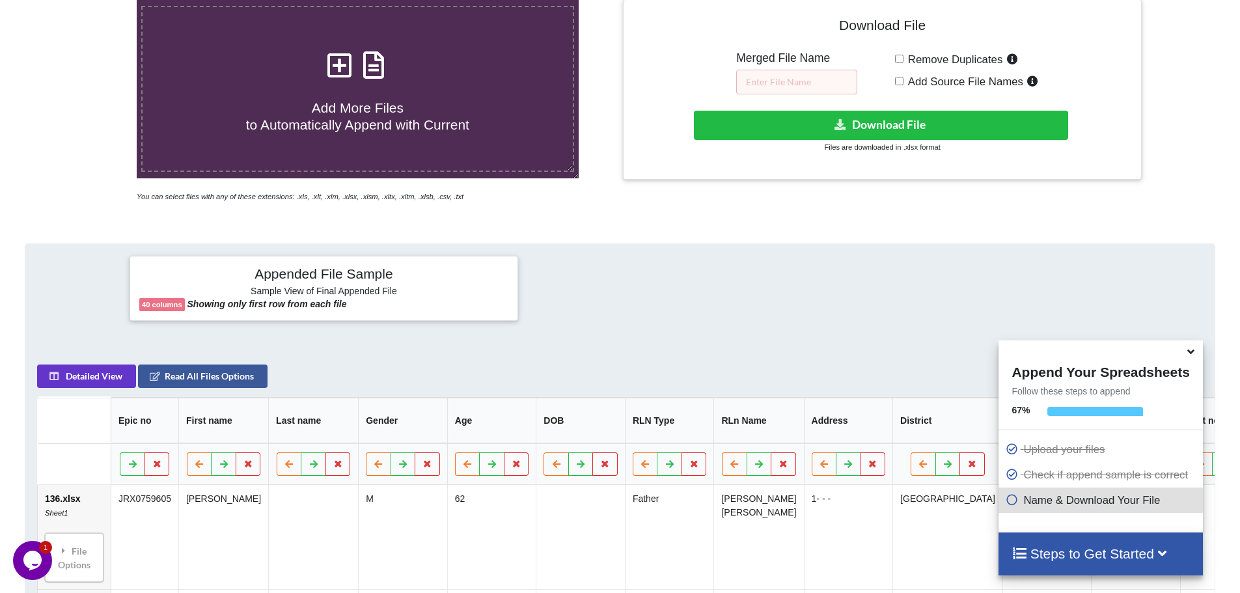
scroll to position [287, 0]
click at [803, 83] on input "text" at bounding box center [796, 82] width 121 height 25
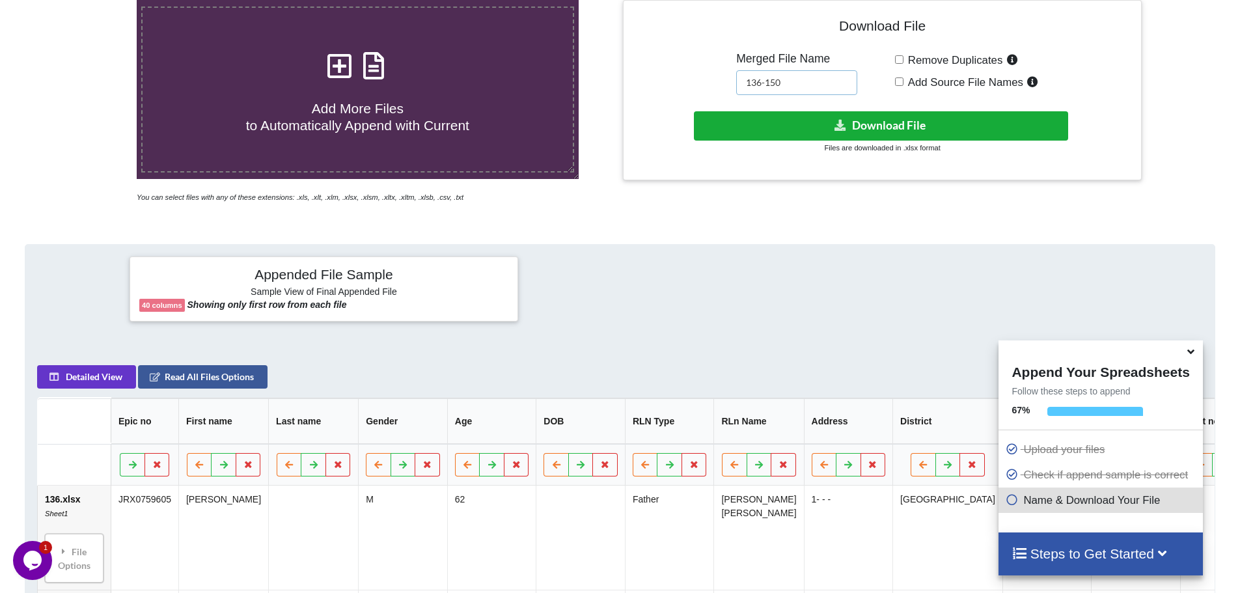
type input "136-150"
click at [871, 121] on button "Download File" at bounding box center [881, 125] width 374 height 29
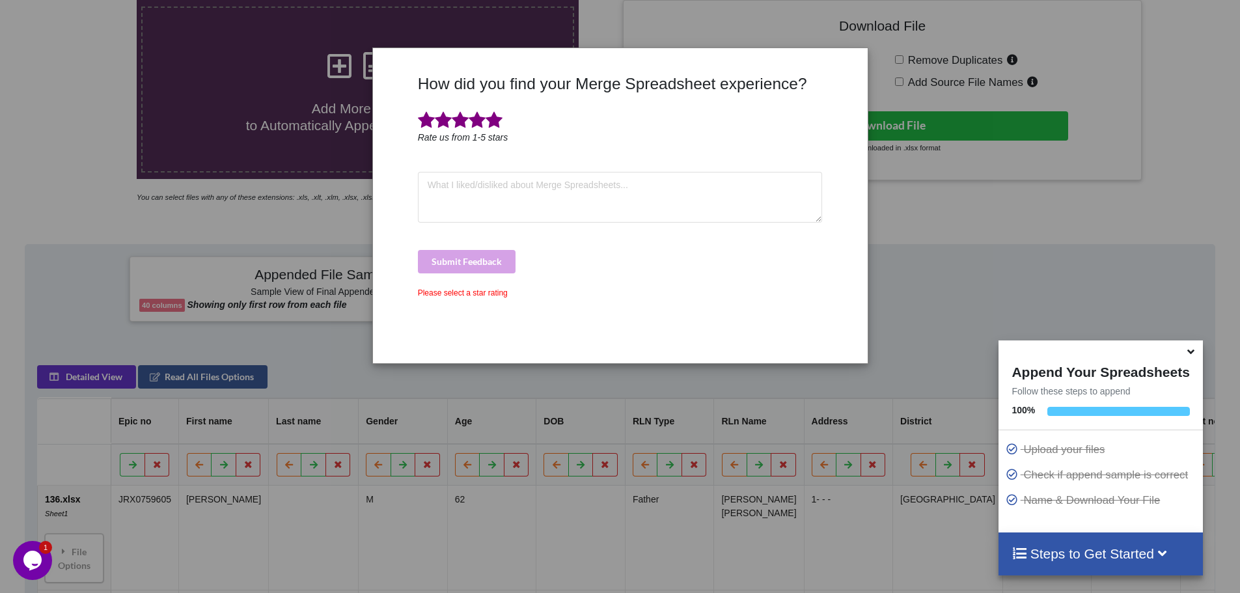
click at [495, 125] on span at bounding box center [494, 120] width 17 height 18
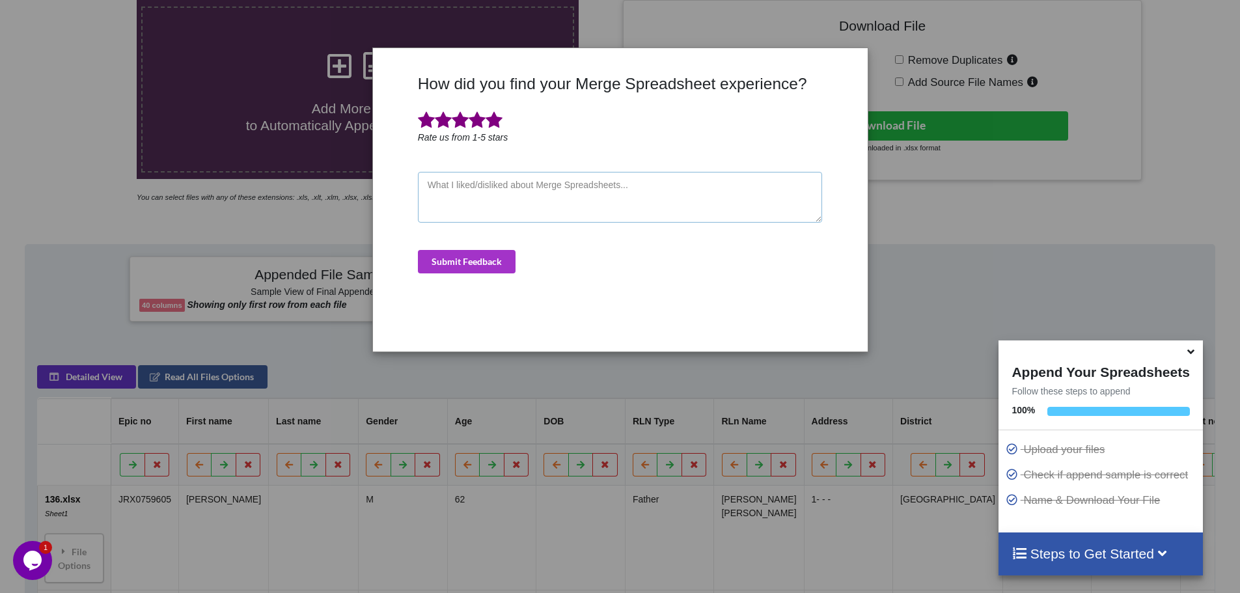
click at [487, 197] on textarea at bounding box center [620, 197] width 405 height 51
type textarea "good"
click at [458, 255] on button "Submit Feedback" at bounding box center [467, 261] width 98 height 23
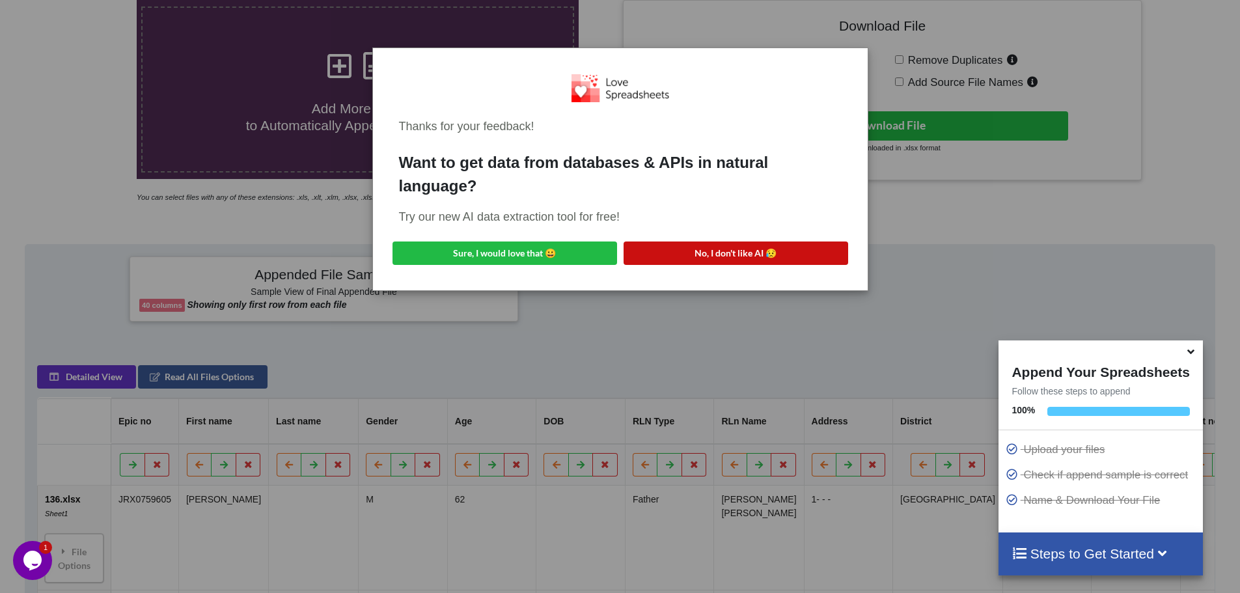
click at [724, 253] on button "No, I don't like AI 😥" at bounding box center [736, 253] width 225 height 23
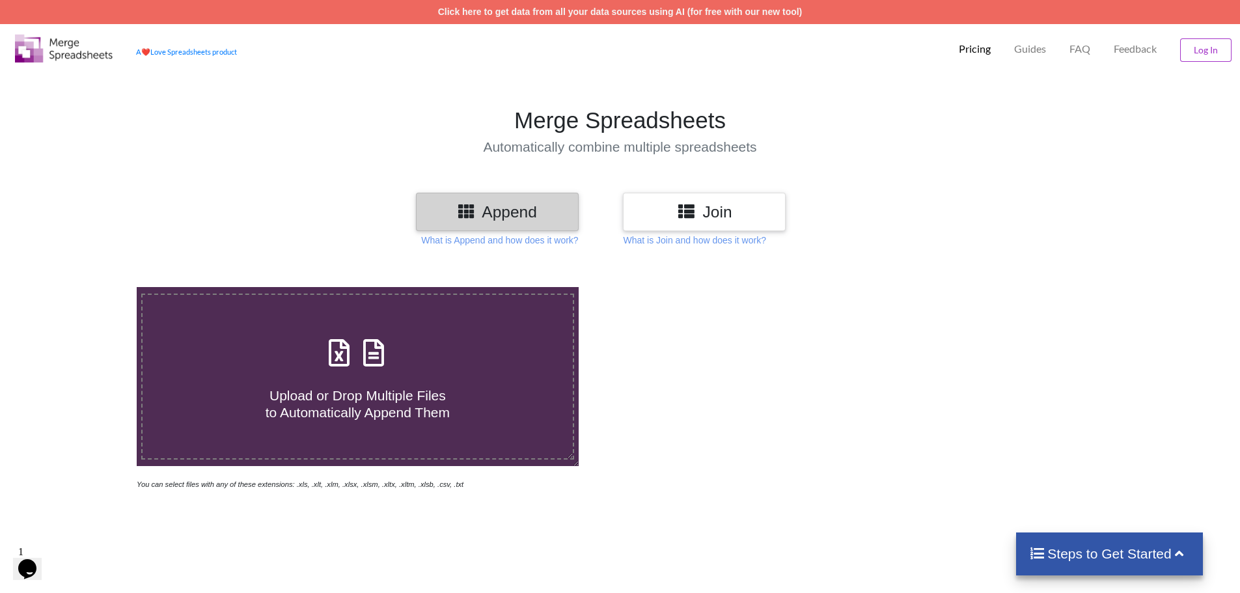
click at [348, 406] on span "Upload or Drop Multiple Files to Automatically Append Them" at bounding box center [358, 403] width 184 height 31
click at [89, 287] on input "Upload or Drop Multiple Files to Automatically Append Them" at bounding box center [89, 287] width 0 height 0
type input "C:\fakepath\151.xlsx"
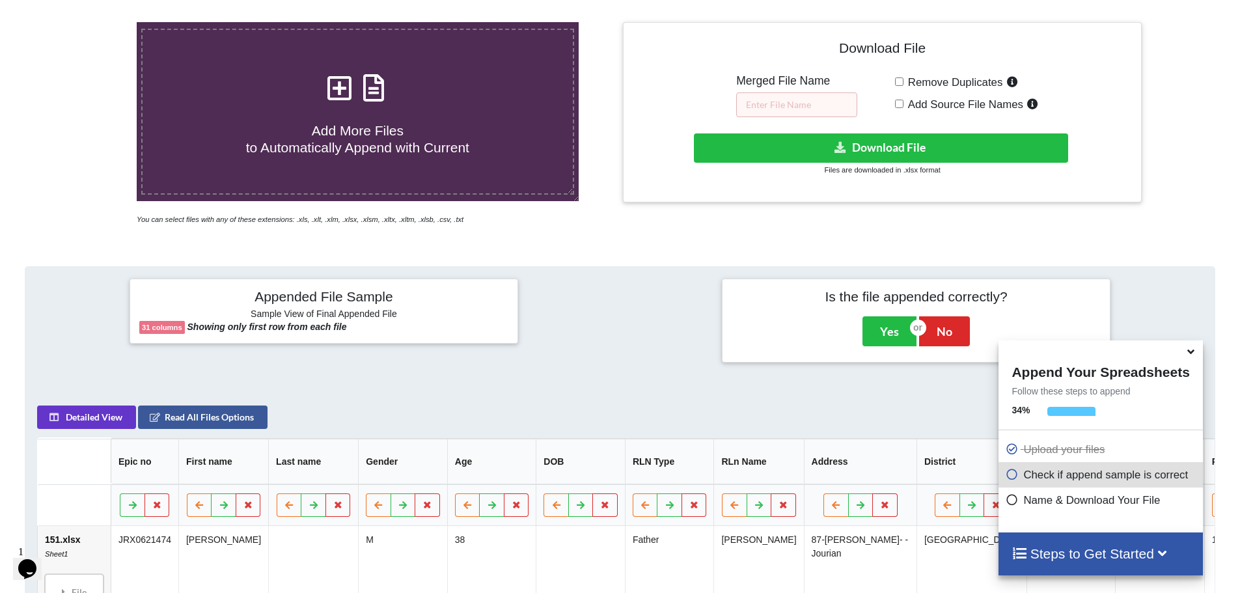
scroll to position [271, 0]
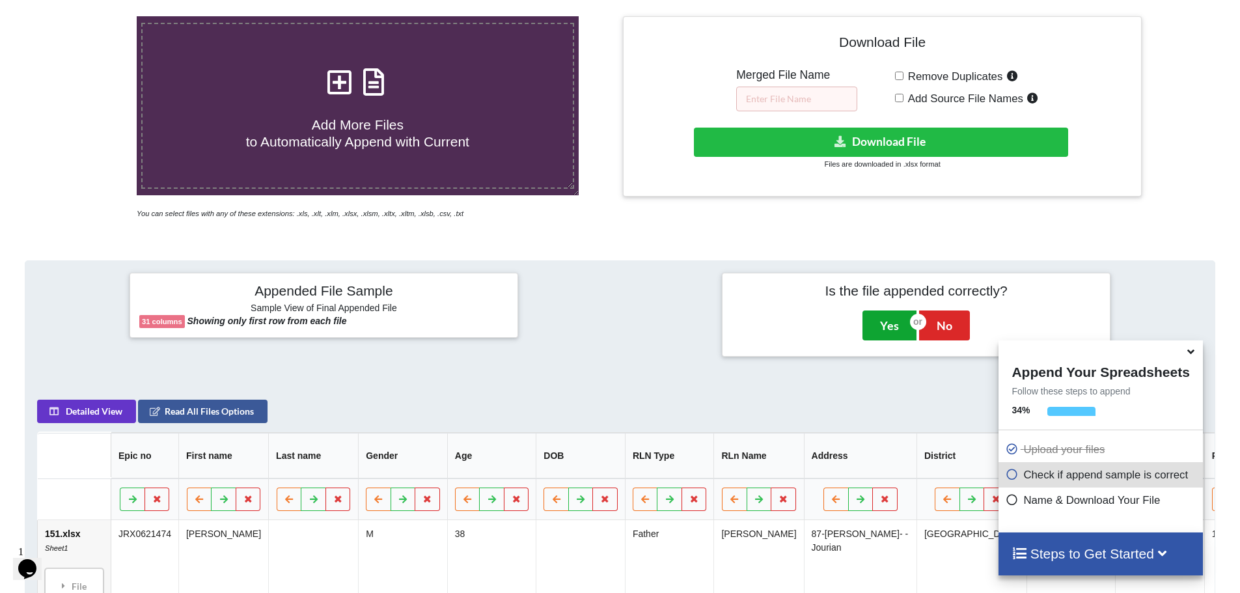
click at [883, 329] on button "Yes" at bounding box center [890, 326] width 54 height 30
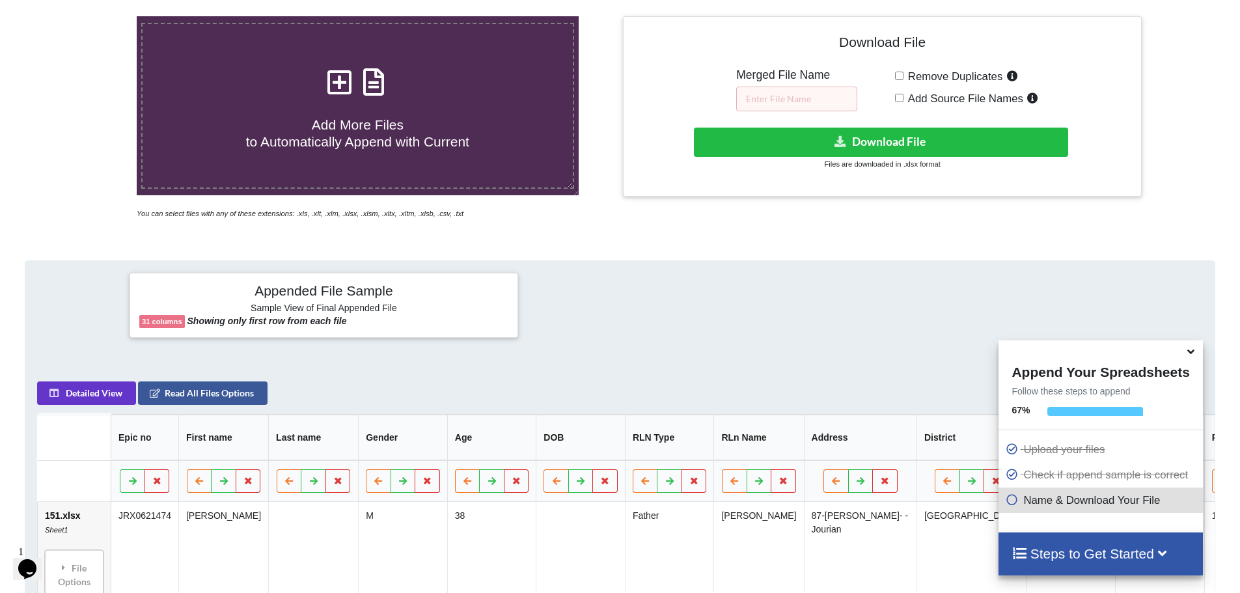
scroll to position [287, 0]
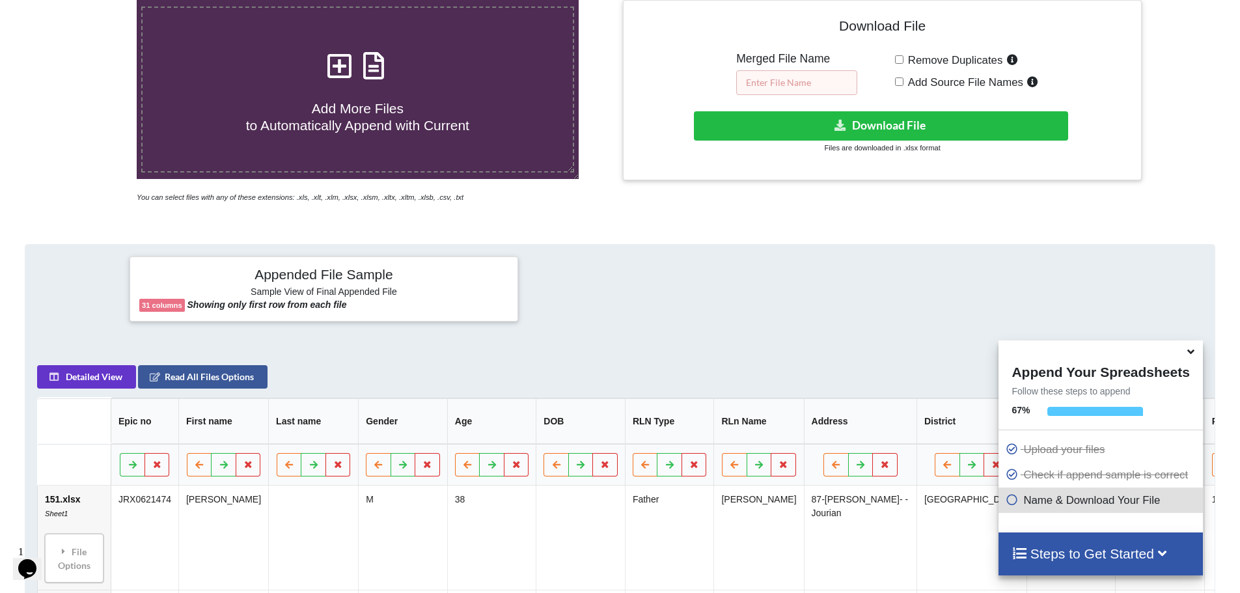
click at [773, 83] on input "text" at bounding box center [796, 82] width 121 height 25
type input "151-165"
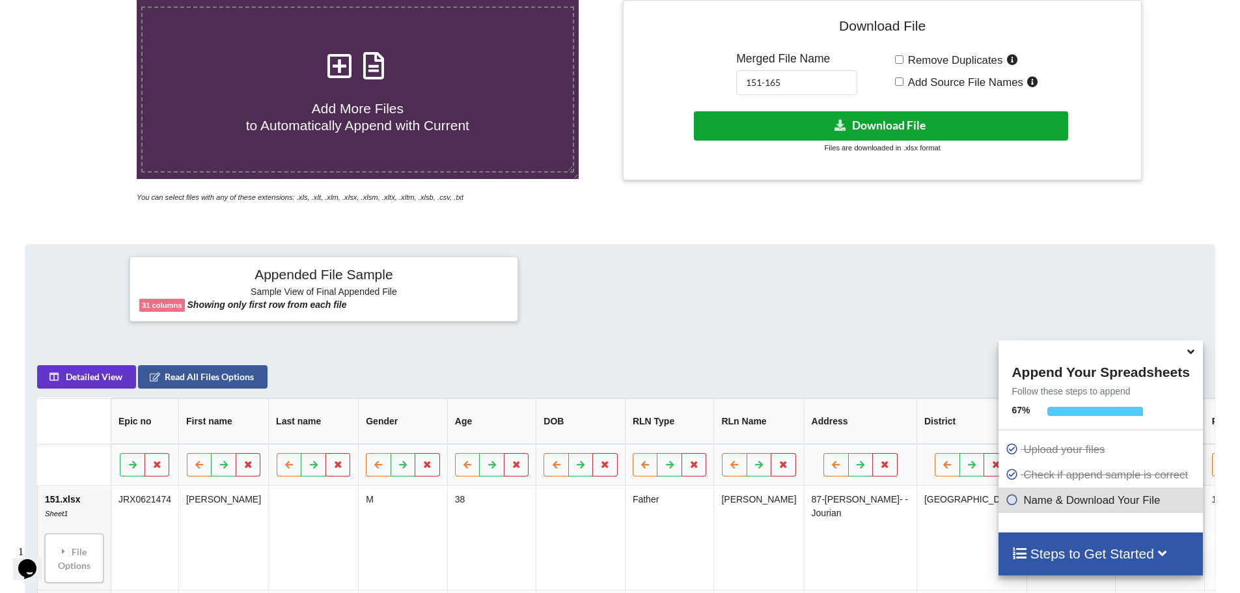
click at [869, 120] on button "Download File" at bounding box center [881, 125] width 374 height 29
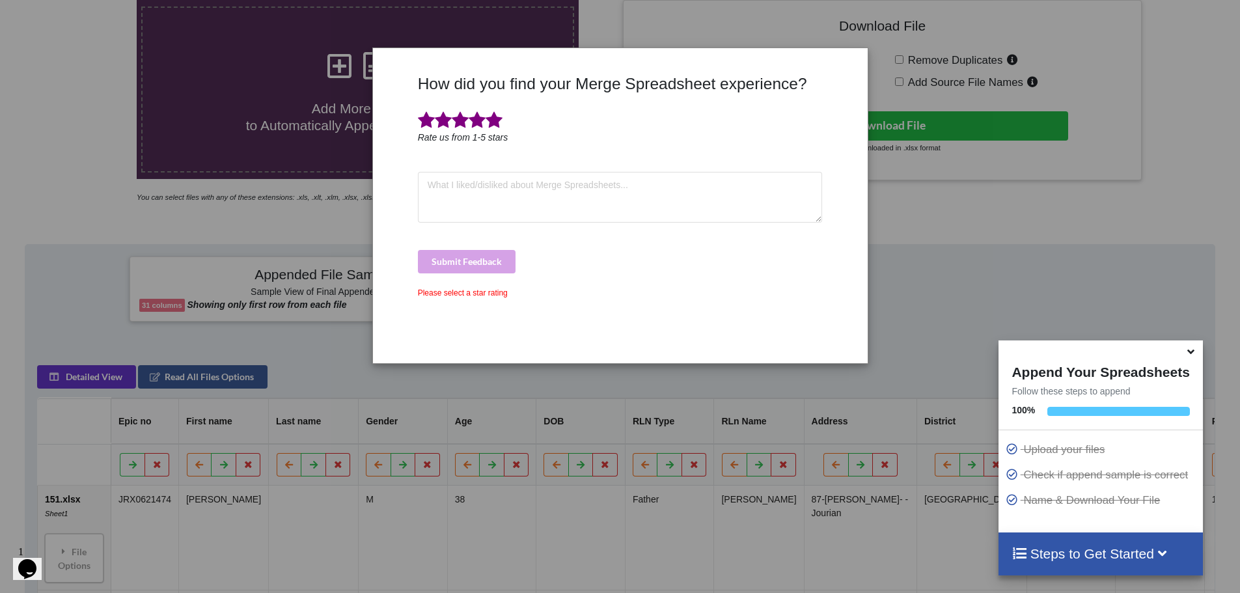
click at [491, 121] on span at bounding box center [494, 120] width 17 height 18
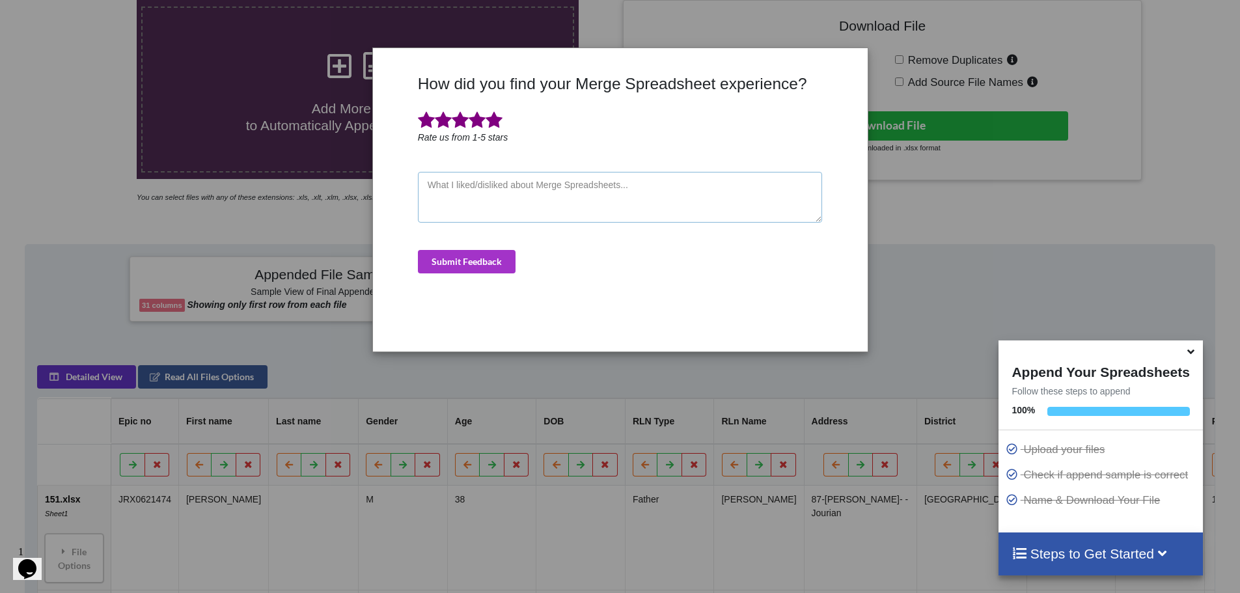
click at [476, 197] on textarea at bounding box center [620, 197] width 405 height 51
type textarea "good"
click at [445, 260] on button "Submit Feedback" at bounding box center [467, 261] width 98 height 23
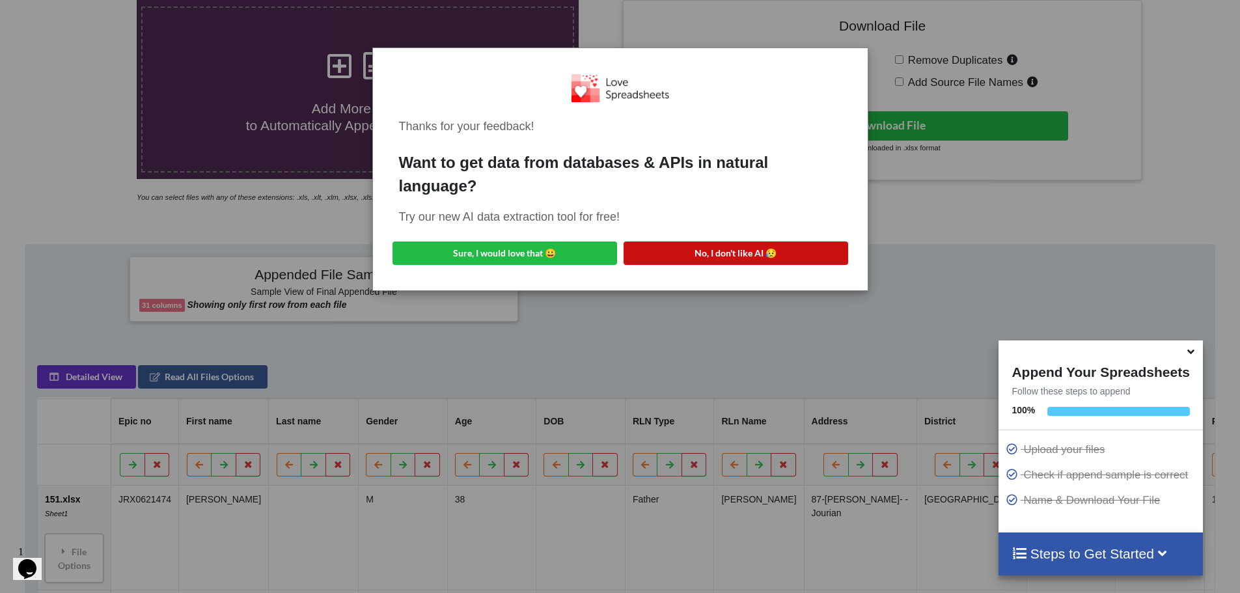
click at [710, 257] on button "No, I don't like AI 😥" at bounding box center [736, 253] width 225 height 23
